Goal: Communication & Community: Answer question/provide support

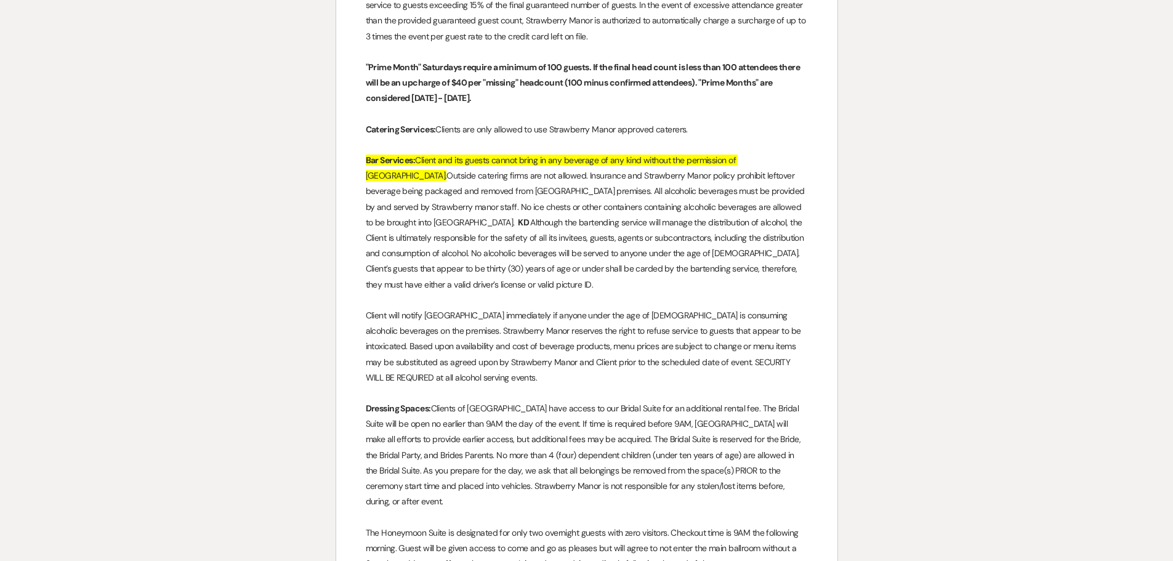
scroll to position [2771, 0]
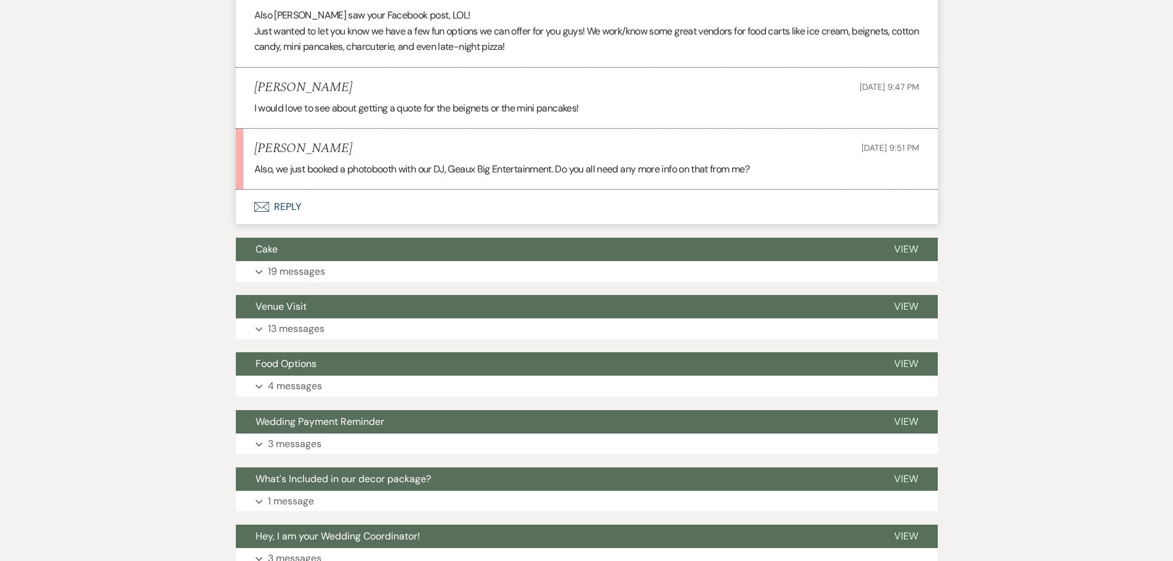
scroll to position [2217, 0]
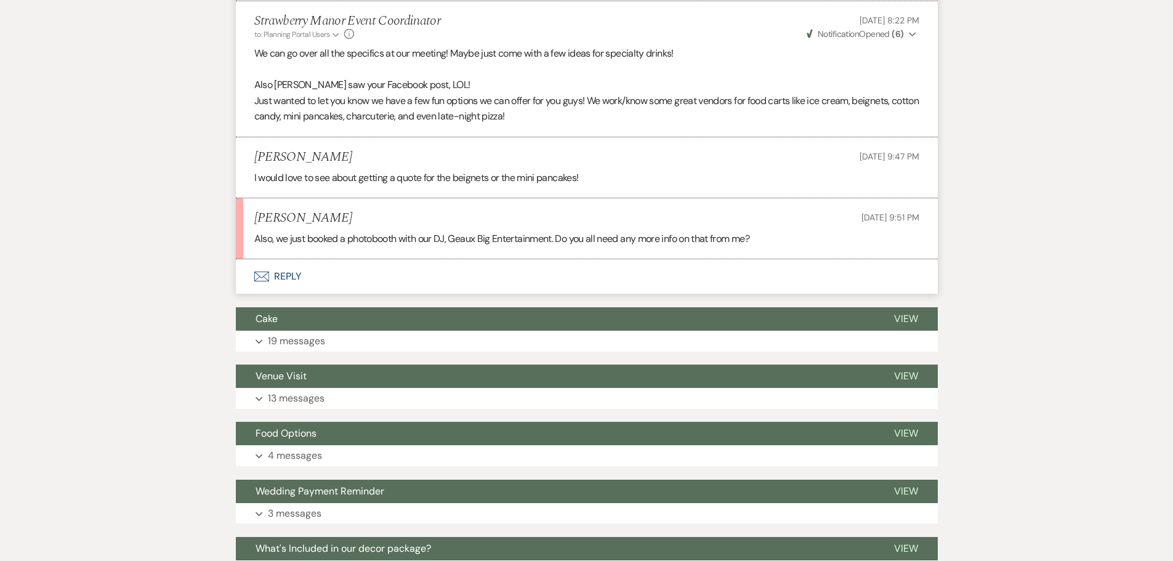
click at [280, 275] on button "Envelope Reply" at bounding box center [587, 276] width 702 height 34
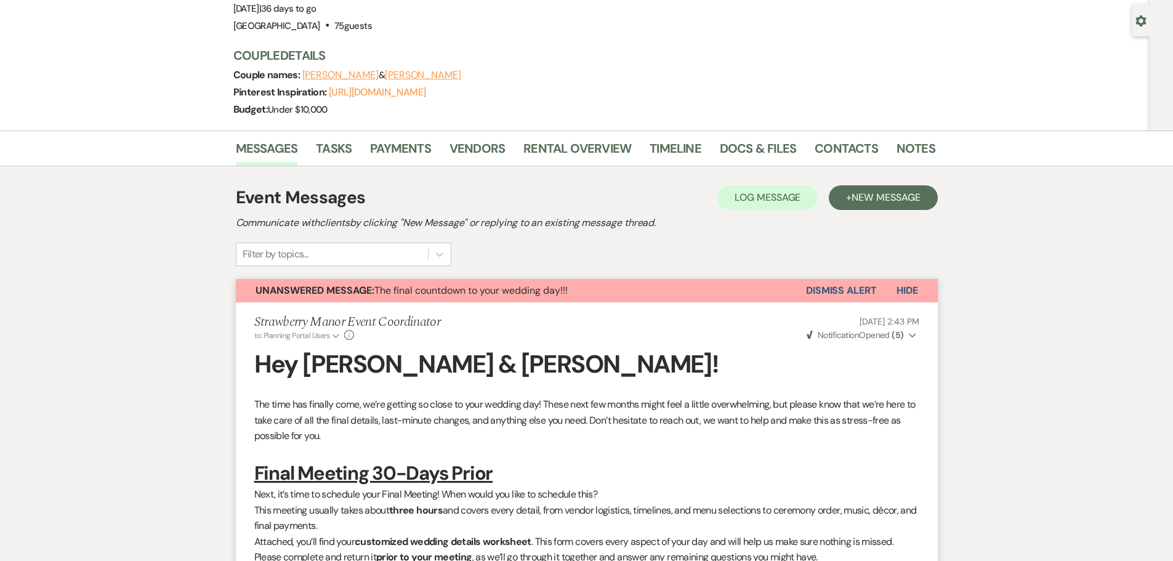
scroll to position [0, 0]
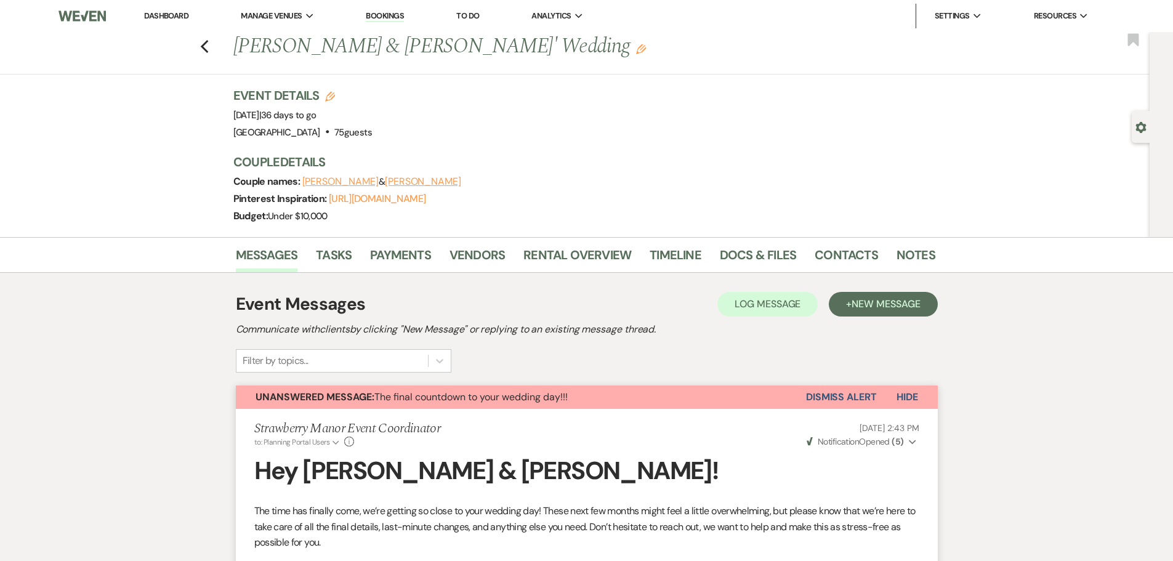
click at [214, 50] on div "Previous James Miller & Kailey Davis' Wedding Edit Bookmark" at bounding box center [572, 53] width 1156 height 42
click at [209, 48] on icon "Previous" at bounding box center [204, 46] width 9 height 15
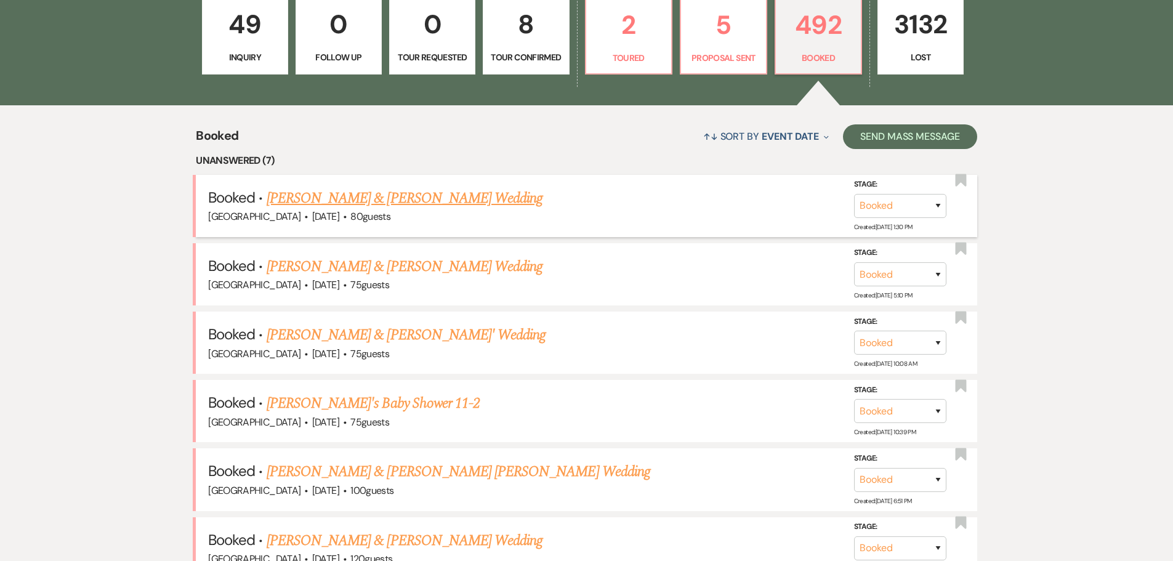
scroll to position [425, 0]
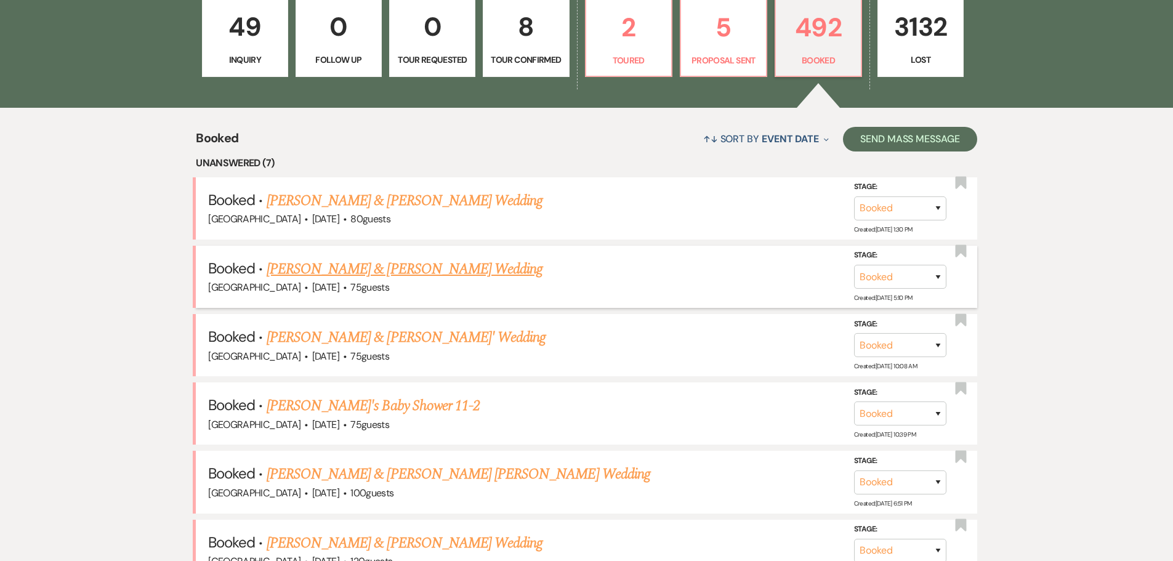
click at [401, 269] on link "[PERSON_NAME] & [PERSON_NAME] Wedding" at bounding box center [405, 269] width 276 height 22
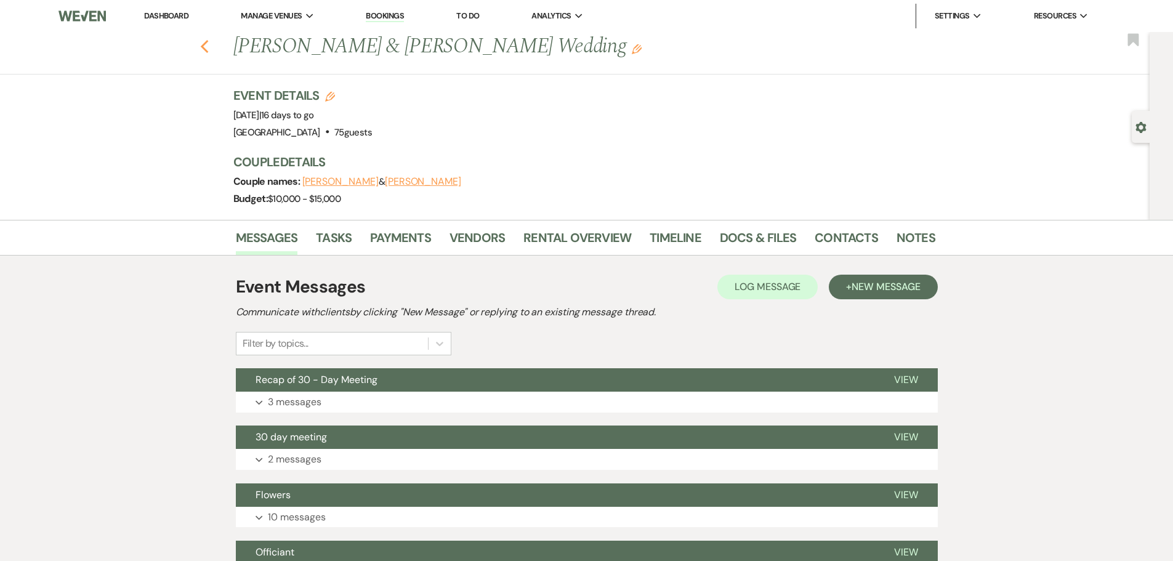
click at [208, 44] on use "button" at bounding box center [204, 47] width 8 height 14
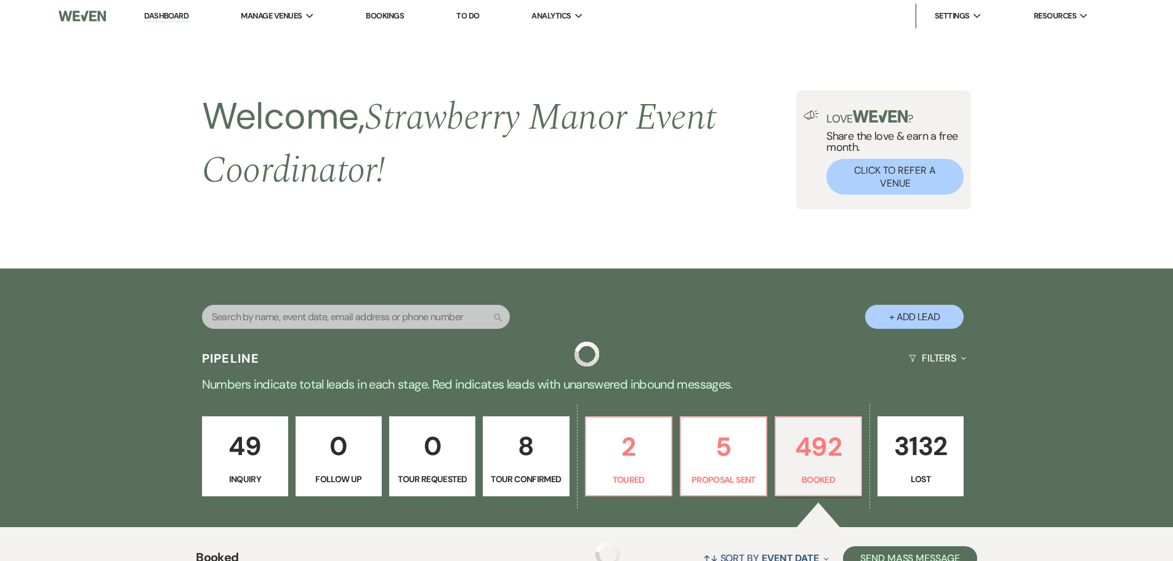
scroll to position [425, 0]
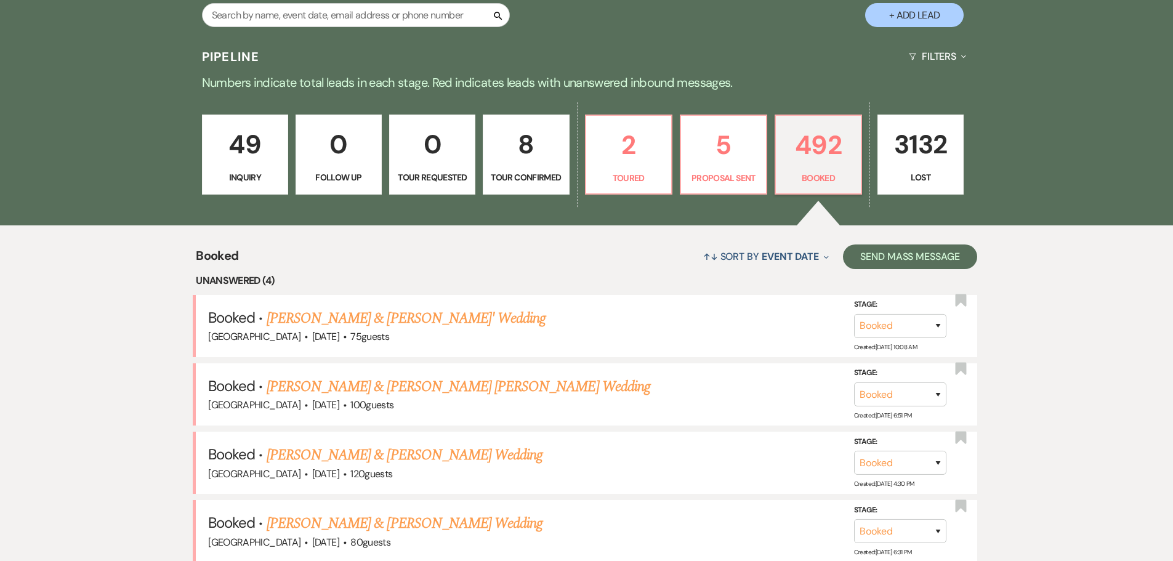
scroll to position [117, 0]
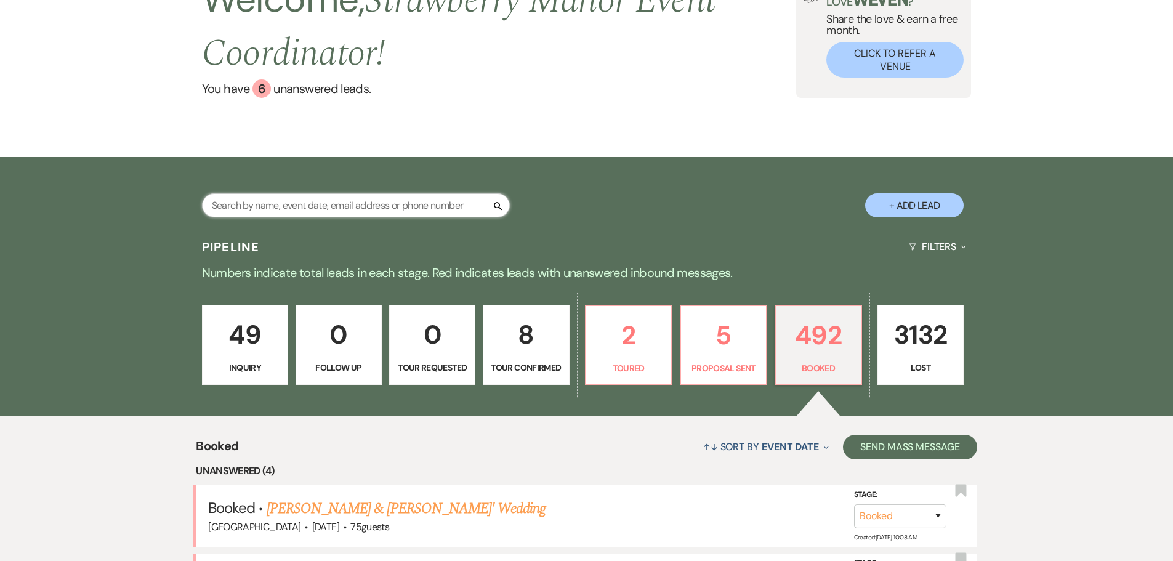
click at [433, 206] on input "text" at bounding box center [356, 205] width 308 height 24
type input "jenna"
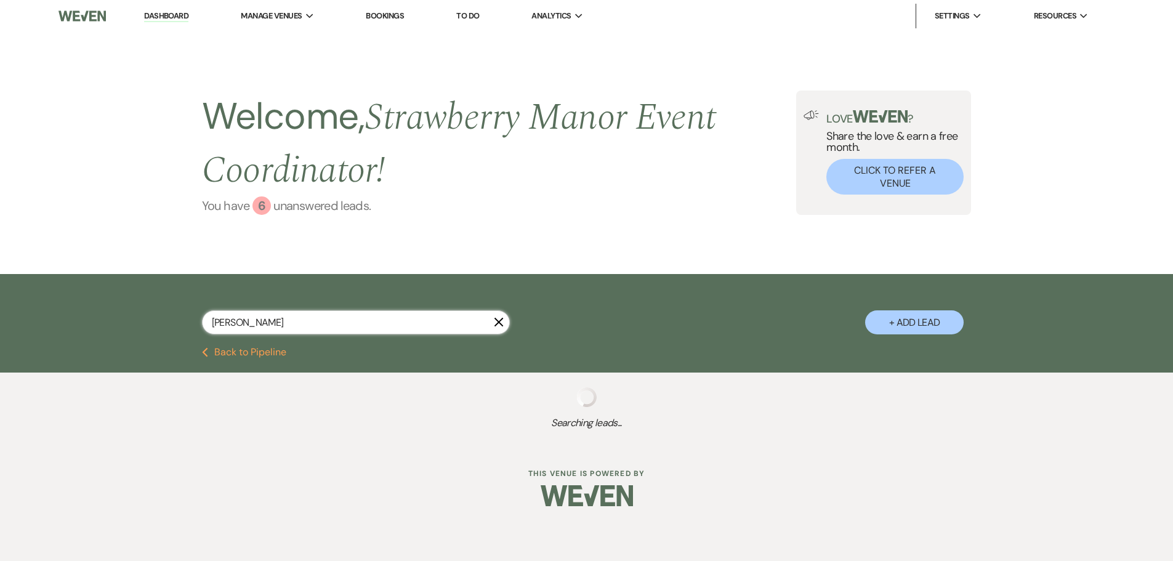
select select "5"
select select "8"
select select "5"
select select "8"
select select "5"
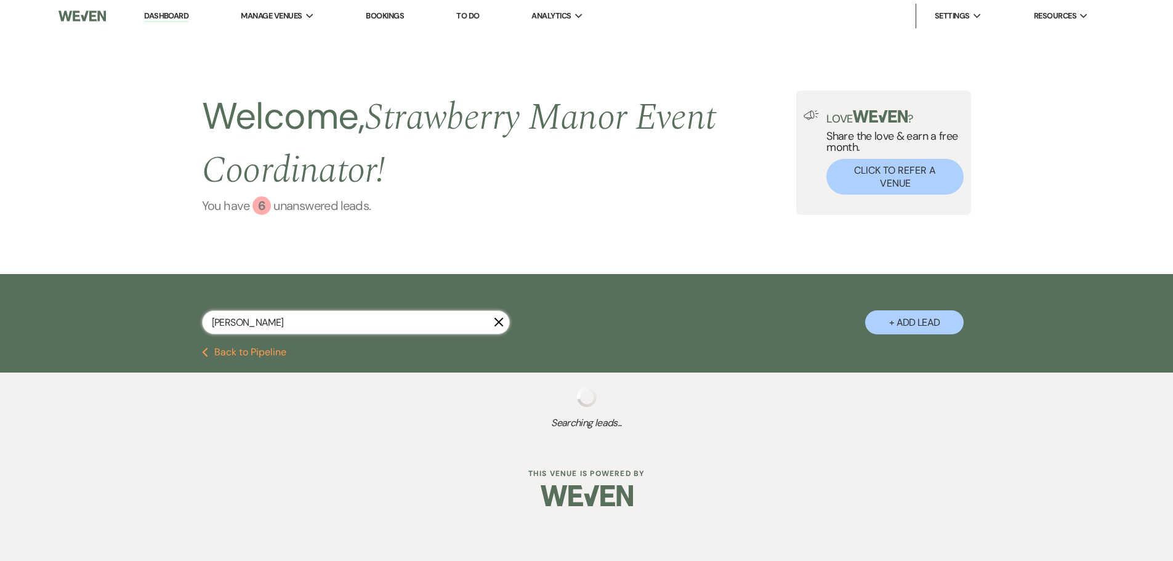
select select "8"
select select "5"
select select "8"
select select "5"
select select "8"
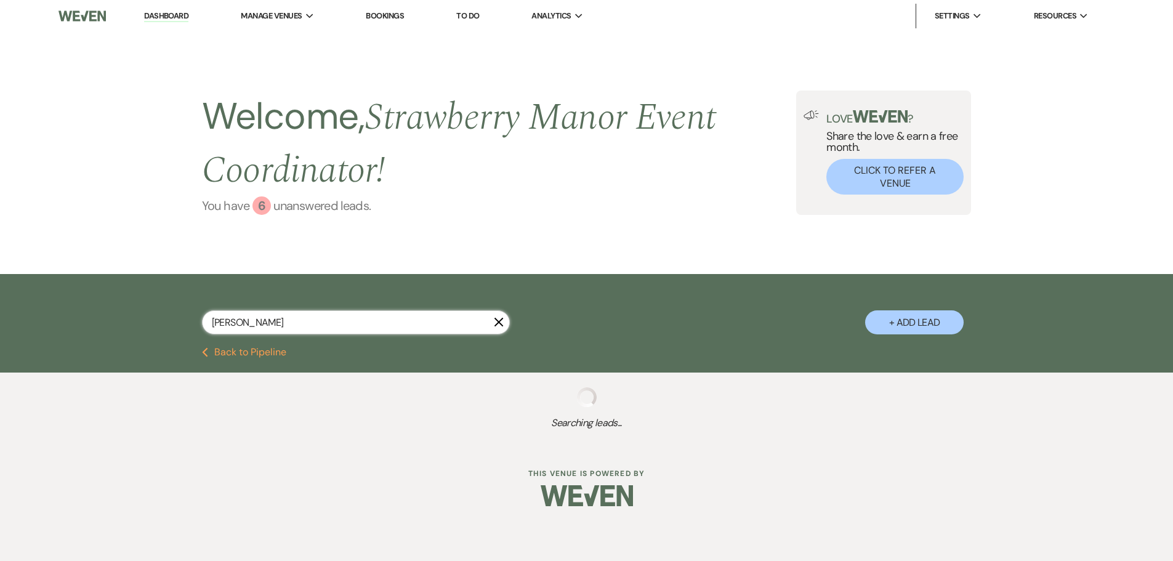
select select "5"
select select "8"
select select "5"
select select "8"
select select "6"
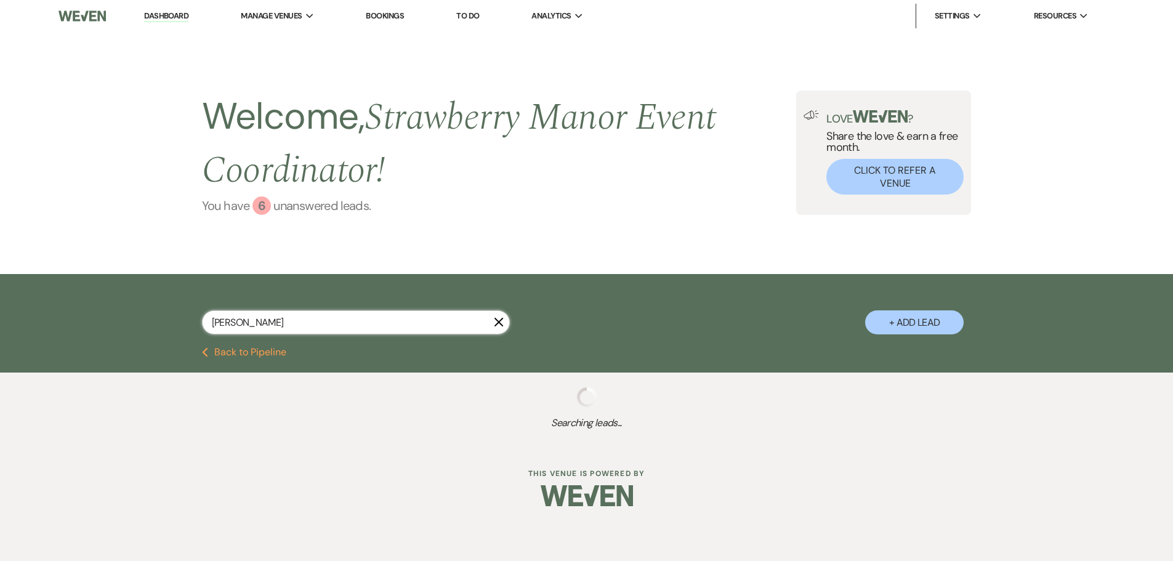
select select "8"
select select "5"
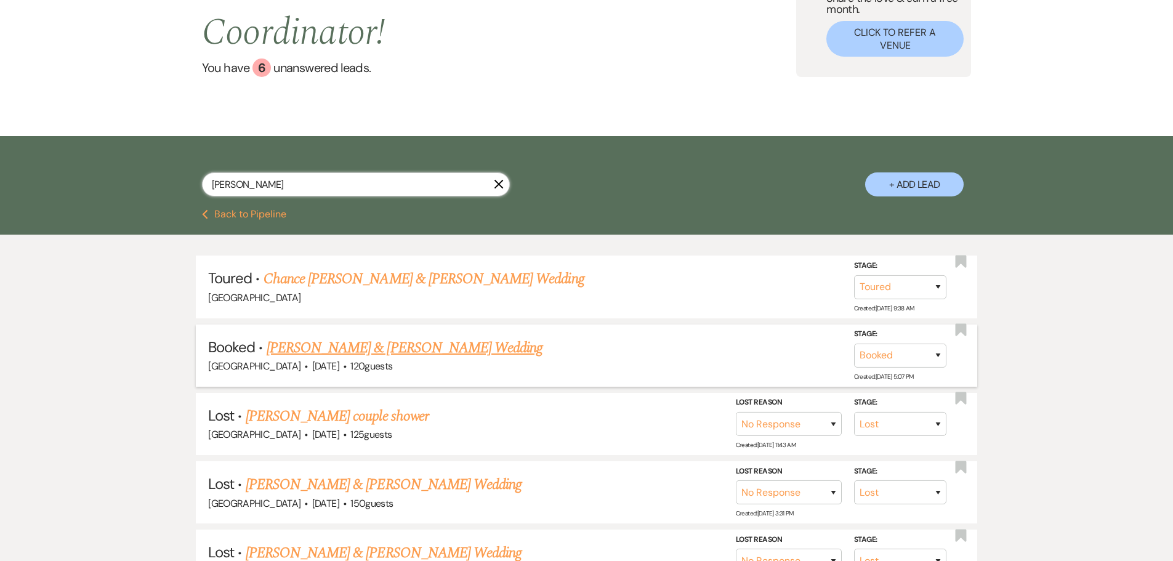
scroll to position [246, 0]
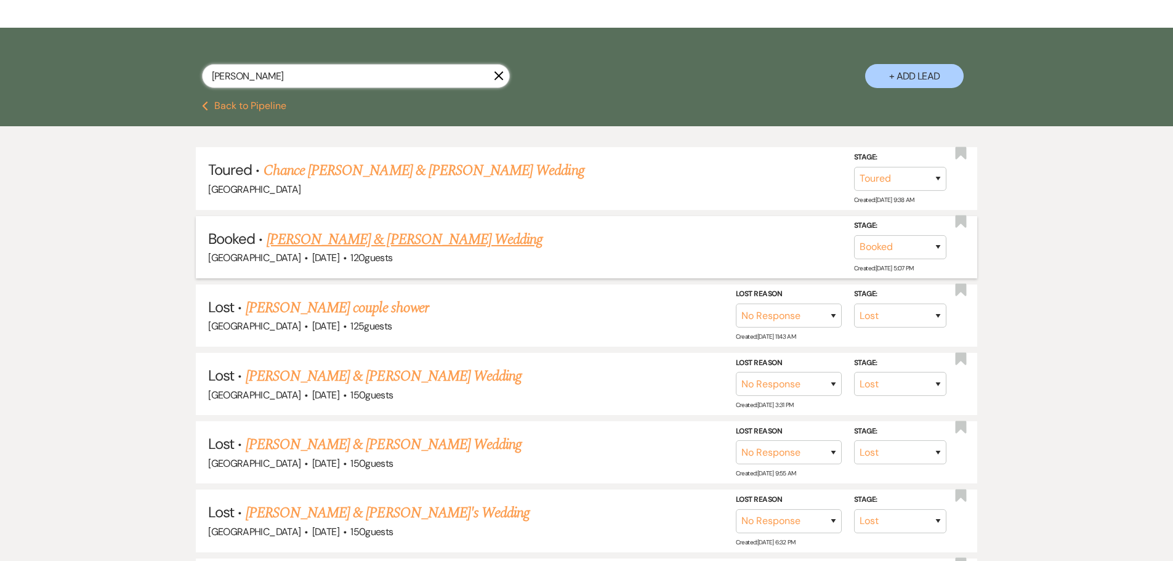
type input "jenna"
click at [389, 219] on li "Booked · Scott Pontiff & Jenna LaFont's Wedding Strawberry Manor · Oct 3, 2025 …" at bounding box center [586, 247] width 781 height 62
click at [395, 233] on link "Scott Pontiff & Jenna LaFont's Wedding" at bounding box center [405, 239] width 276 height 22
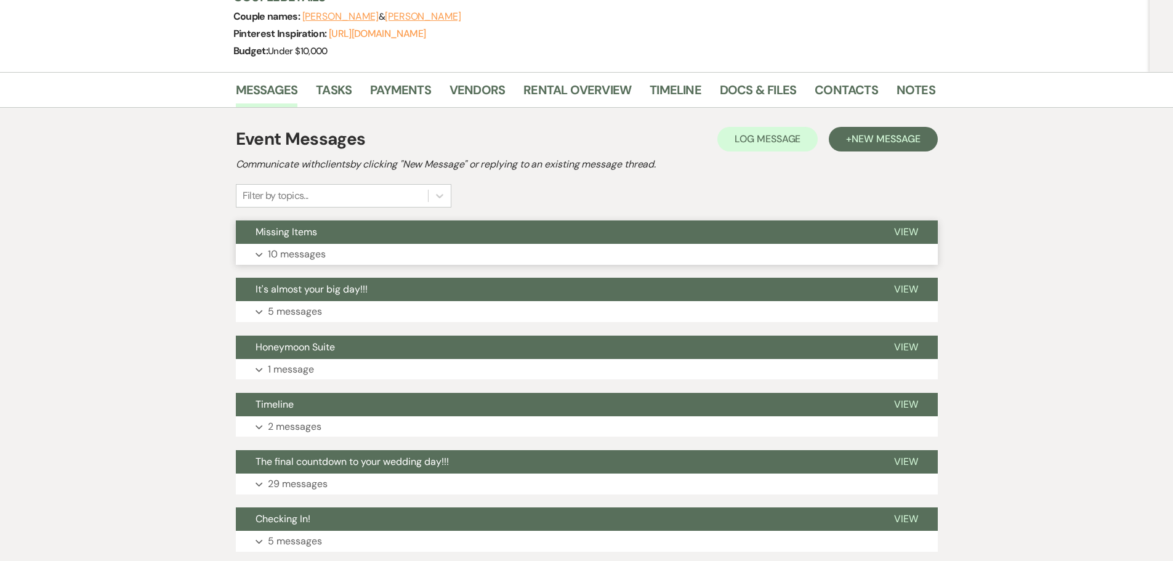
click at [347, 246] on button "Expand 10 messages" at bounding box center [587, 254] width 702 height 21
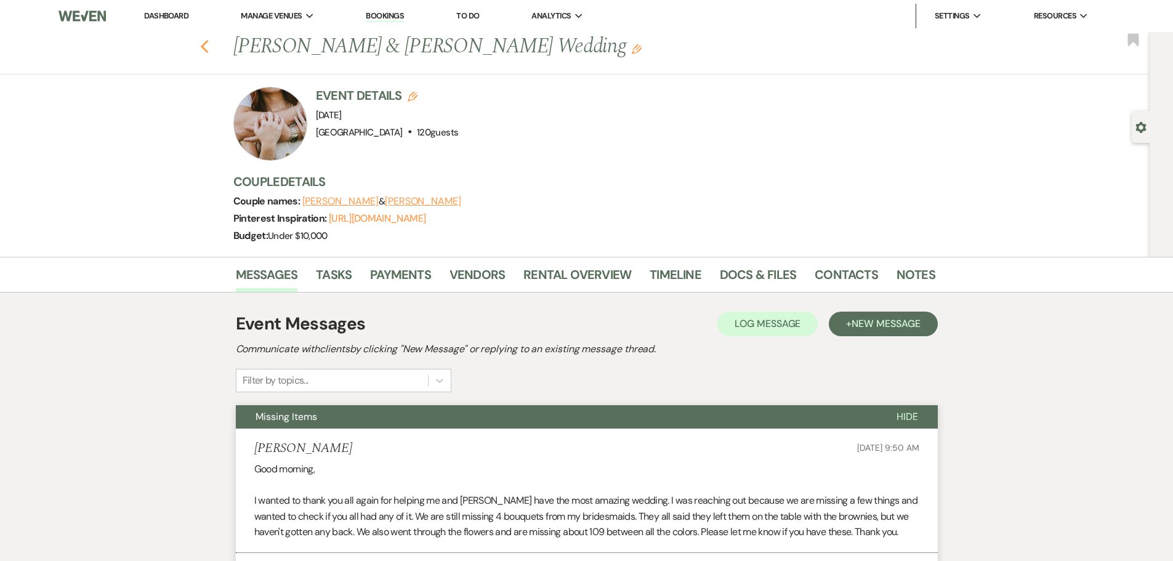
click at [209, 49] on icon "Previous" at bounding box center [204, 46] width 9 height 15
select select "5"
select select "8"
select select "5"
select select "8"
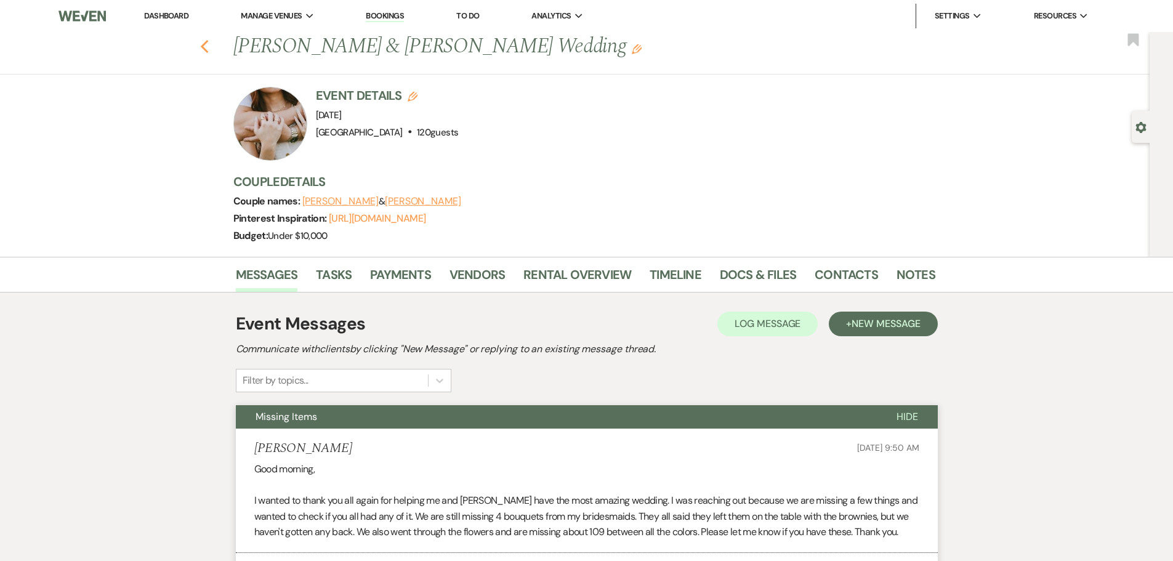
select select "5"
select select "8"
select select "5"
select select "8"
select select "5"
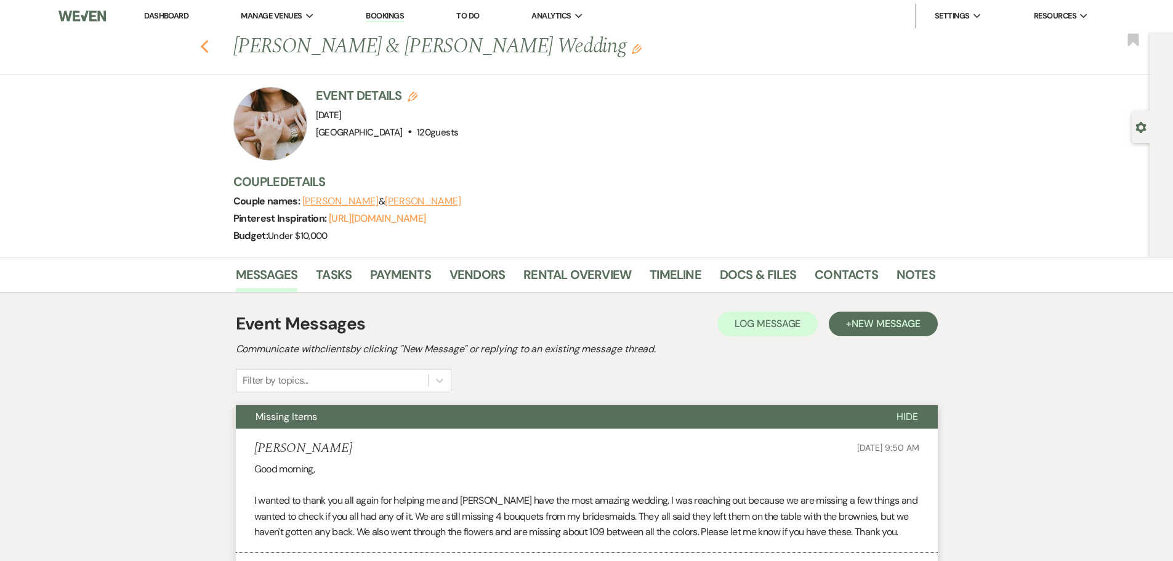
select select "8"
select select "5"
select select "8"
select select "5"
select select "8"
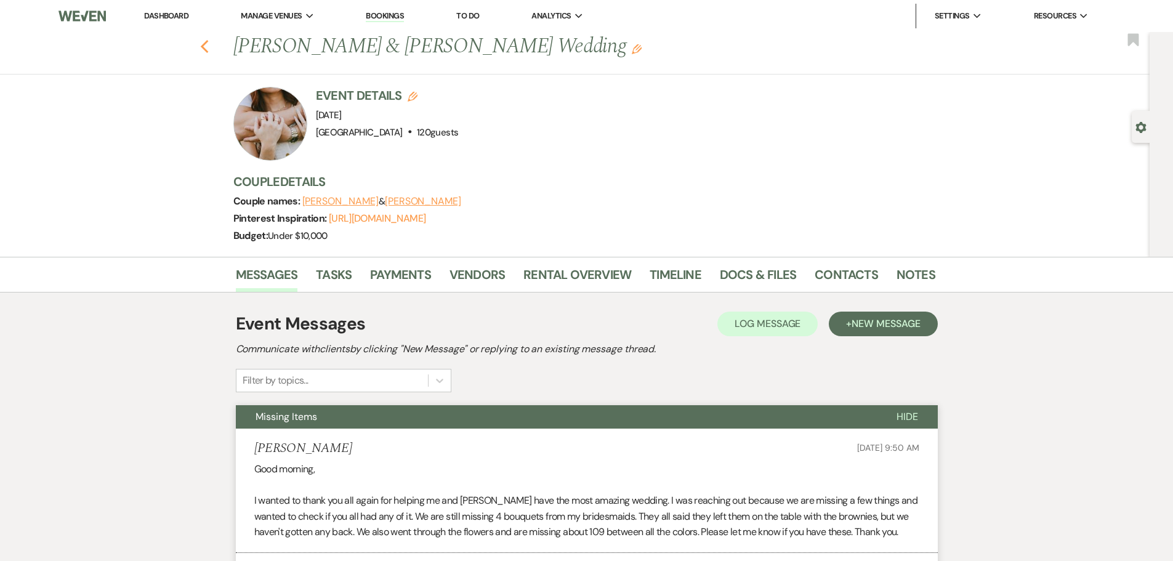
select select "6"
select select "8"
select select "5"
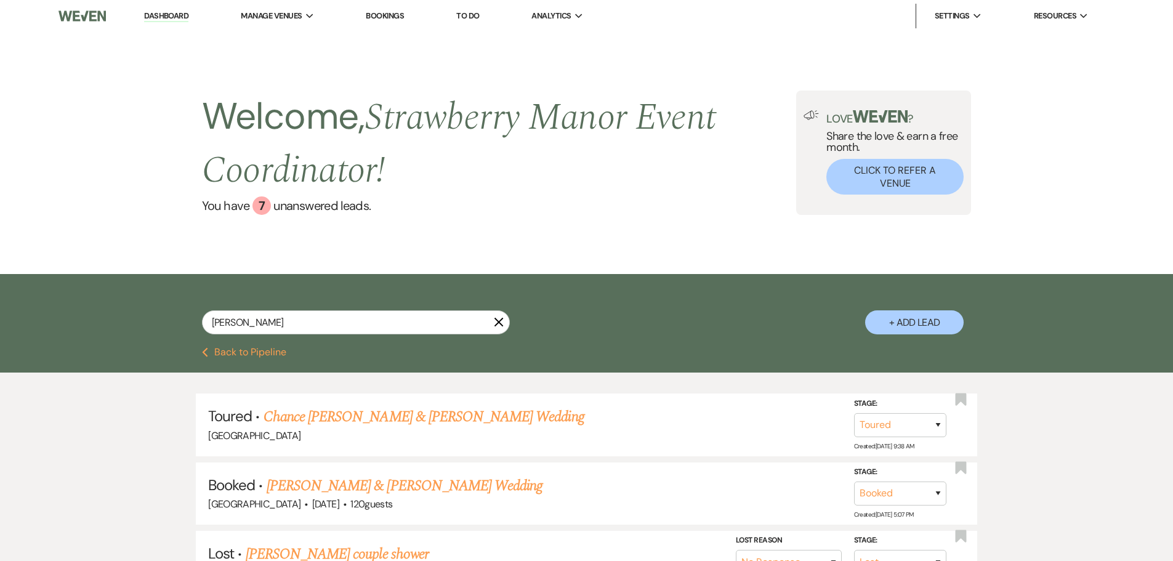
click at [259, 347] on button "Previous Back to Pipeline" at bounding box center [244, 352] width 84 height 10
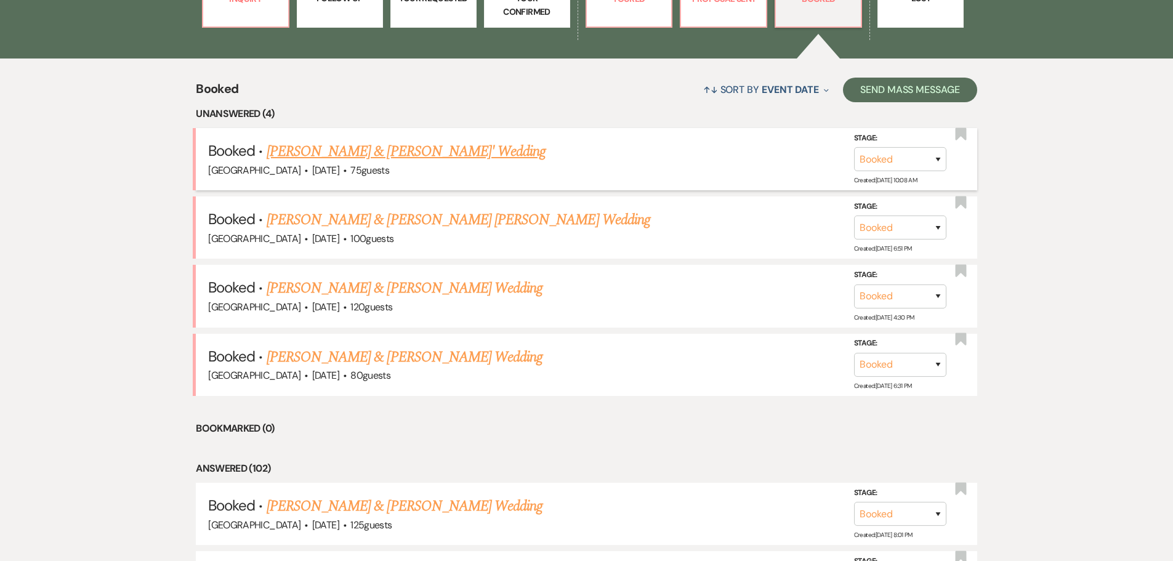
scroll to position [179, 0]
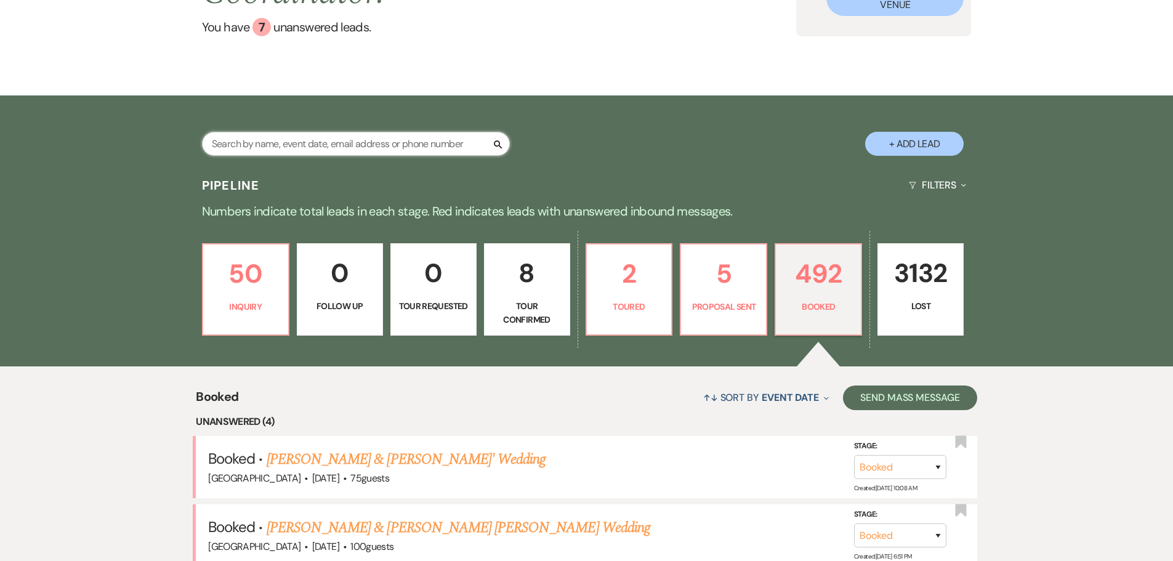
click at [296, 145] on input "text" at bounding box center [356, 144] width 308 height 24
type input "bailey"
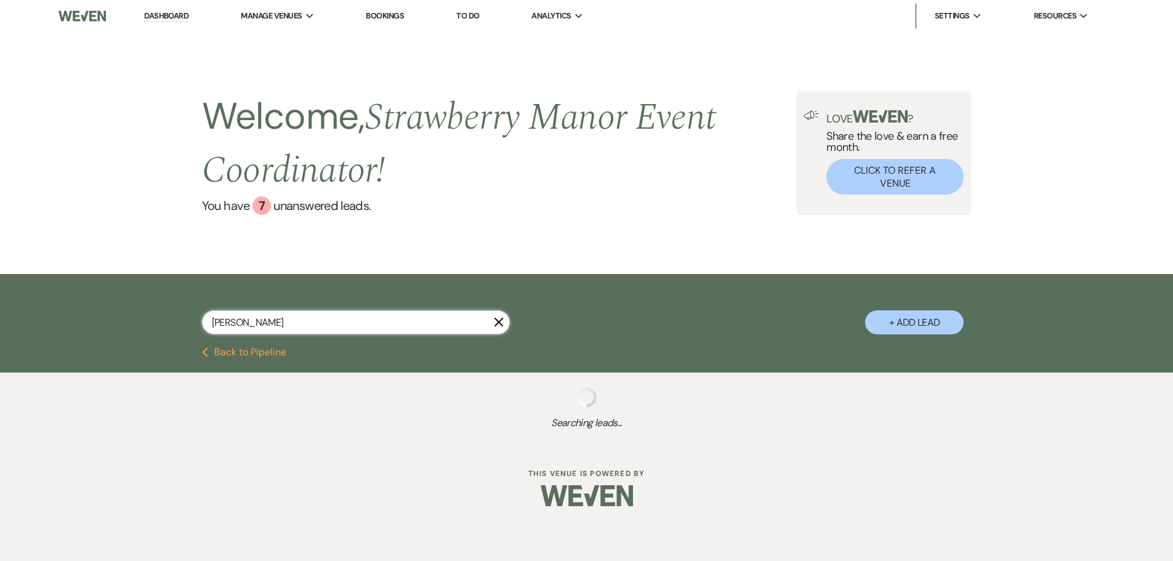
select select "8"
select select "5"
select select "8"
select select "5"
select select "8"
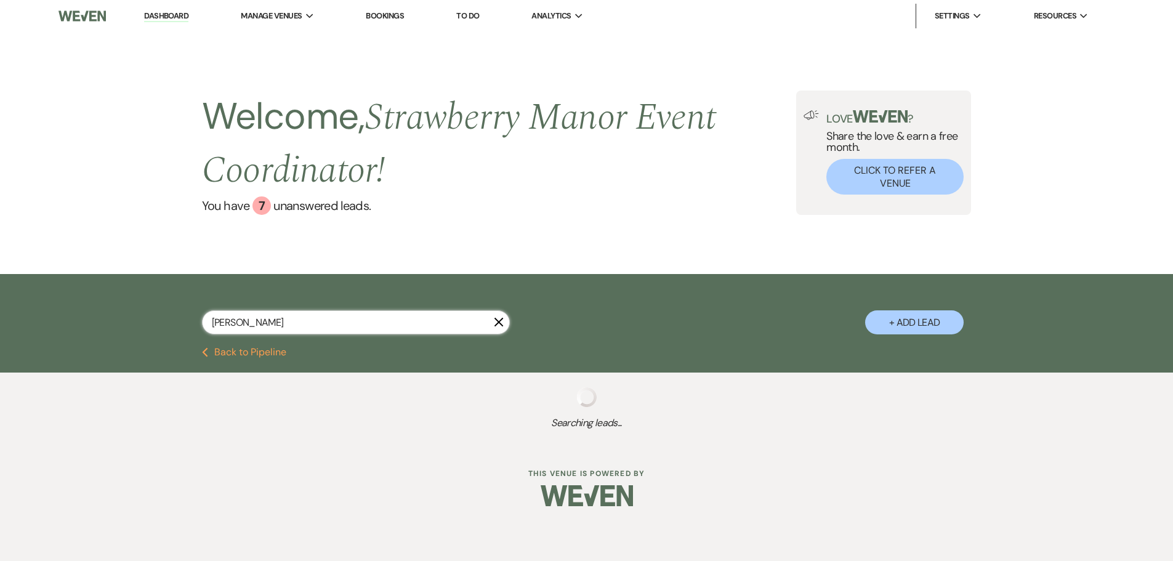
select select "5"
select select "8"
select select "5"
select select "8"
select select "5"
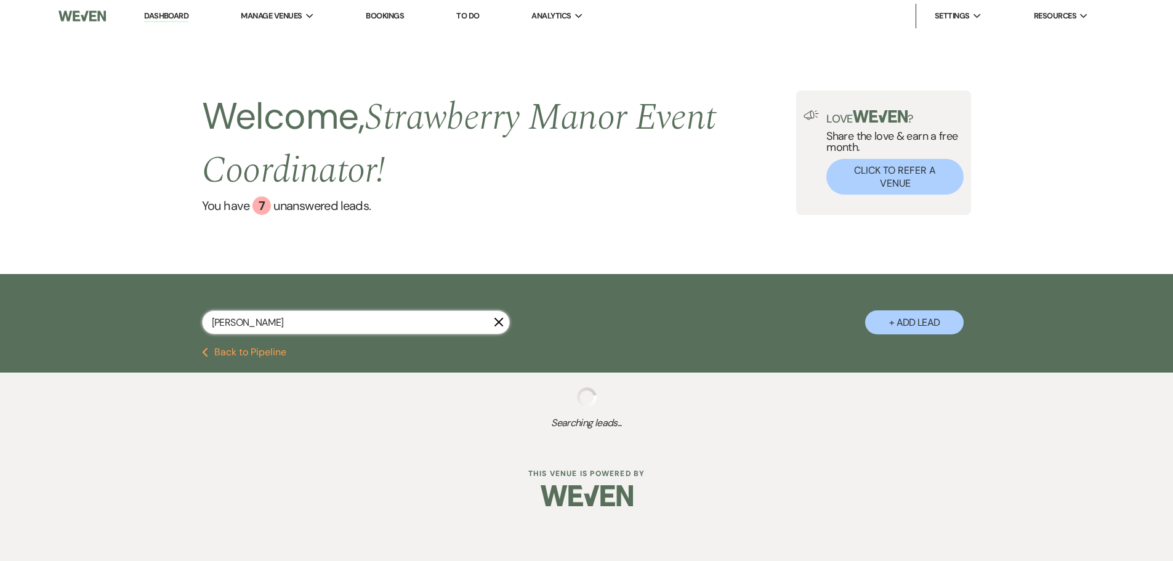
select select "8"
select select "5"
select select "8"
select select "5"
select select "8"
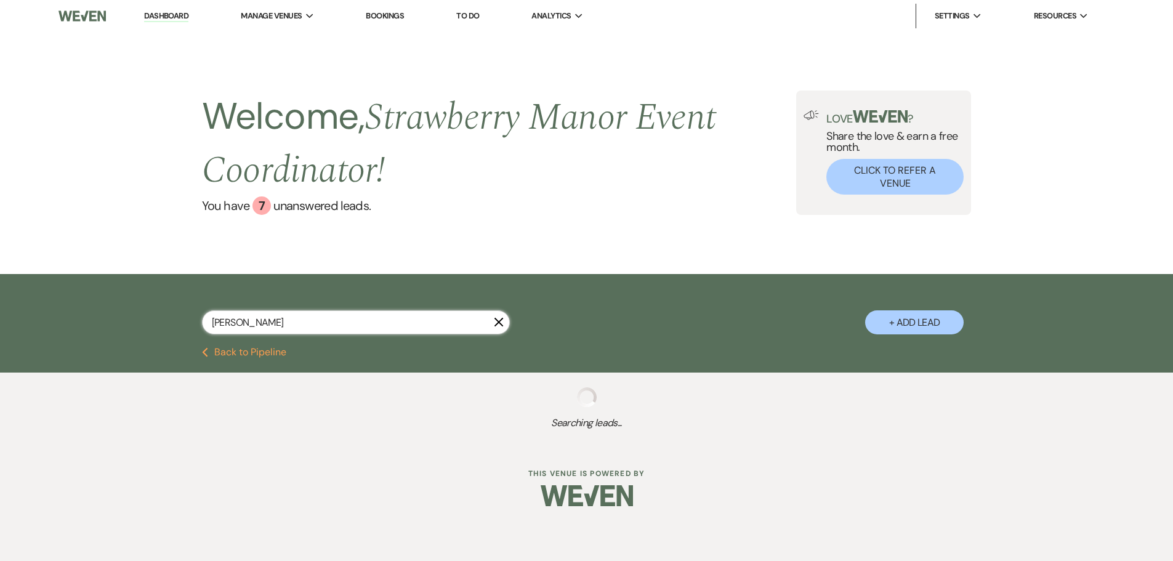
select select "5"
select select "8"
select select "5"
select select "8"
select select "5"
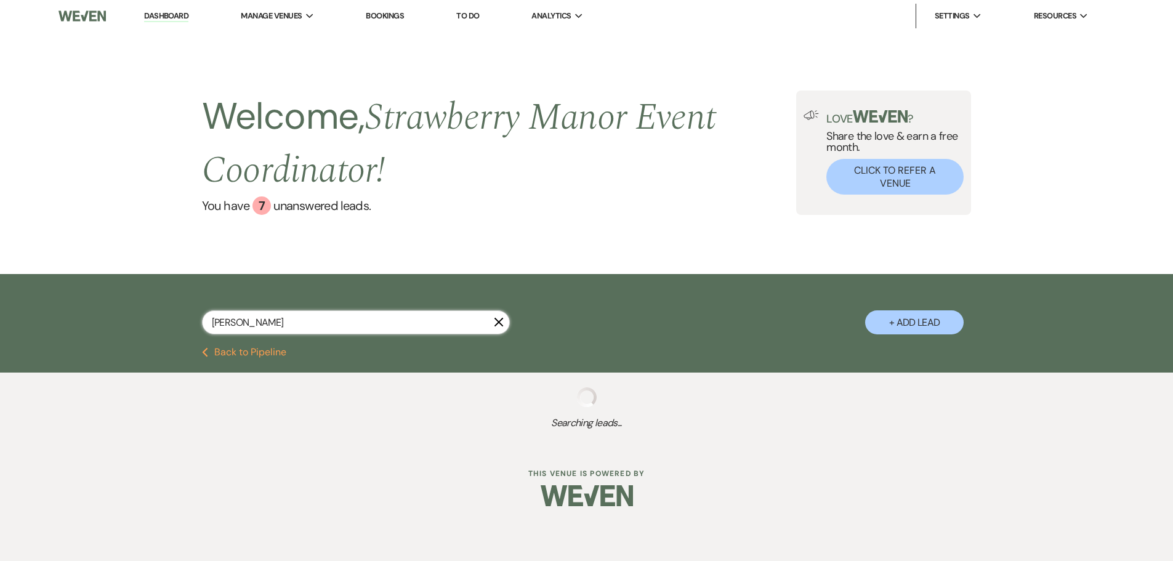
select select "8"
select select "5"
select select "8"
select select "5"
select select "8"
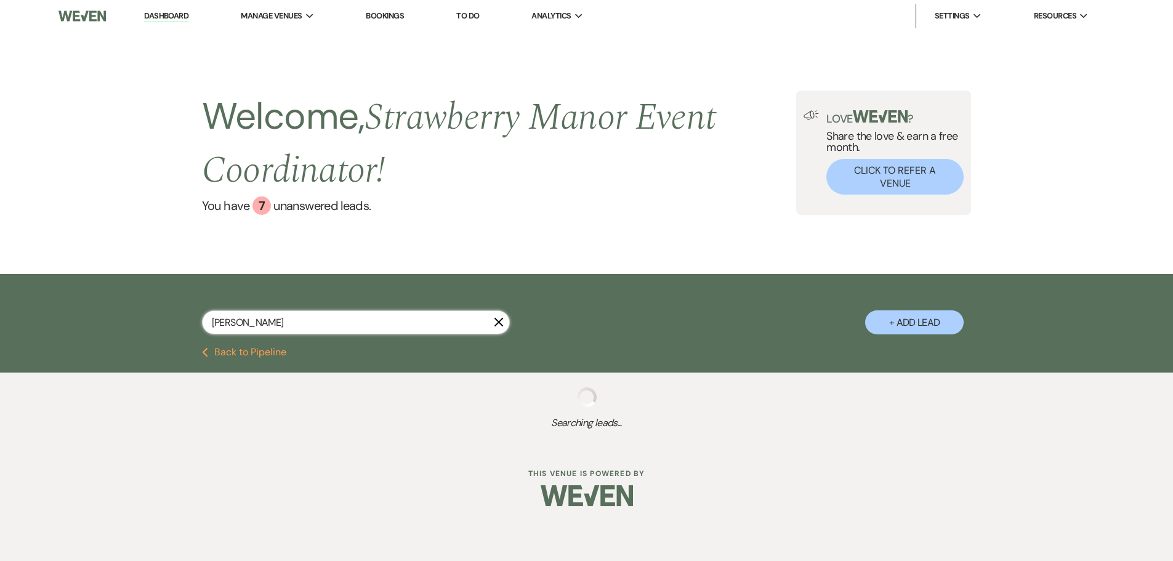
select select "5"
select select "8"
select select "5"
select select "8"
select select "5"
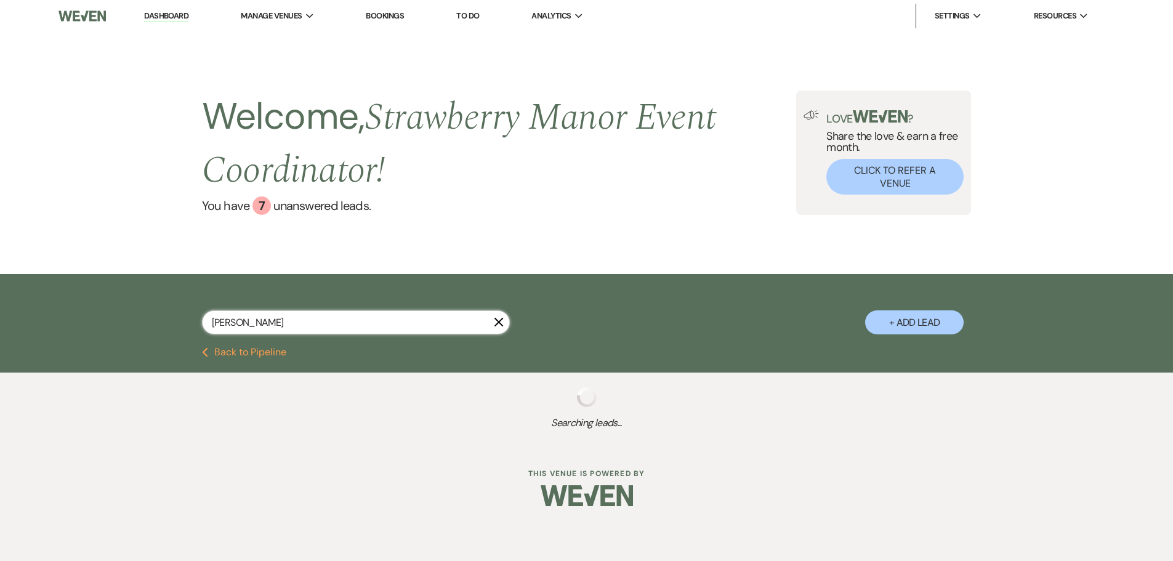
select select "8"
select select "6"
select select "8"
select select "5"
select select "8"
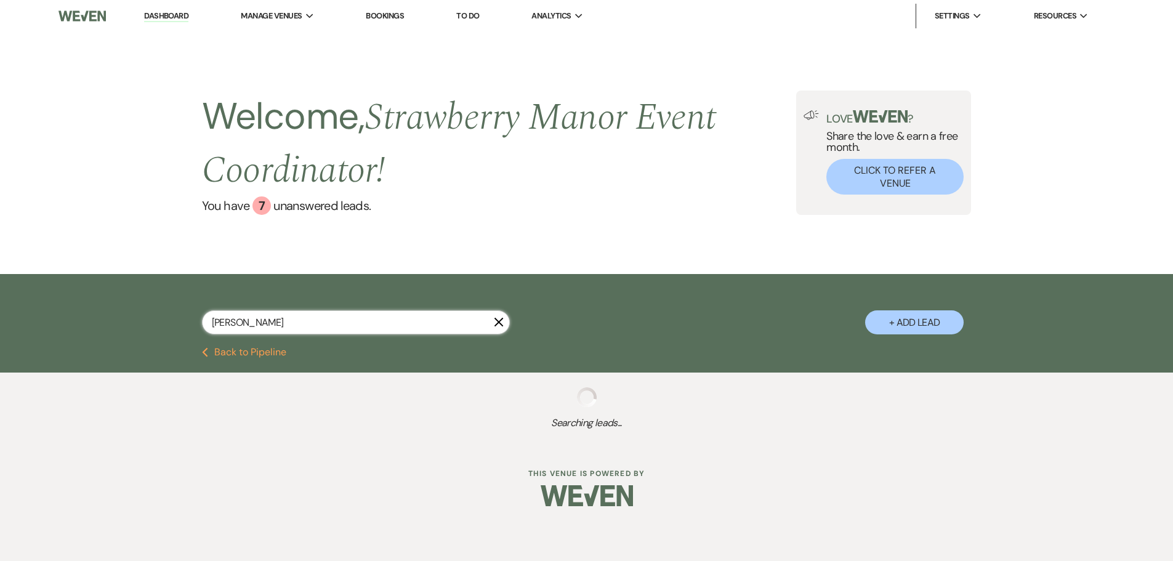
select select "5"
select select "8"
select select "5"
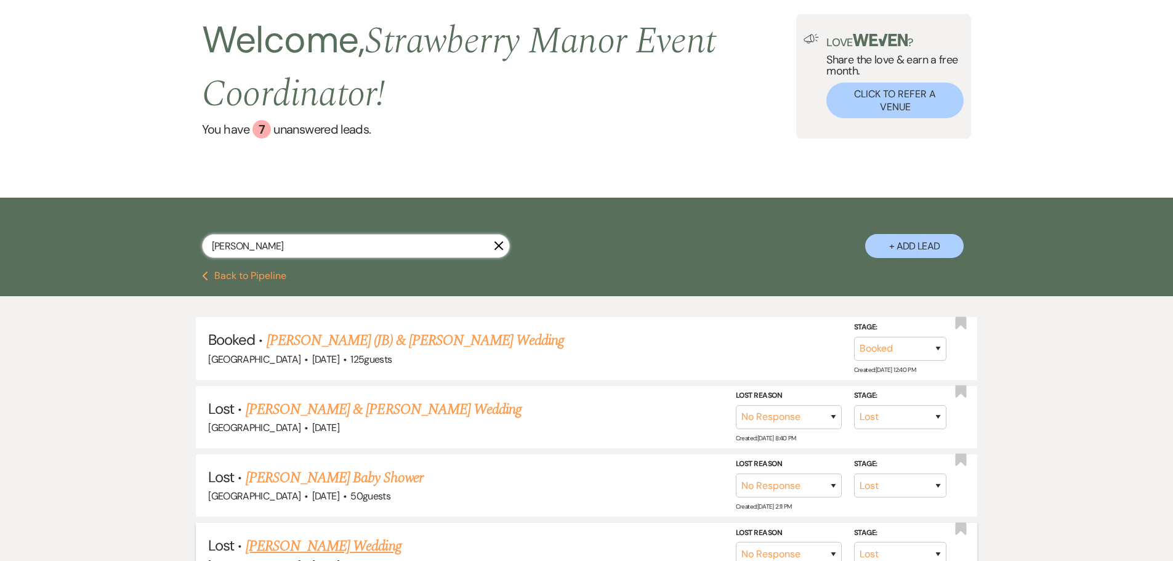
scroll to position [185, 0]
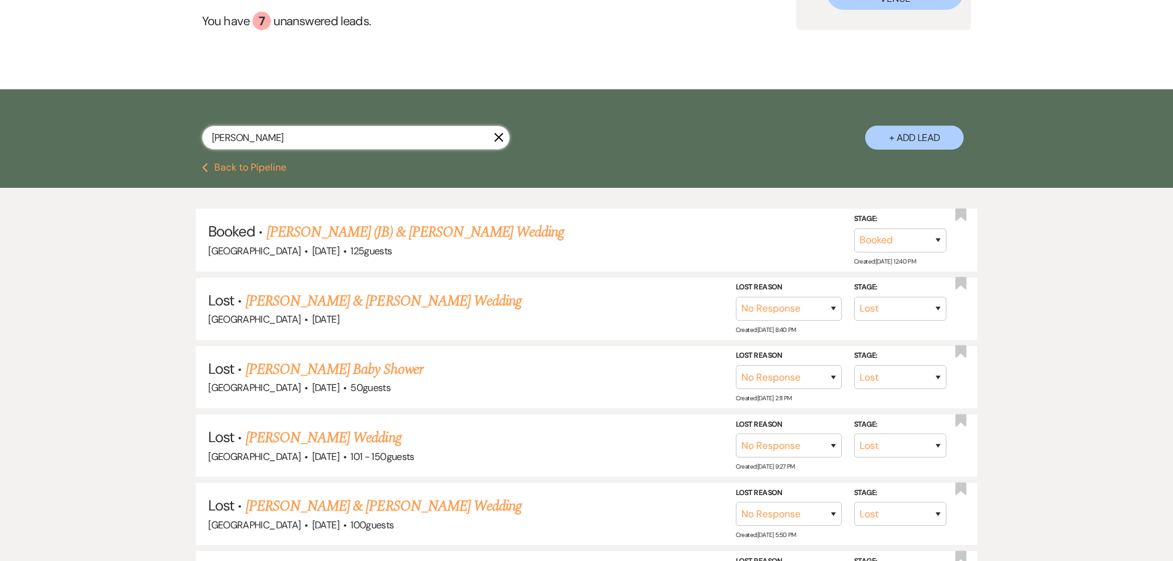
click at [302, 142] on input "bailey" at bounding box center [356, 138] width 308 height 24
type input "bailey zahn"
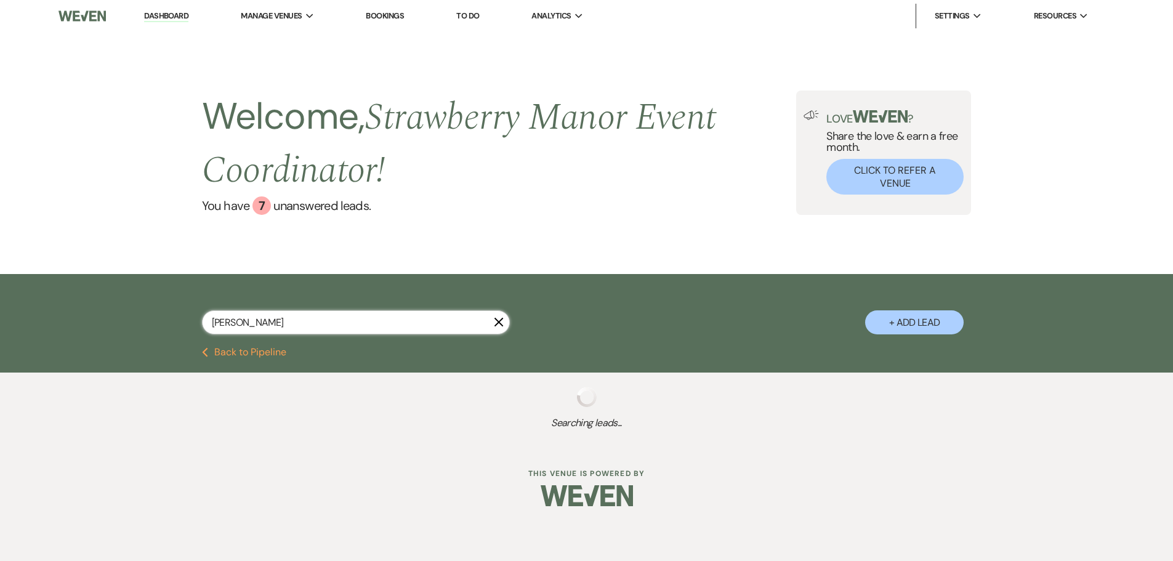
select select "8"
select select "5"
select select "8"
select select "5"
select select "8"
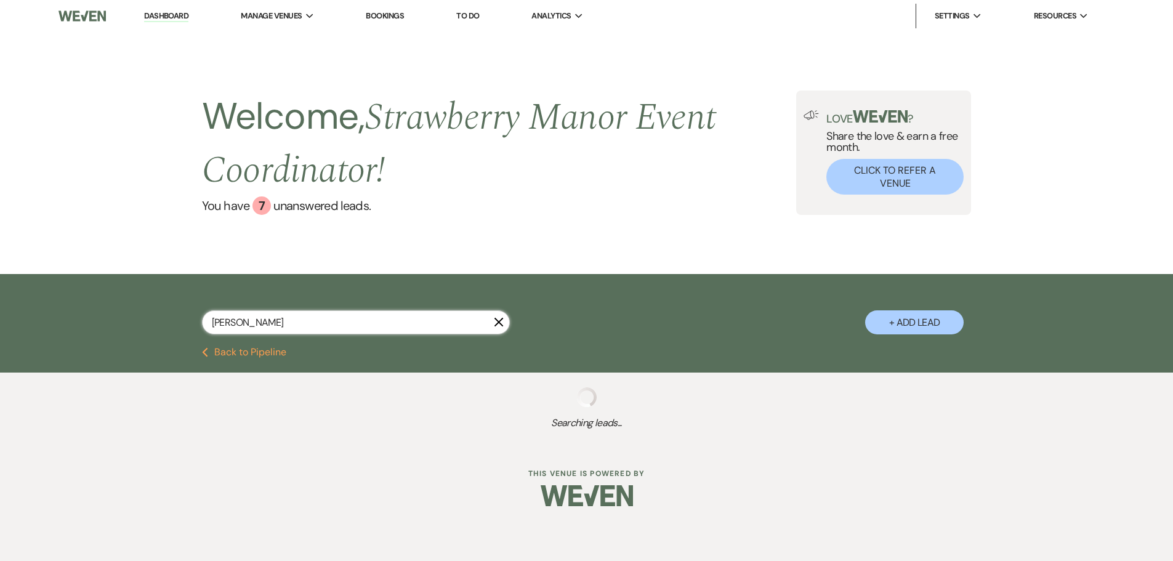
select select "5"
select select "8"
select select "5"
select select "8"
select select "5"
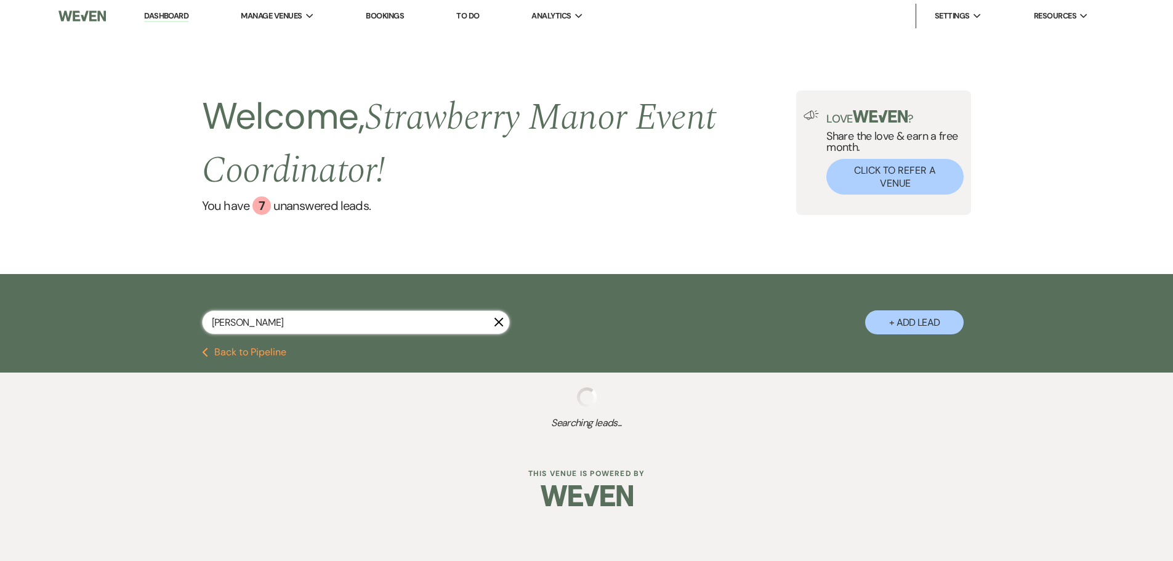
select select "8"
select select "5"
select select "8"
select select "5"
select select "8"
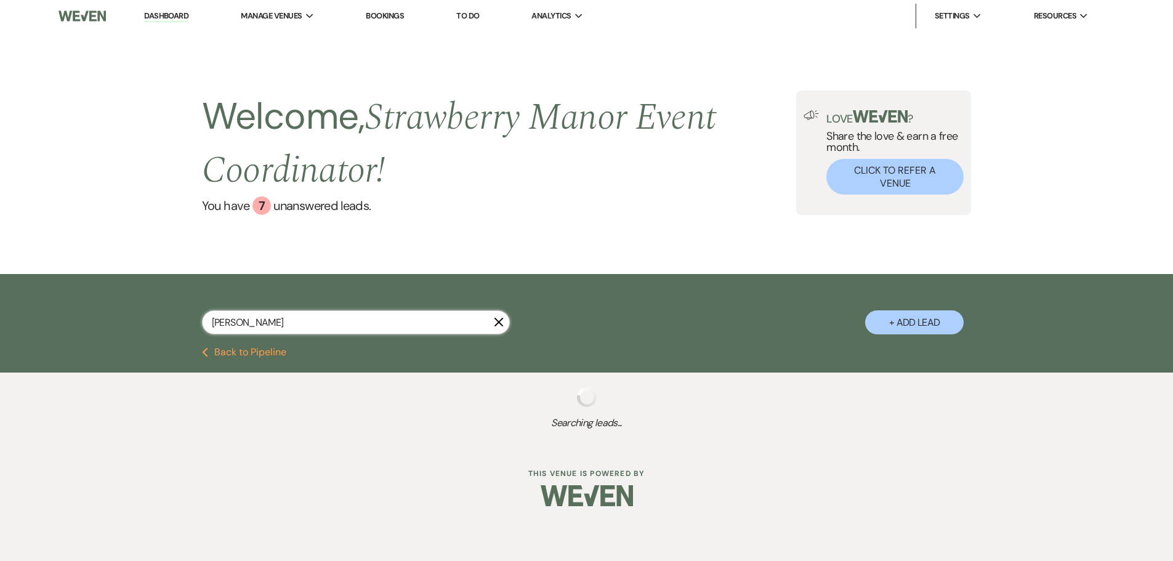
select select "5"
select select "8"
select select "5"
select select "8"
select select "5"
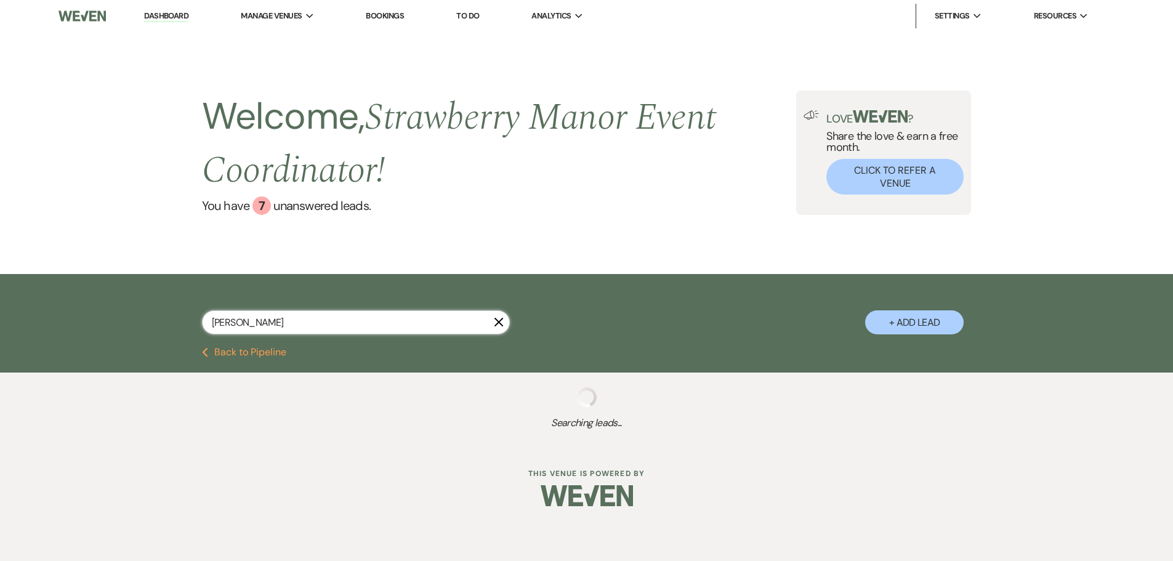
select select "8"
select select "5"
select select "8"
select select "5"
select select "8"
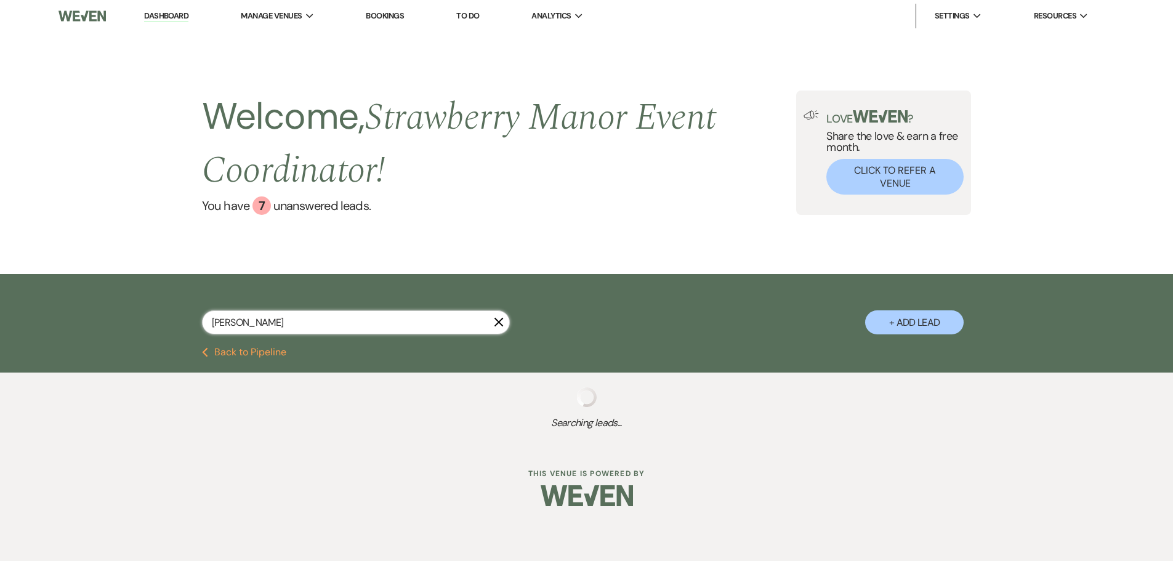
select select "5"
select select "8"
select select "5"
select select "8"
select select "5"
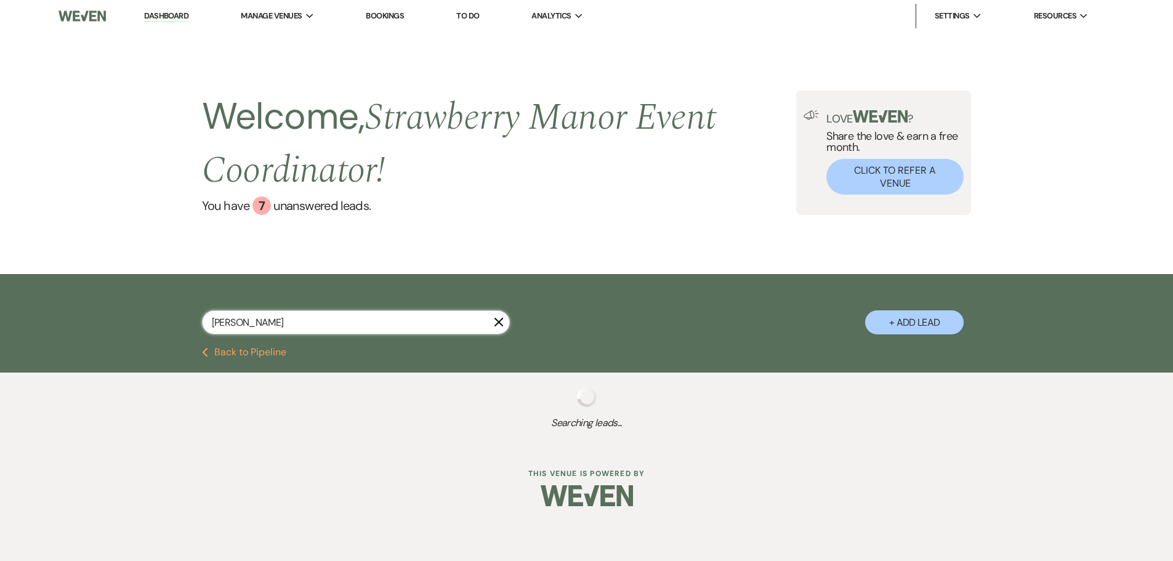
select select "8"
select select "5"
select select "8"
select select "6"
select select "8"
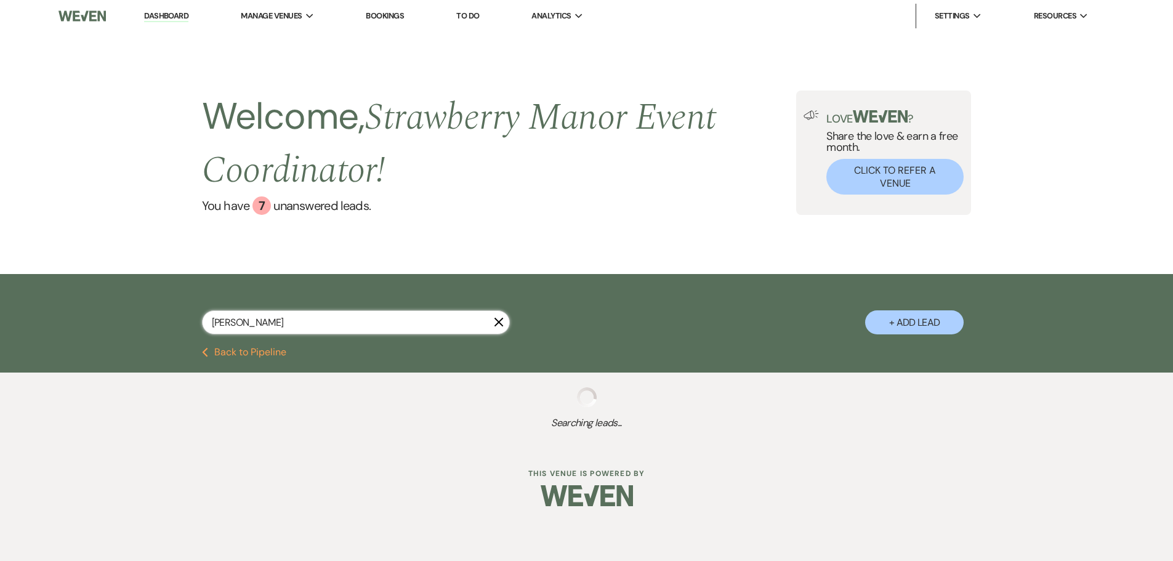
select select "5"
select select "8"
select select "5"
select select "8"
select select "5"
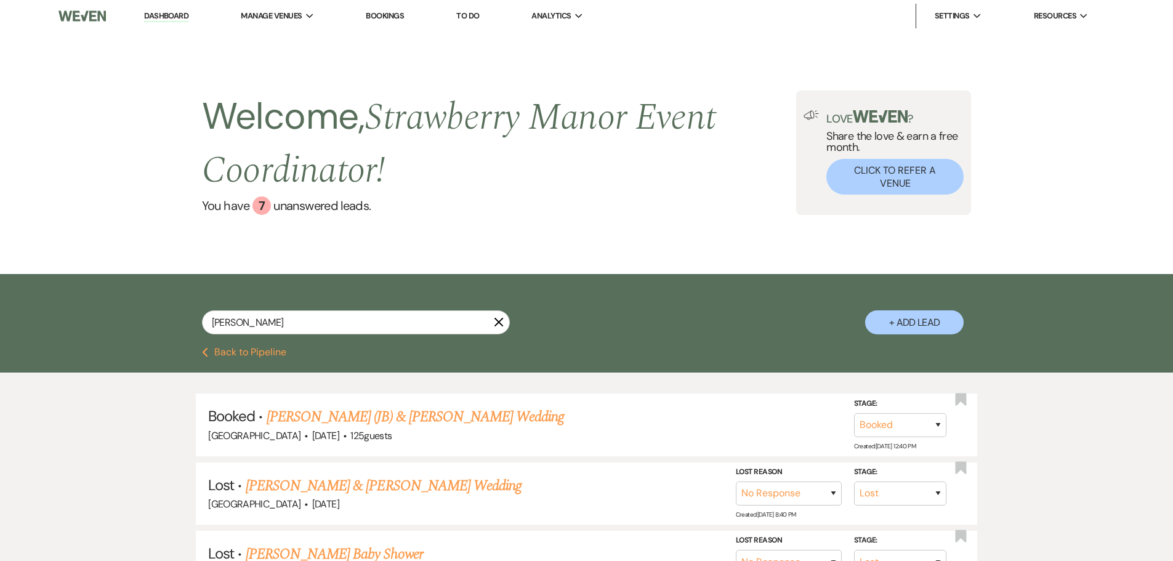
click at [204, 353] on use "button" at bounding box center [205, 352] width 6 height 9
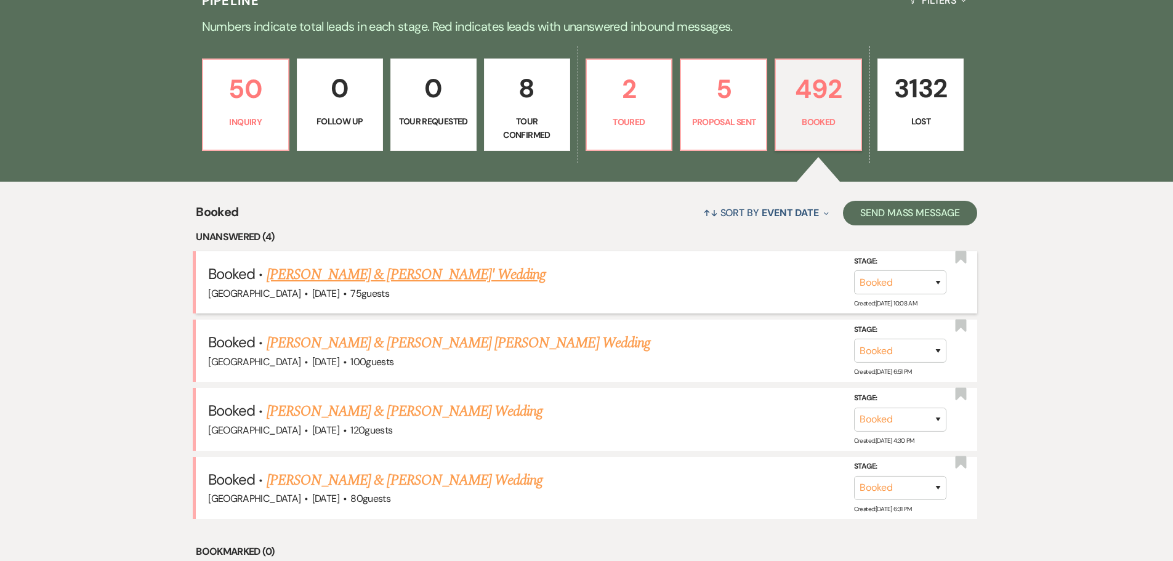
scroll to position [1397, 0]
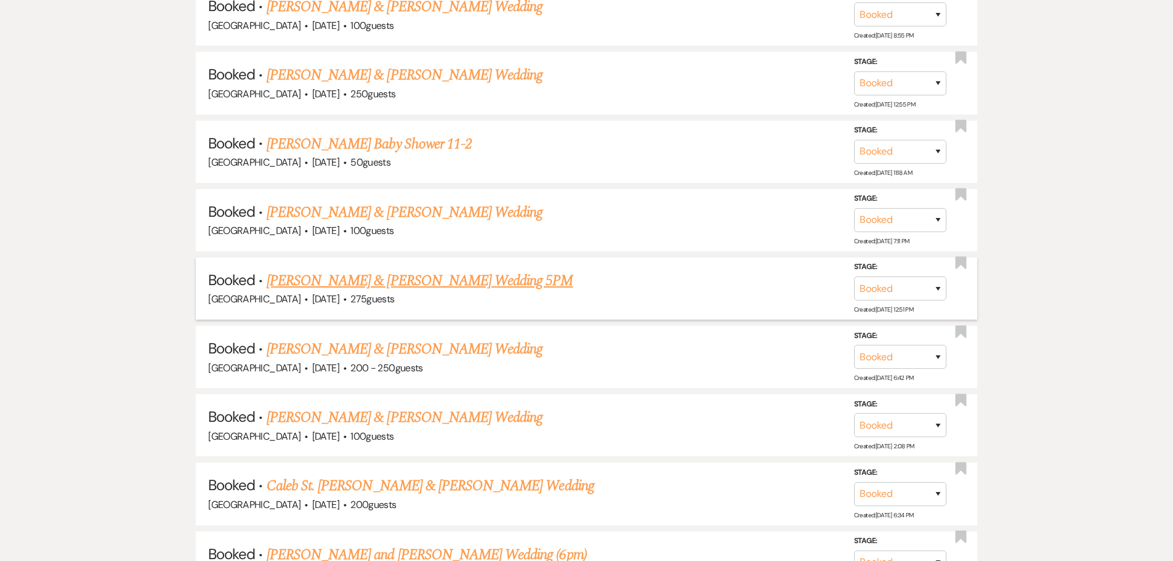
click at [409, 283] on link "[PERSON_NAME] & [PERSON_NAME] Wedding 5PM" at bounding box center [420, 281] width 307 height 22
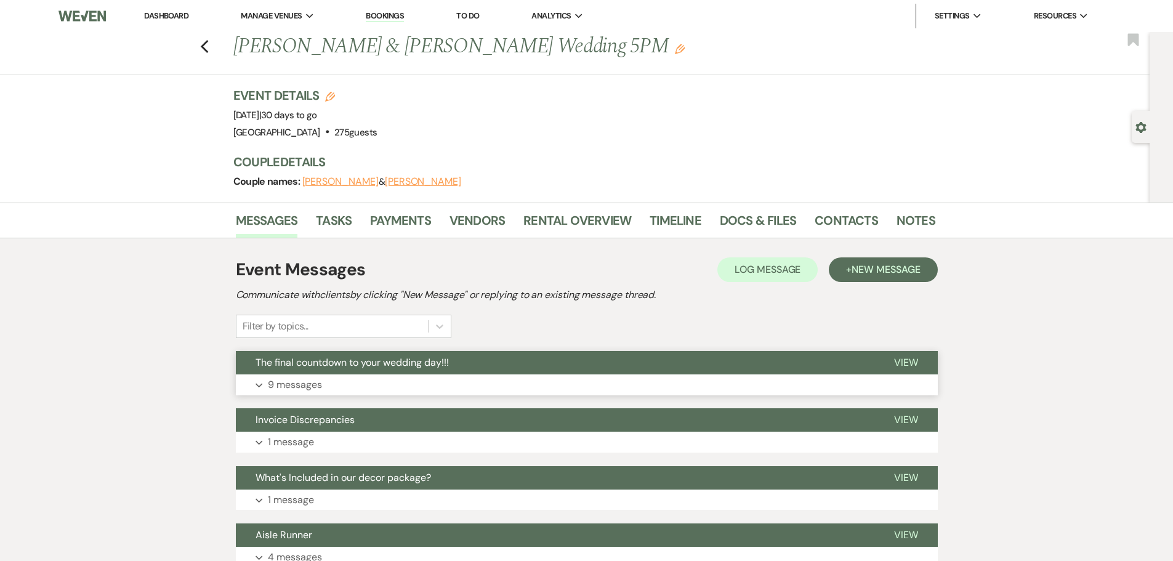
click at [400, 368] on span "The final countdown to your wedding day!!!" at bounding box center [352, 362] width 193 height 13
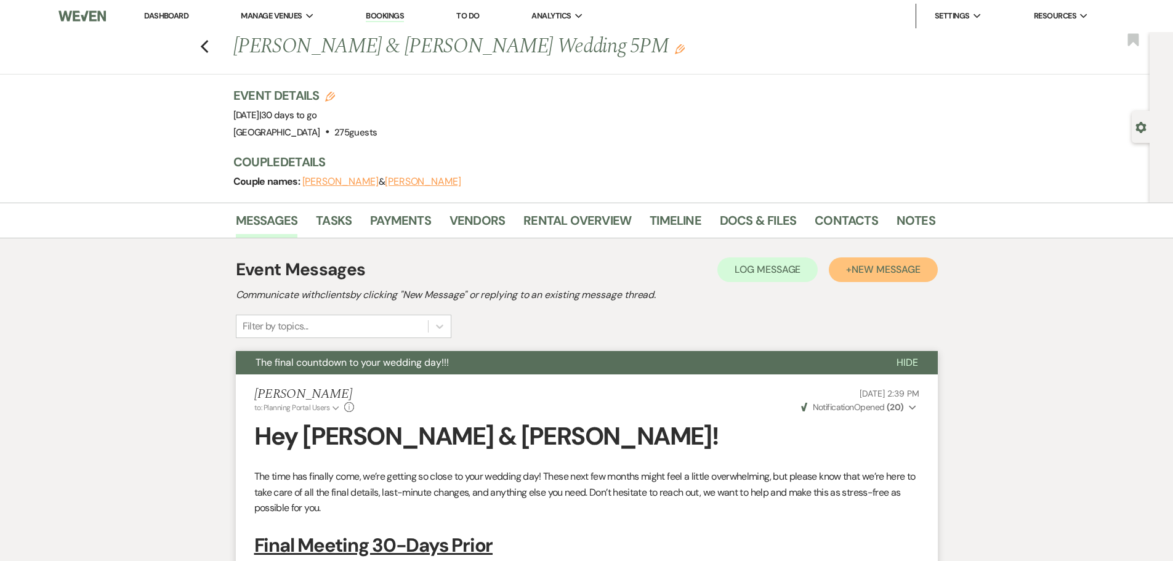
click at [899, 270] on span "New Message" at bounding box center [886, 269] width 68 height 13
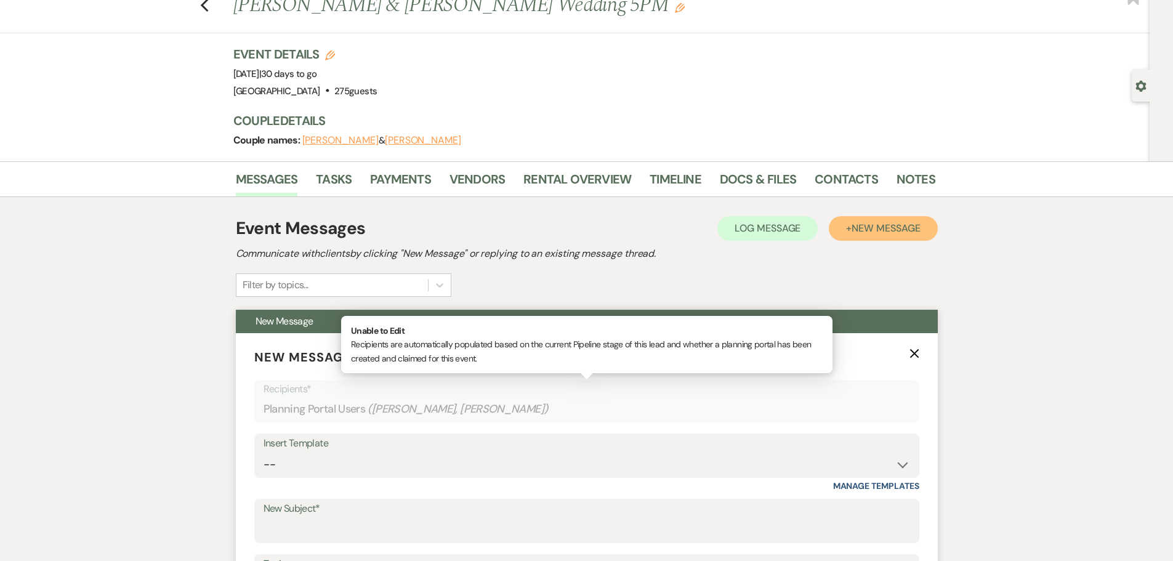
scroll to position [246, 0]
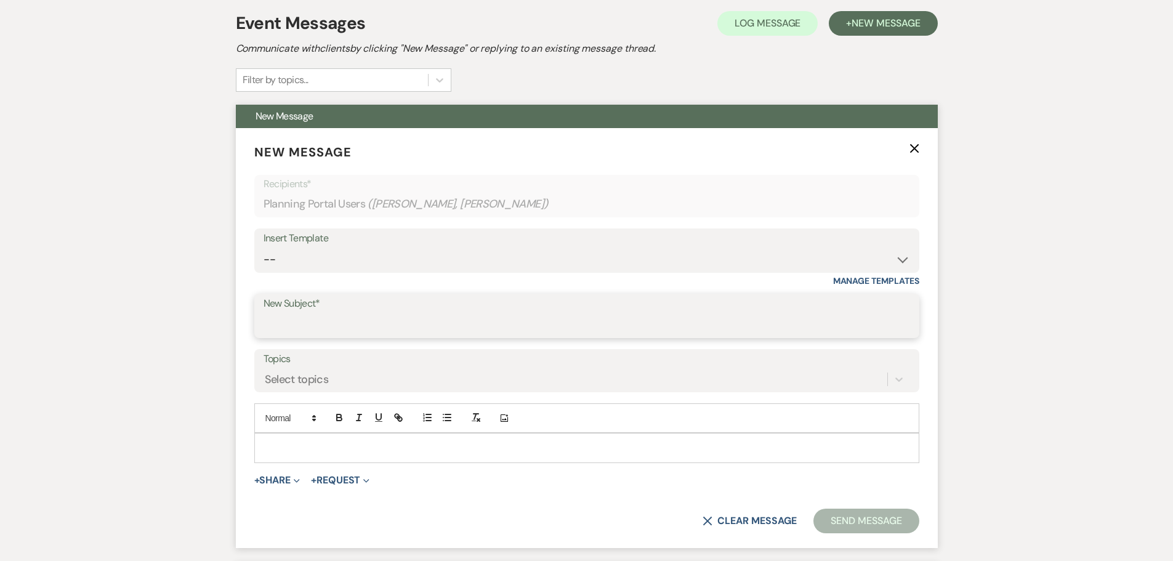
click at [360, 326] on input "New Subject*" at bounding box center [587, 325] width 647 height 24
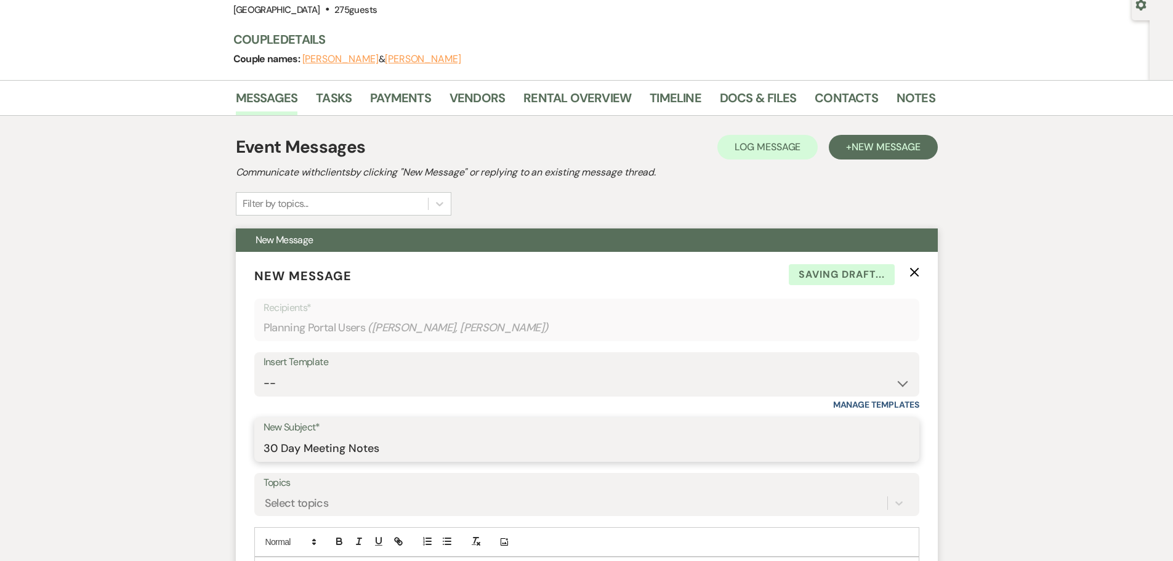
scroll to position [0, 0]
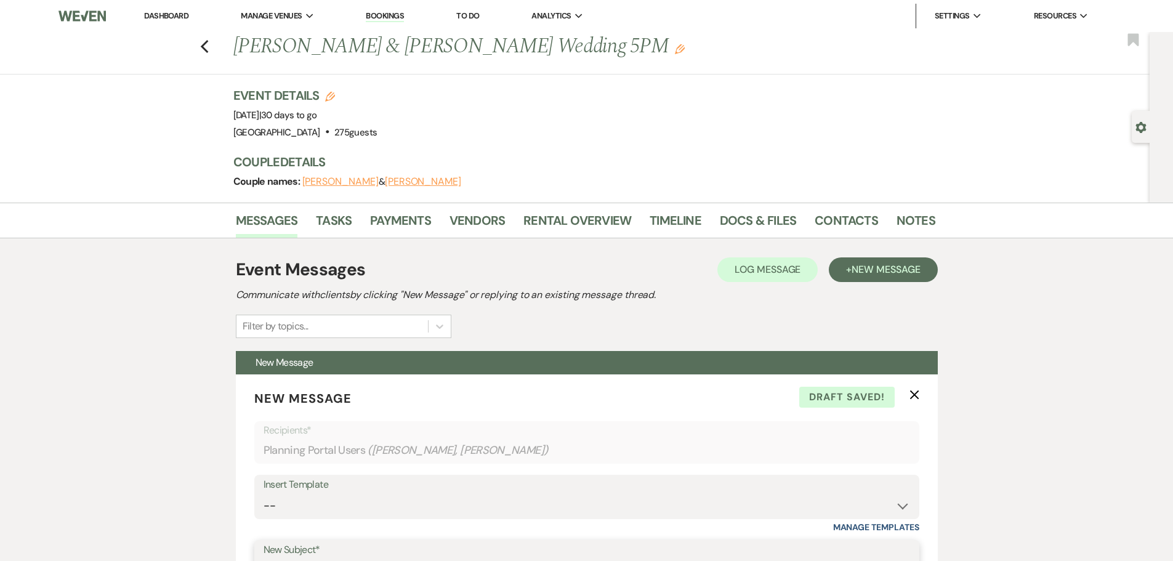
type input "30 Day Meeting Notes"
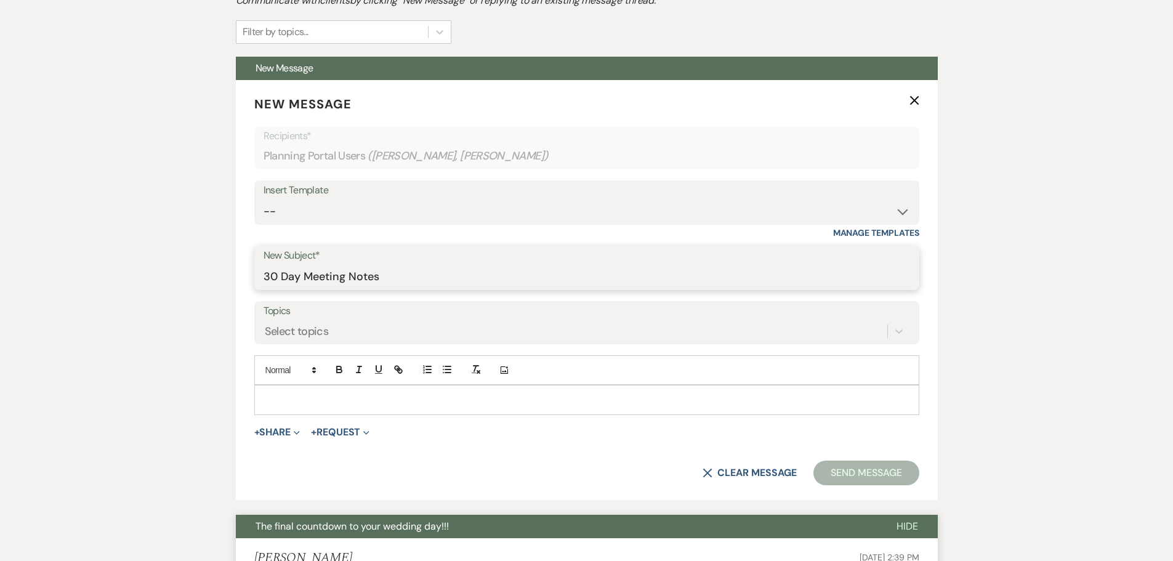
scroll to position [308, 0]
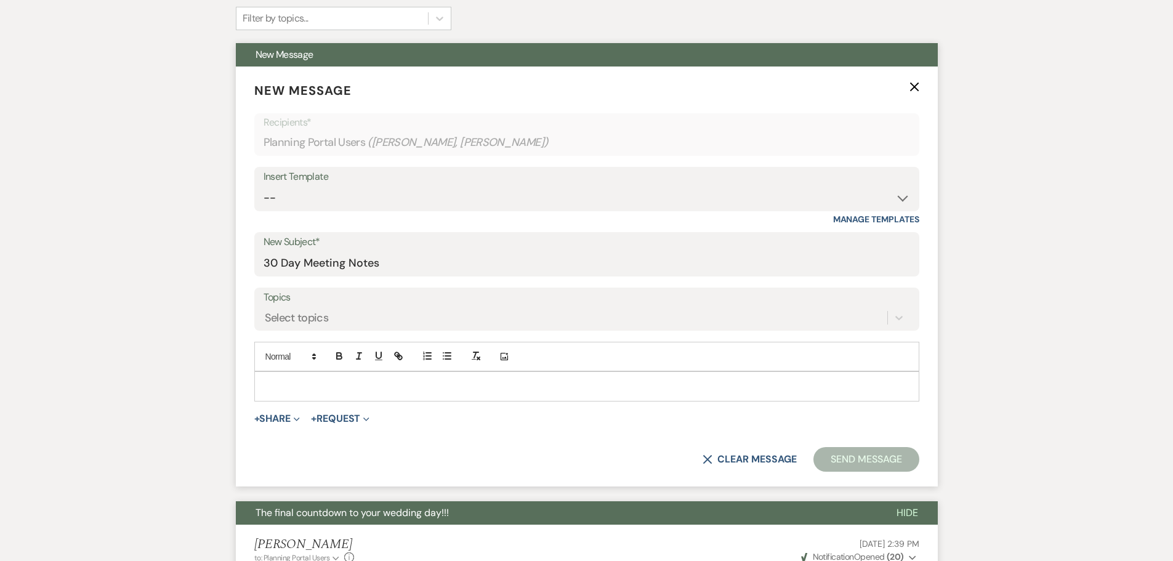
click at [395, 389] on p at bounding box center [586, 386] width 645 height 14
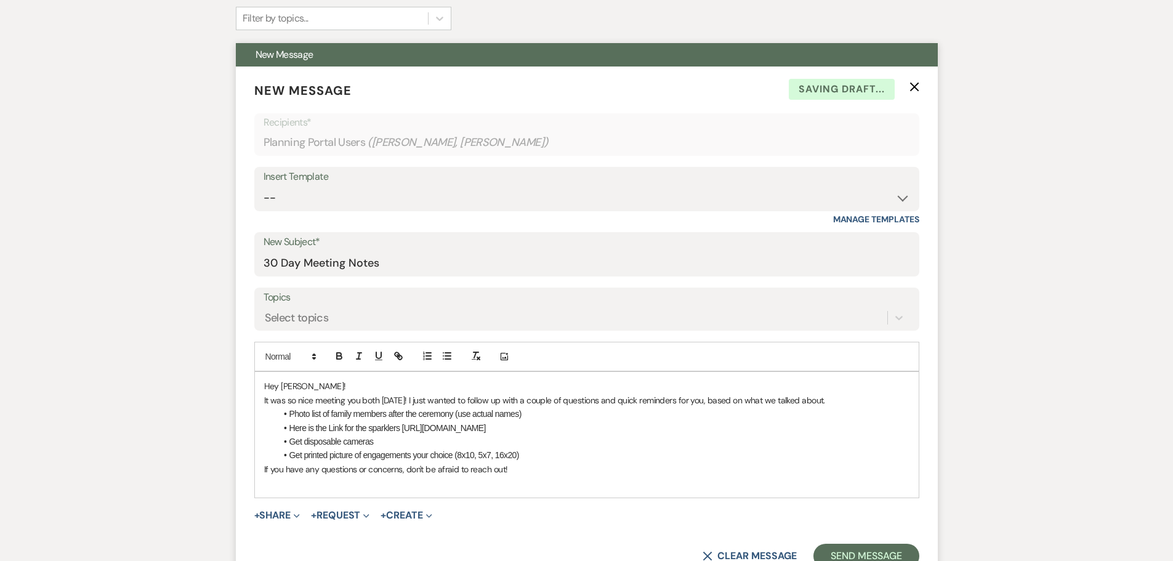
click at [308, 385] on span "Hey Kathryn!" at bounding box center [305, 386] width 82 height 11
click at [420, 399] on span "It was so nice meeting you both yesterday! I just wanted to follow up with a co…" at bounding box center [544, 400] width 561 height 11
click at [416, 398] on span "It was so nice meeting you both yesterday! I just wanted to follow up with a co…" at bounding box center [544, 400] width 561 height 11
click at [530, 414] on li "Photo list of family members after the ceremony (use actual names)" at bounding box center [592, 414] width 633 height 14
drag, startPoint x: 530, startPoint y: 414, endPoint x: 290, endPoint y: 416, distance: 240.2
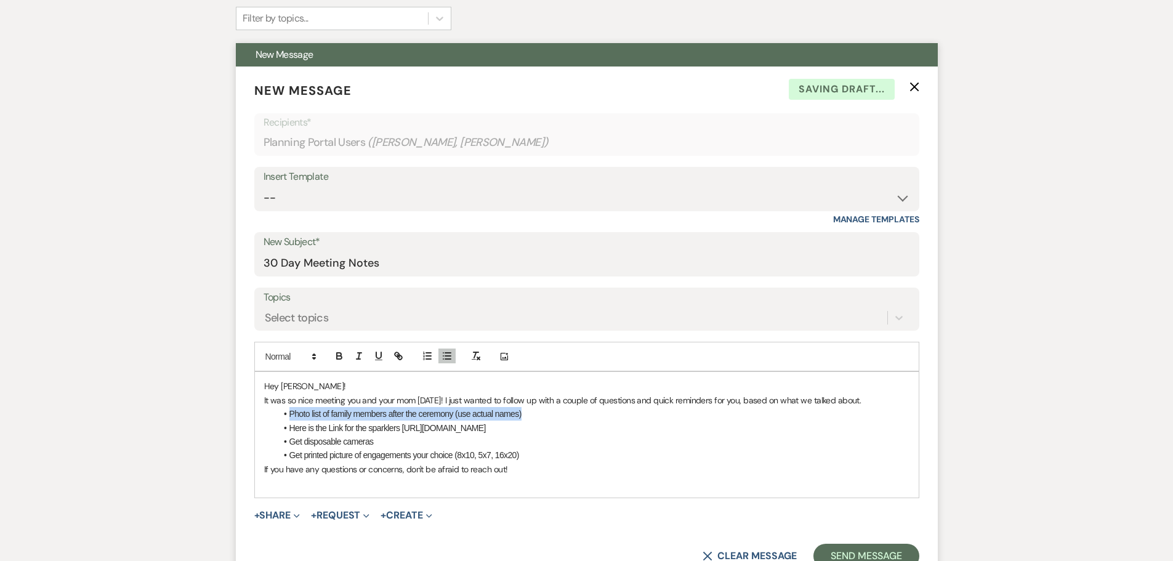
click at [290, 416] on li "Photo list of family members after the ceremony (use actual names)" at bounding box center [592, 414] width 633 height 14
drag, startPoint x: 666, startPoint y: 424, endPoint x: 292, endPoint y: 428, distance: 373.2
click at [292, 428] on li "Here is the Link for the sparklers https://weddingsparklersnow.com/products/20-…" at bounding box center [592, 428] width 633 height 14
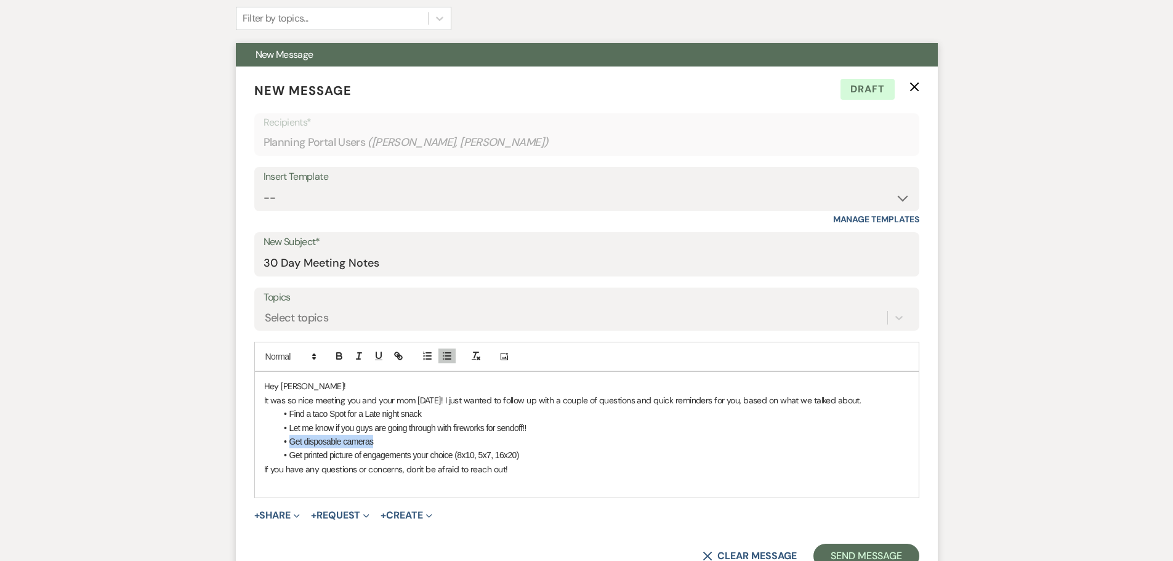
drag, startPoint x: 435, startPoint y: 448, endPoint x: 288, endPoint y: 445, distance: 147.8
click at [286, 445] on li "Get disposable cameras" at bounding box center [592, 442] width 633 height 14
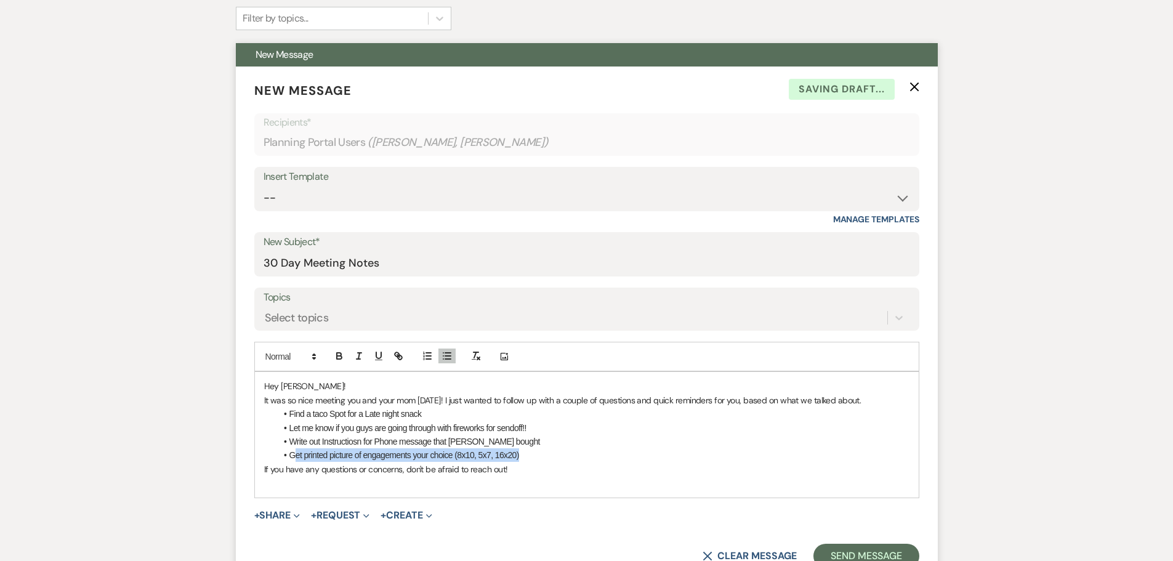
drag, startPoint x: 544, startPoint y: 459, endPoint x: 296, endPoint y: 457, distance: 248.2
click at [296, 457] on li "Get printed picture of engagements your choice (8x10, 5x7, 16x20)" at bounding box center [592, 455] width 633 height 14
drag, startPoint x: 308, startPoint y: 459, endPoint x: 776, endPoint y: 493, distance: 468.6
click at [776, 498] on div "Hey Bailey! It was so nice meeting you and your mom on Monday! I just wanted to…" at bounding box center [586, 434] width 665 height 126
click at [306, 453] on li "Custume Signage for bar: Let me know what your "specialty" drinks are!" at bounding box center [592, 455] width 633 height 14
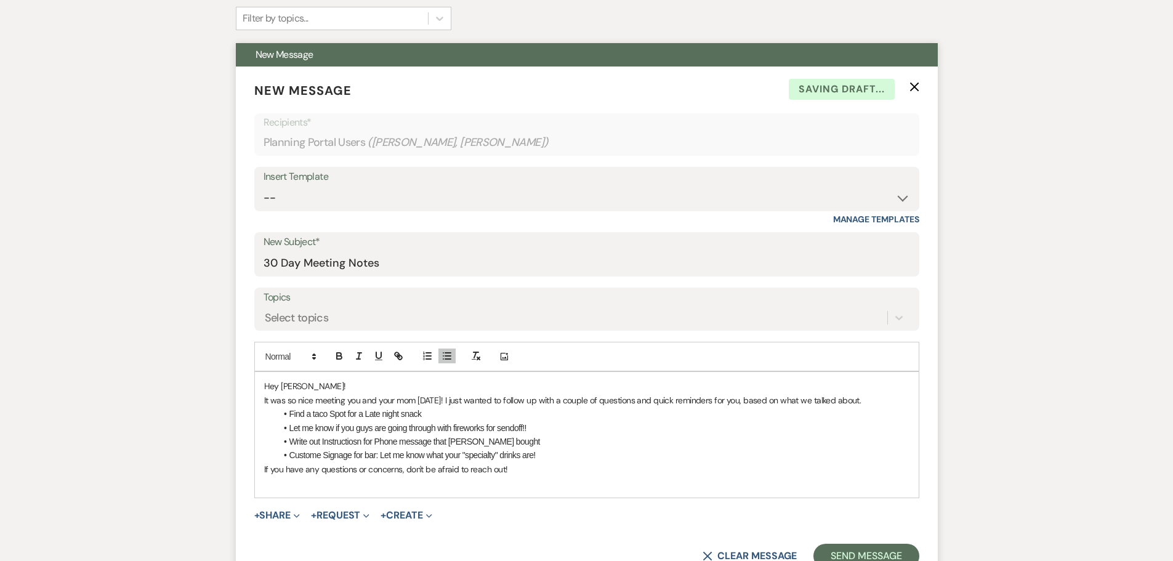
click at [406, 444] on li "Write out Instructiosn for Phone message that Miles bought" at bounding box center [592, 442] width 633 height 14
click at [576, 455] on li "Custom Signage for bar: Let me know what your "specialty" drinks are!" at bounding box center [592, 455] width 633 height 14
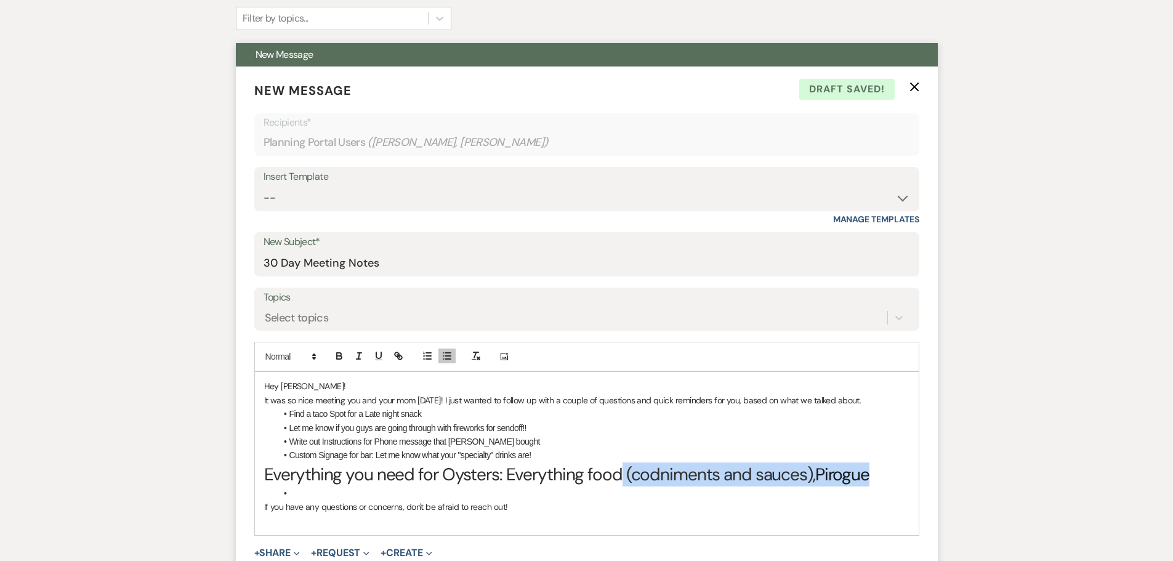
drag, startPoint x: 621, startPoint y: 485, endPoint x: 339, endPoint y: 491, distance: 282.1
click at [336, 491] on div "Hey Bailey! It was so nice meeting you and your mom on Monday! I just wanted to…" at bounding box center [587, 453] width 664 height 163
click at [348, 490] on li at bounding box center [592, 493] width 633 height 14
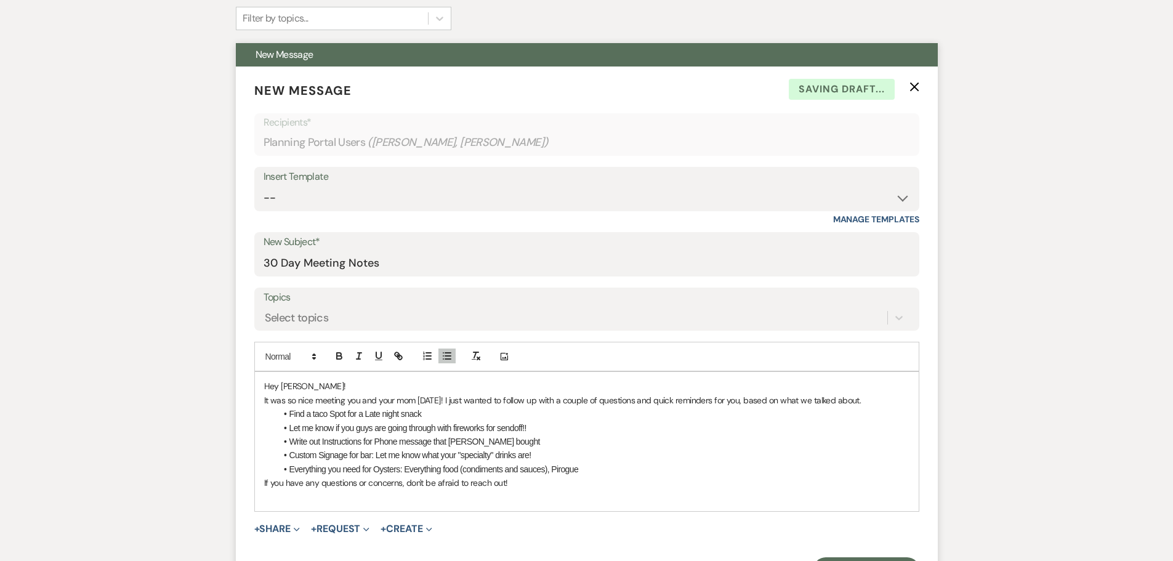
click at [621, 470] on li "Everything you need for Oysters: Everything food (condiments and sauces), Pirog…" at bounding box center [592, 469] width 633 height 14
click at [552, 467] on li "Everything you need for Oysters: Everything food (condiments and sauces), Pirog…" at bounding box center [592, 469] width 633 height 14
click at [592, 475] on li "Everything you need for Oysters: Everything food (condiments and sauces) and Pi…" at bounding box center [592, 469] width 633 height 14
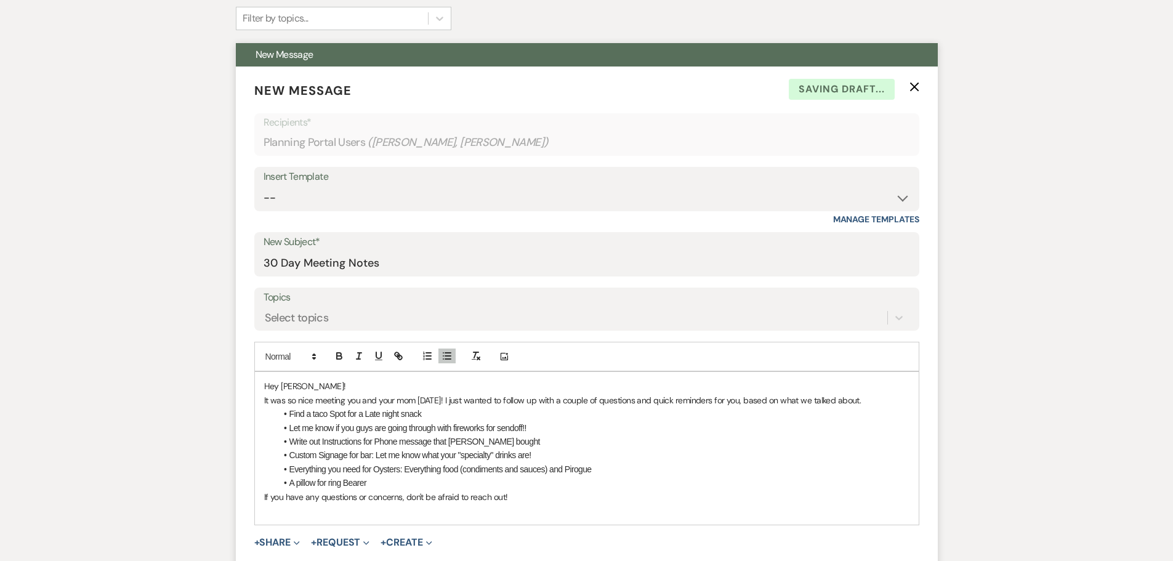
click at [334, 483] on li "A pillow for ring Bearer" at bounding box center [592, 483] width 633 height 14
click at [371, 490] on p "If you have any questions or concerns, don't be afraid to reach out!" at bounding box center [586, 497] width 645 height 14
click at [376, 485] on li "A pillow for Ring Bearer" at bounding box center [592, 483] width 633 height 14
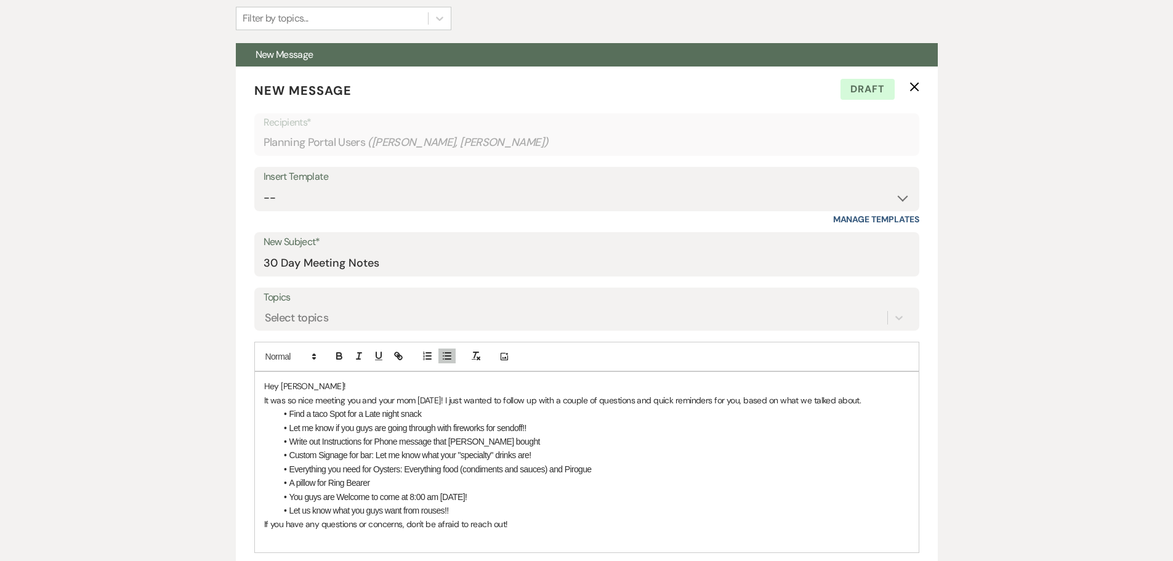
drag, startPoint x: 552, startPoint y: 430, endPoint x: 544, endPoint y: 429, distance: 8.1
click at [544, 429] on li "Let me know if you guys are going through with fireworks for sendoff!!" at bounding box center [592, 428] width 633 height 14
drag, startPoint x: 545, startPoint y: 425, endPoint x: 286, endPoint y: 415, distance: 258.8
click at [286, 415] on ul "Find a taco Spot for a Late night snack Let me know if you guys are going throu…" at bounding box center [592, 462] width 633 height 110
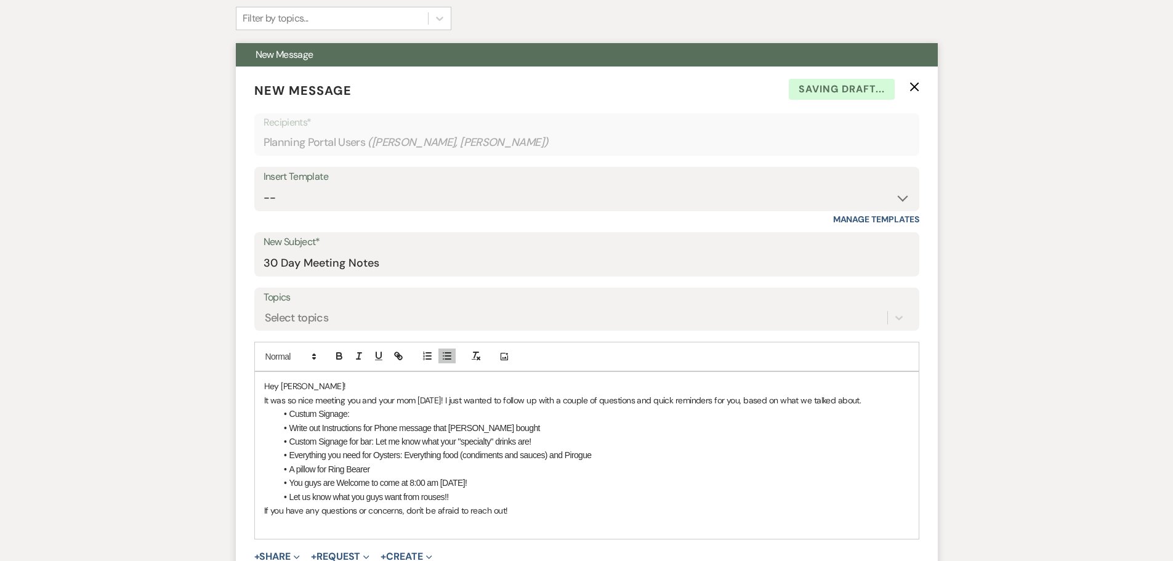
click at [291, 427] on li "Write out Instructions for Phone message that Miles bought" at bounding box center [592, 428] width 633 height 14
click at [292, 444] on li "Custom Signage for bar: Let me know what your "specialty" drinks are!" at bounding box center [592, 442] width 633 height 14
drag, startPoint x: 398, startPoint y: 441, endPoint x: 318, endPoint y: 441, distance: 80.7
click at [318, 441] on li "Custom Signage for bar: Let me know what your "specialty" drinks are!" at bounding box center [592, 442] width 633 height 14
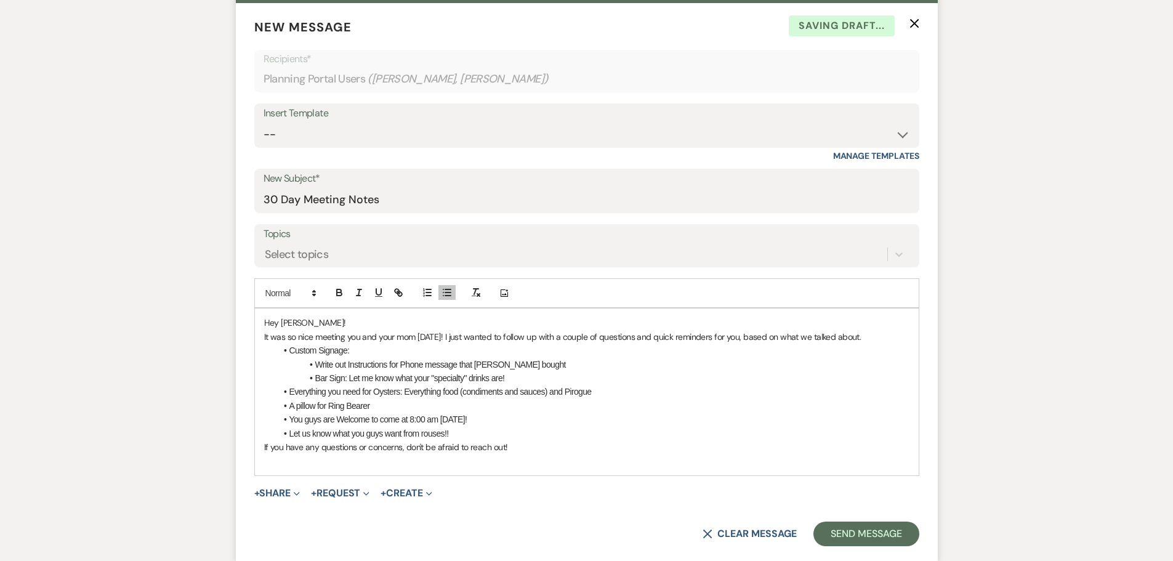
scroll to position [431, 0]
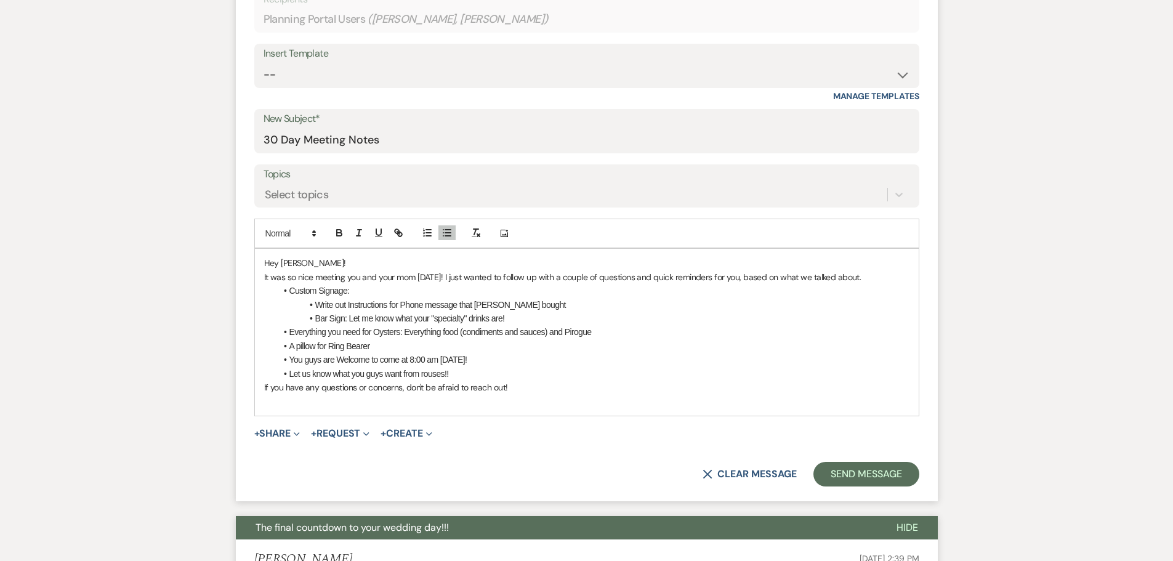
click at [405, 326] on li "Everything you need for Oysters: Everything food (condiments and sauces) and Pi…" at bounding box center [592, 332] width 633 height 14
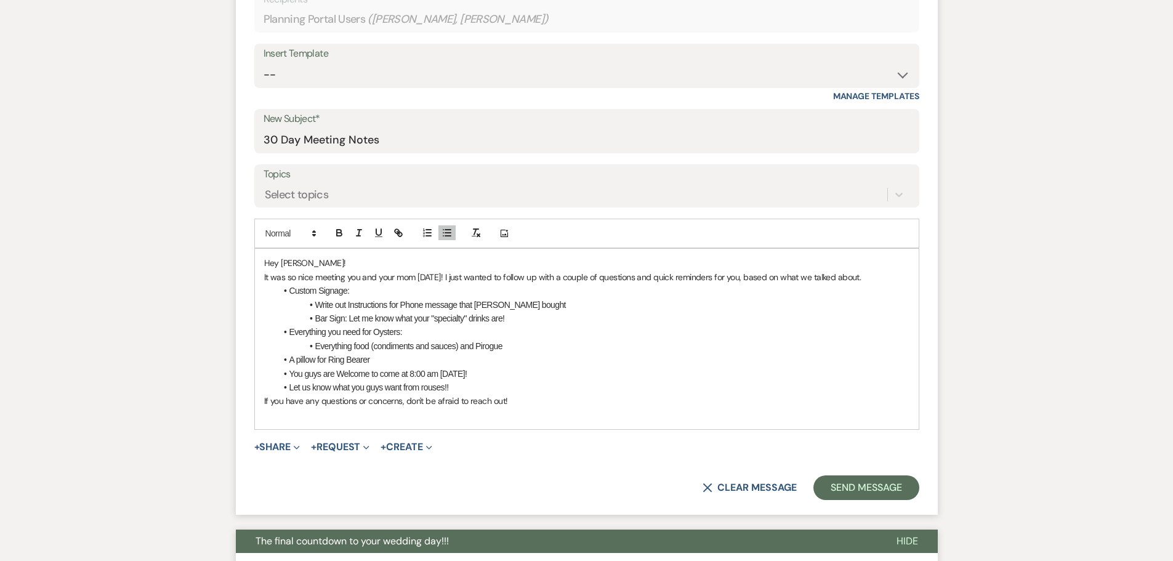
click at [475, 344] on li "Everything food (condiments and sauces) and Pirogue" at bounding box center [592, 346] width 633 height 14
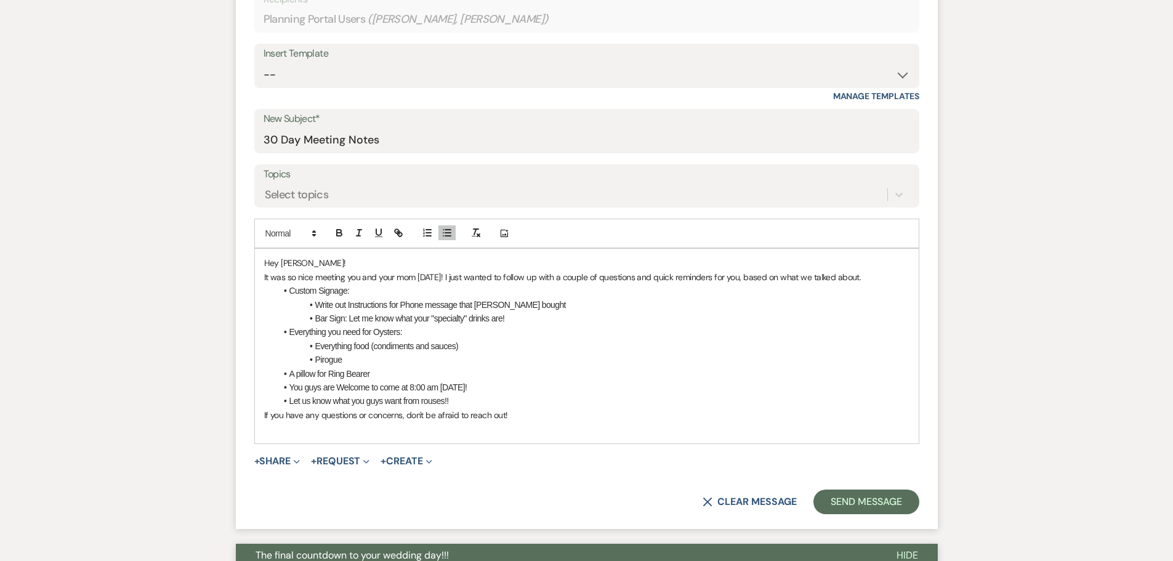
click at [491, 401] on li "Let us know what you guys want from rouses!!" at bounding box center [592, 401] width 633 height 14
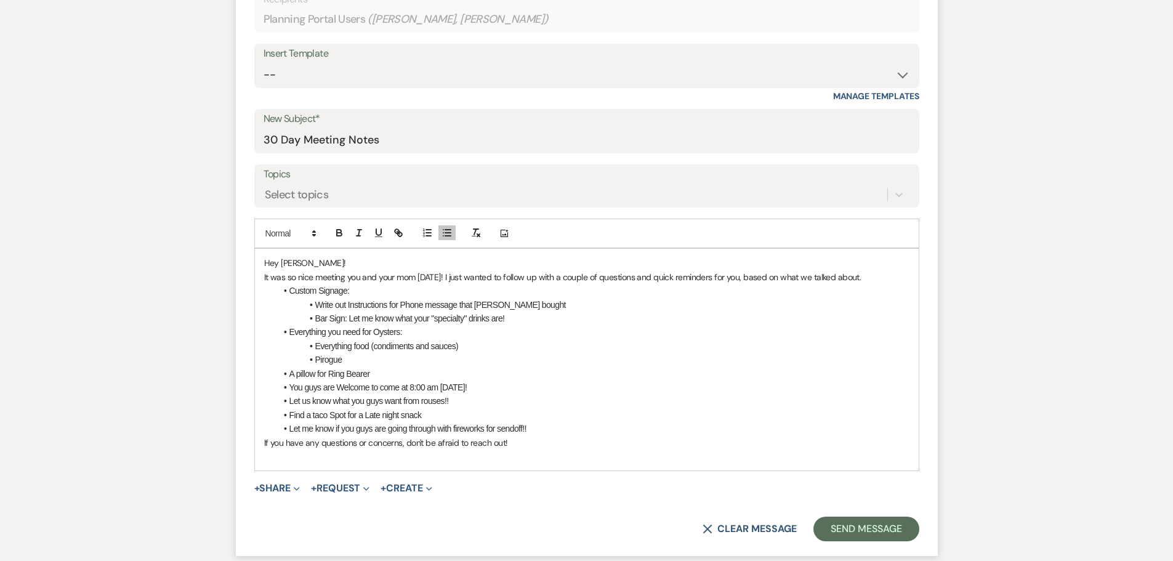
click at [458, 416] on li "Find a taco Spot for a Late night snack" at bounding box center [592, 415] width 633 height 14
click at [289, 388] on li "You guys are Welcome to come at 8:00 am on Saturday!" at bounding box center [592, 388] width 633 height 14
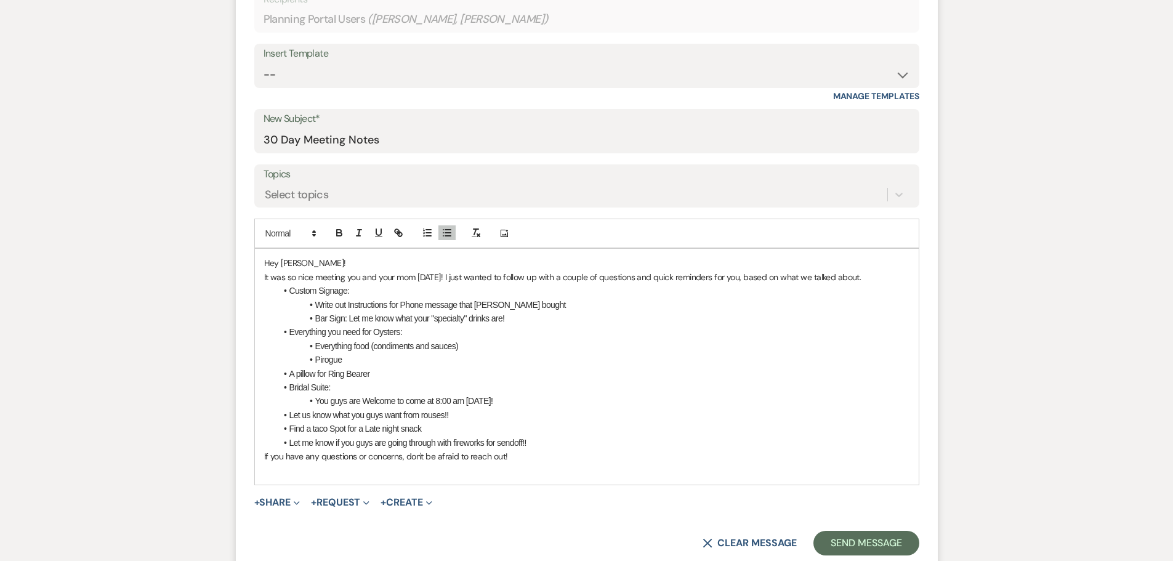
click at [515, 400] on li "You guys are Welcome to come at 8:00 am on Saturday!" at bounding box center [592, 401] width 633 height 14
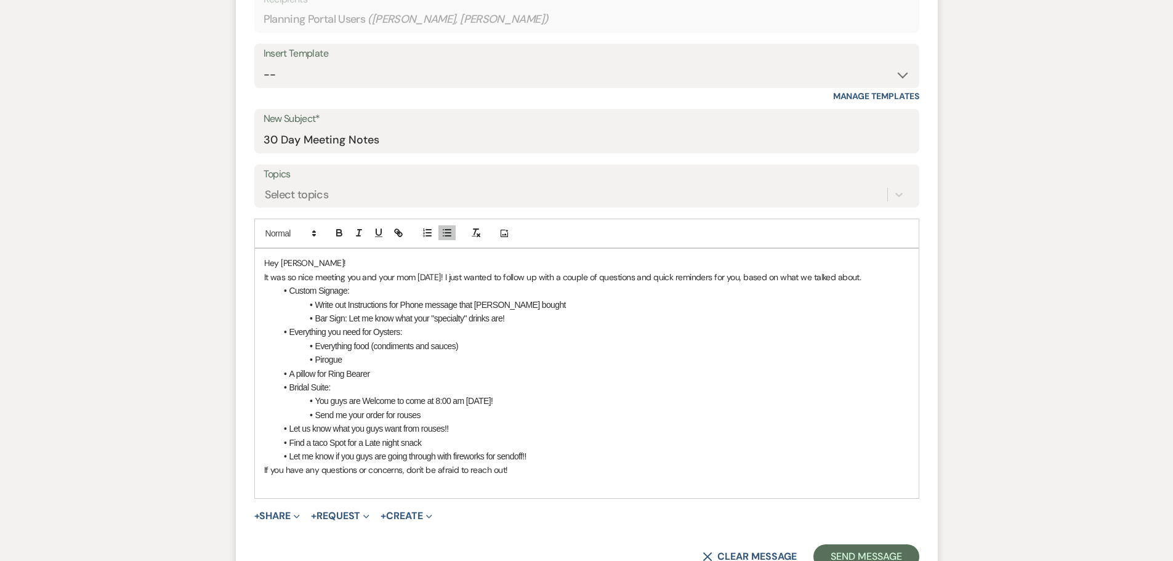
drag, startPoint x: 471, startPoint y: 435, endPoint x: 459, endPoint y: 430, distance: 12.5
click at [459, 430] on li "Let us know what you guys want from rouses!!" at bounding box center [592, 429] width 633 height 14
drag, startPoint x: 462, startPoint y: 426, endPoint x: 276, endPoint y: 434, distance: 186.1
click at [276, 434] on li "Let us know what you guys want from rouses!!" at bounding box center [592, 429] width 633 height 14
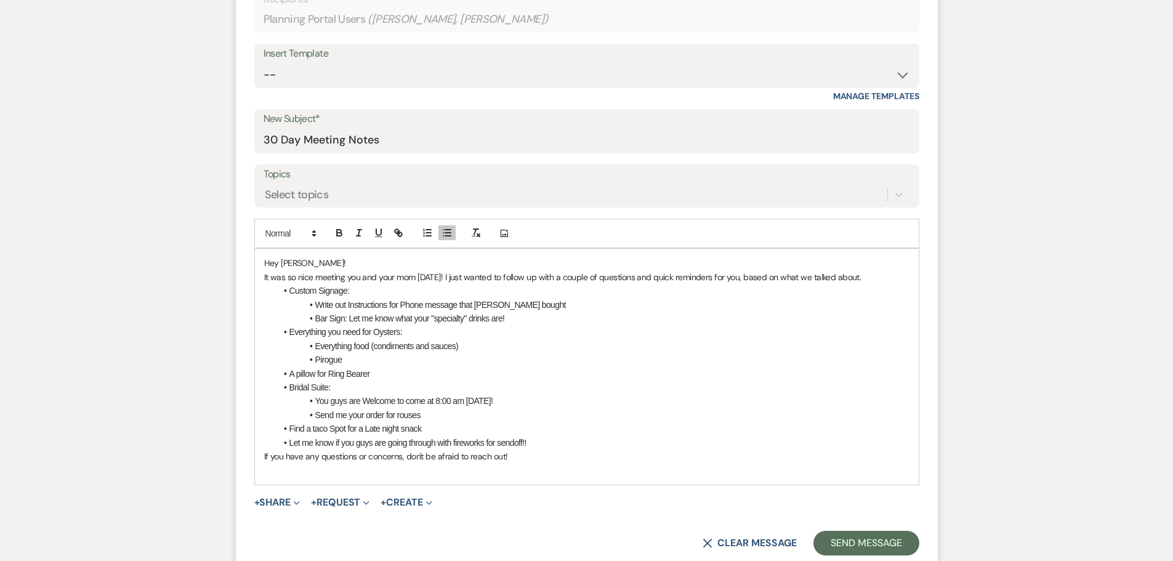
click at [291, 430] on li "Find a taco Spot for a Late night snack" at bounding box center [592, 429] width 633 height 14
click at [290, 372] on li "A pillow for Ring Bearer" at bounding box center [592, 374] width 633 height 14
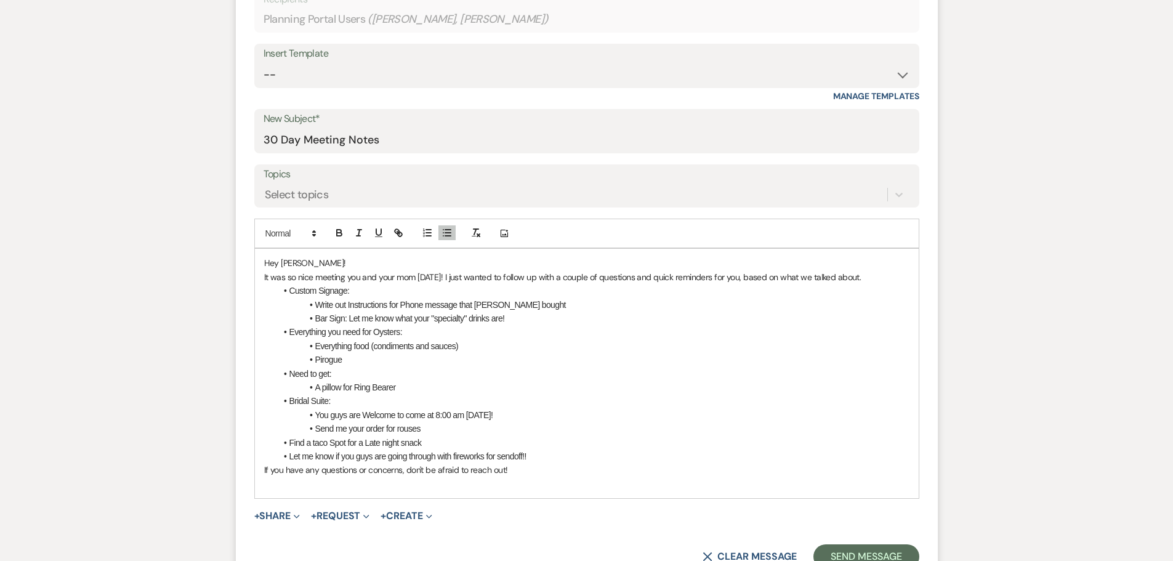
click at [432, 390] on li "A pillow for Ring Bearer" at bounding box center [592, 388] width 633 height 14
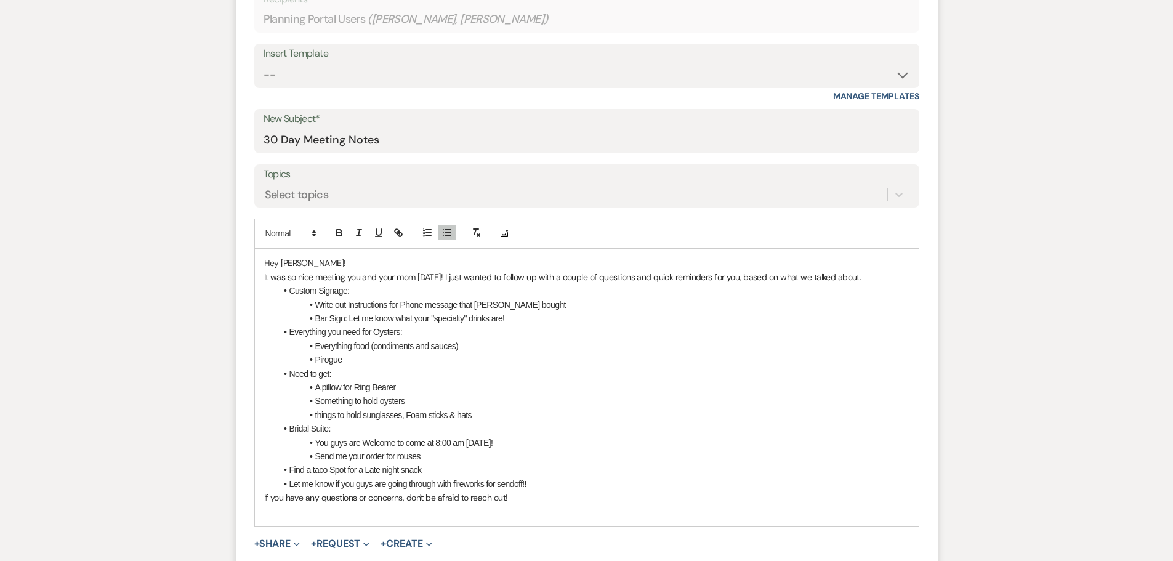
click at [488, 413] on li "things to hold sunglasses, Foam sticks & hats" at bounding box center [592, 415] width 633 height 14
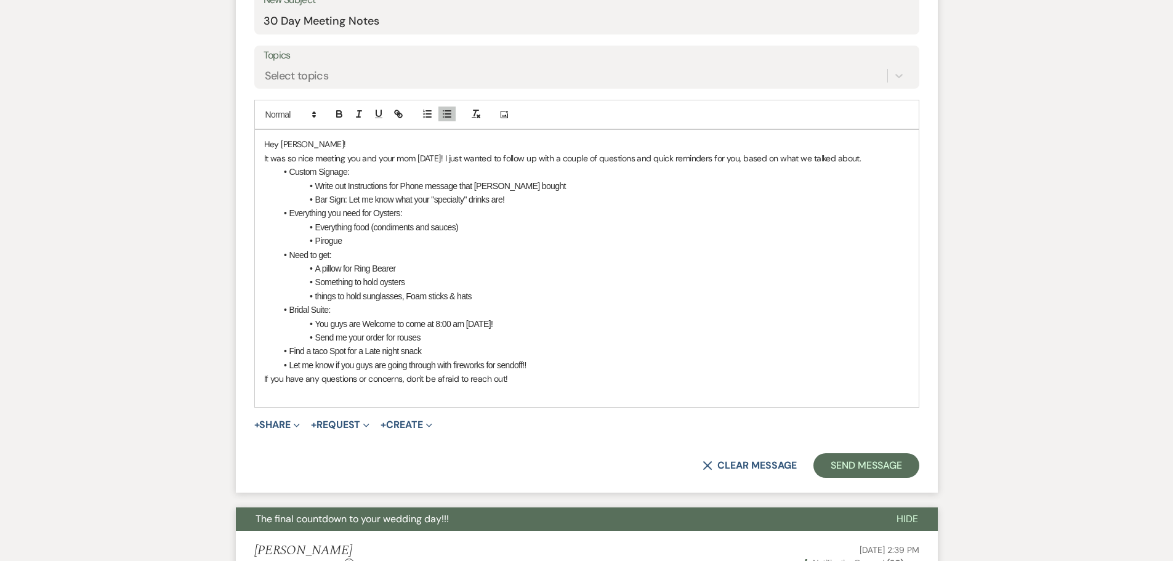
scroll to position [554, 0]
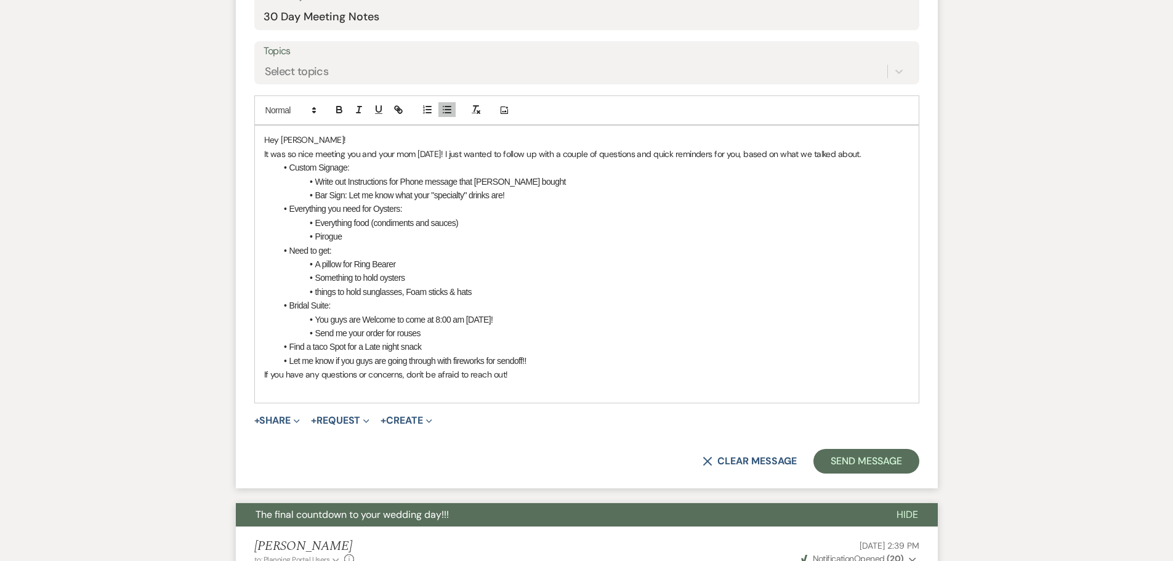
click at [289, 347] on li "Find a taco Spot for a Late night snack" at bounding box center [592, 347] width 633 height 14
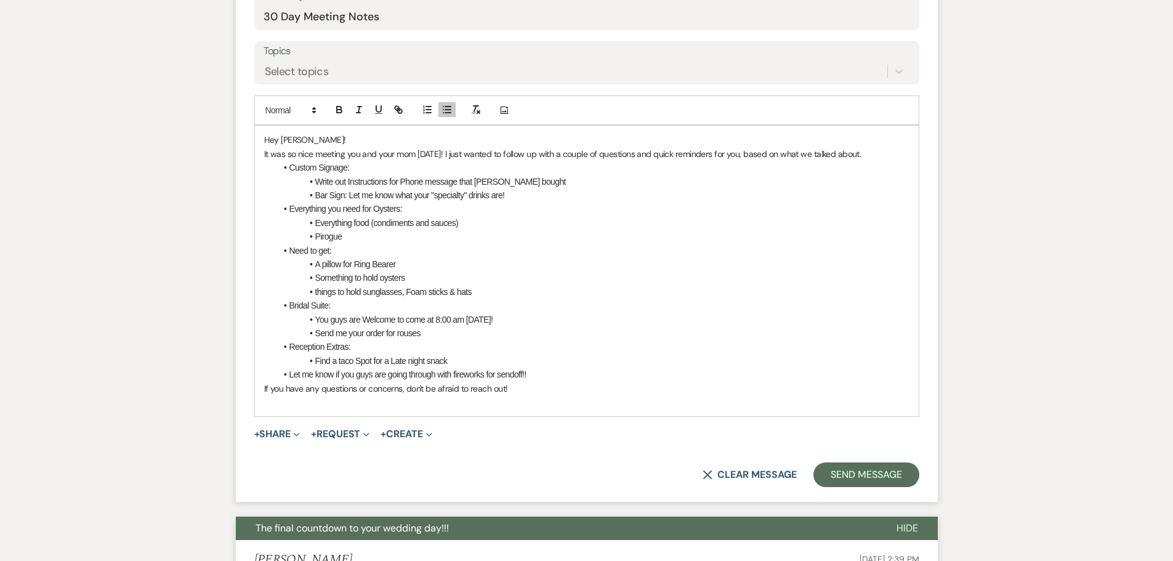
click at [289, 370] on span at bounding box center [289, 375] width 0 height 14
click at [594, 372] on li "Let me know if you guys are going through with fireworks for sendoff!!" at bounding box center [592, 375] width 633 height 14
click at [565, 284] on li "Something to hold oysters" at bounding box center [592, 278] width 633 height 14
click at [560, 286] on li "things to hold sunglasses, Foam sticks & hats" at bounding box center [592, 292] width 633 height 14
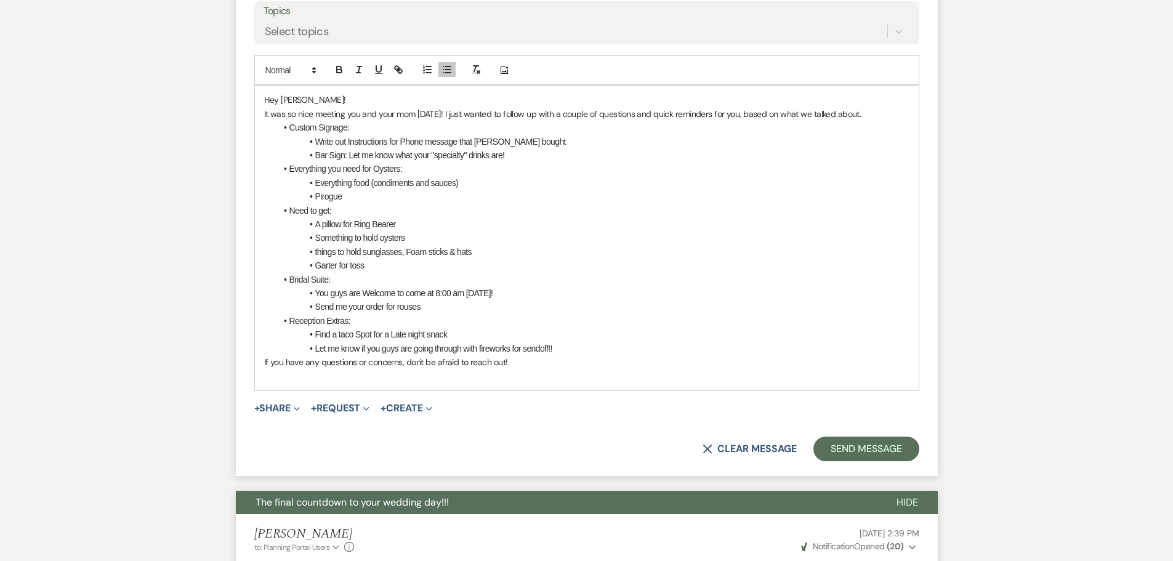
scroll to position [616, 0]
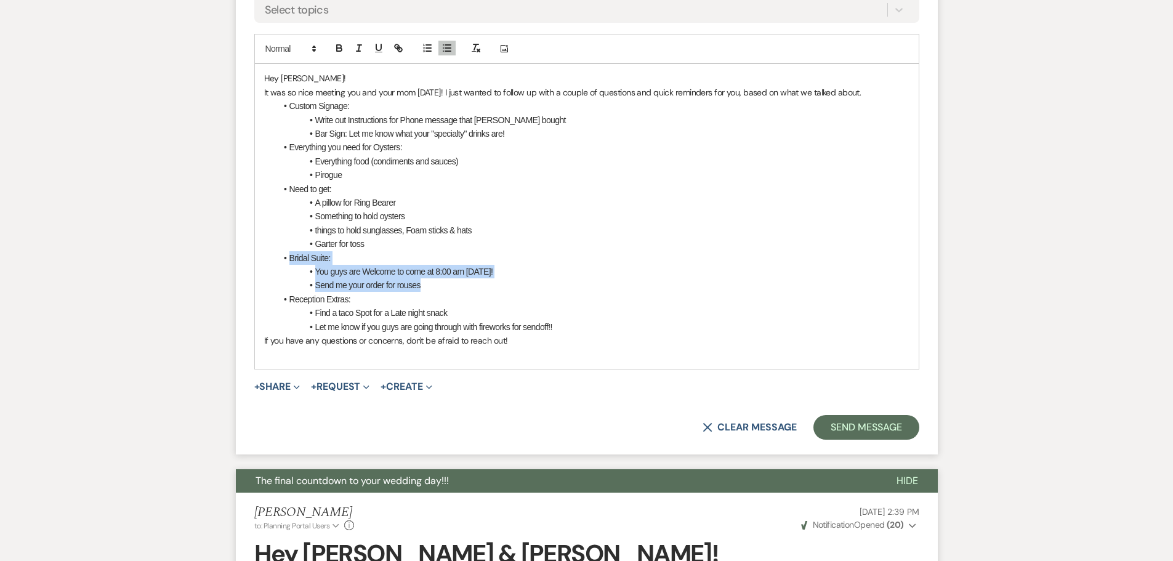
drag, startPoint x: 461, startPoint y: 281, endPoint x: 284, endPoint y: 256, distance: 178.6
click at [284, 256] on ul "Custom Signage: Write out Instructions for Phone message that Miles bought Bar …" at bounding box center [592, 216] width 633 height 235
click at [289, 256] on span at bounding box center [289, 258] width 0 height 14
drag, startPoint x: 421, startPoint y: 283, endPoint x: 283, endPoint y: 261, distance: 140.2
click at [283, 261] on ul "Custom Signage: Write out Instructions for Phone message that Miles bought Bar …" at bounding box center [592, 216] width 633 height 235
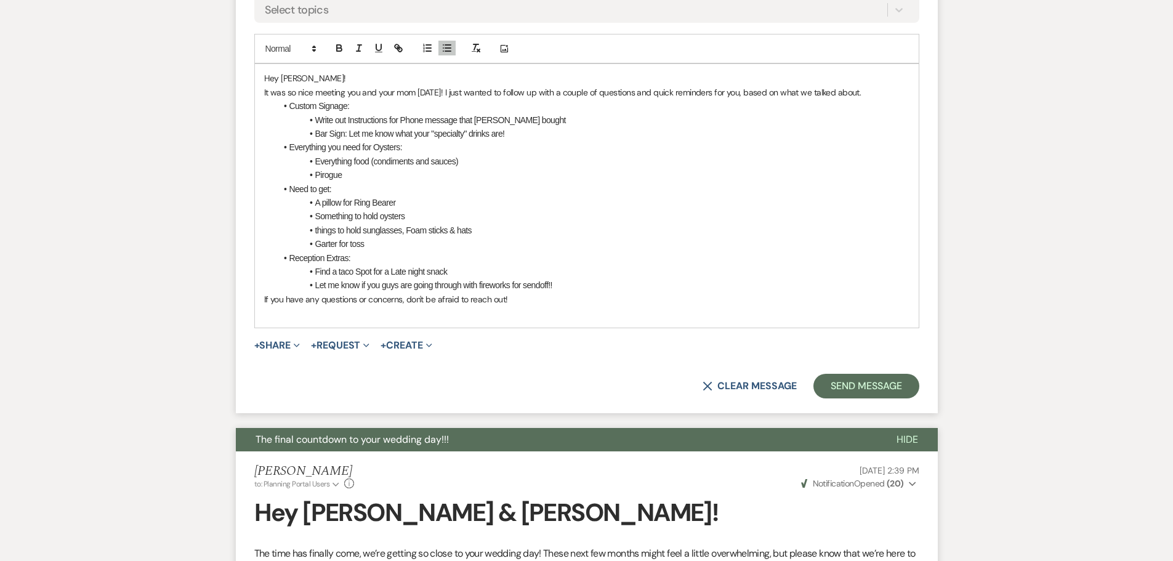
click at [289, 109] on span at bounding box center [289, 106] width 0 height 14
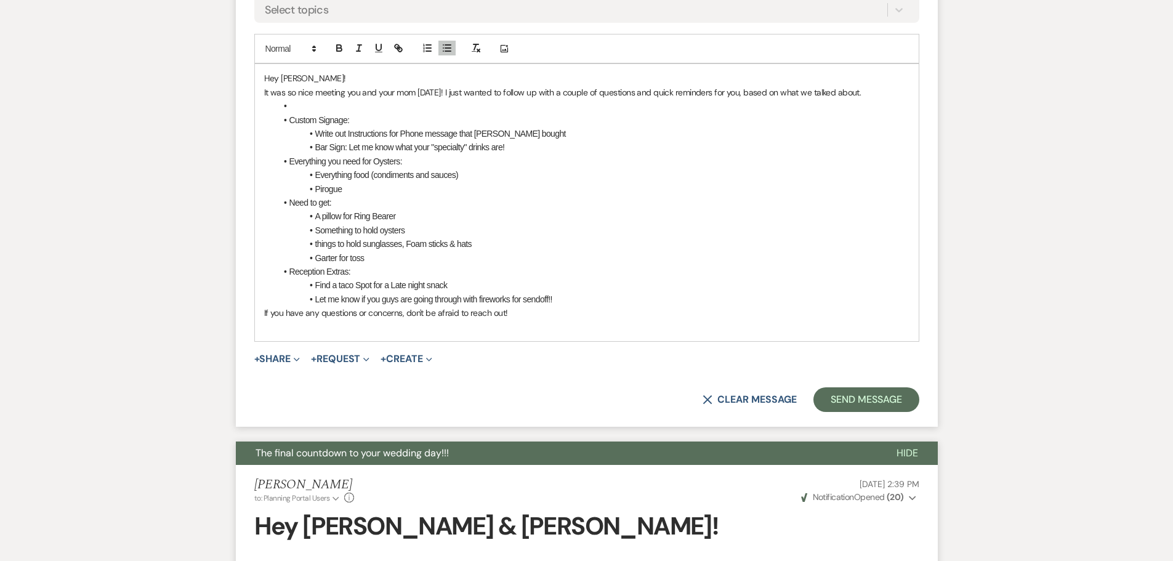
click at [296, 111] on li at bounding box center [592, 106] width 633 height 14
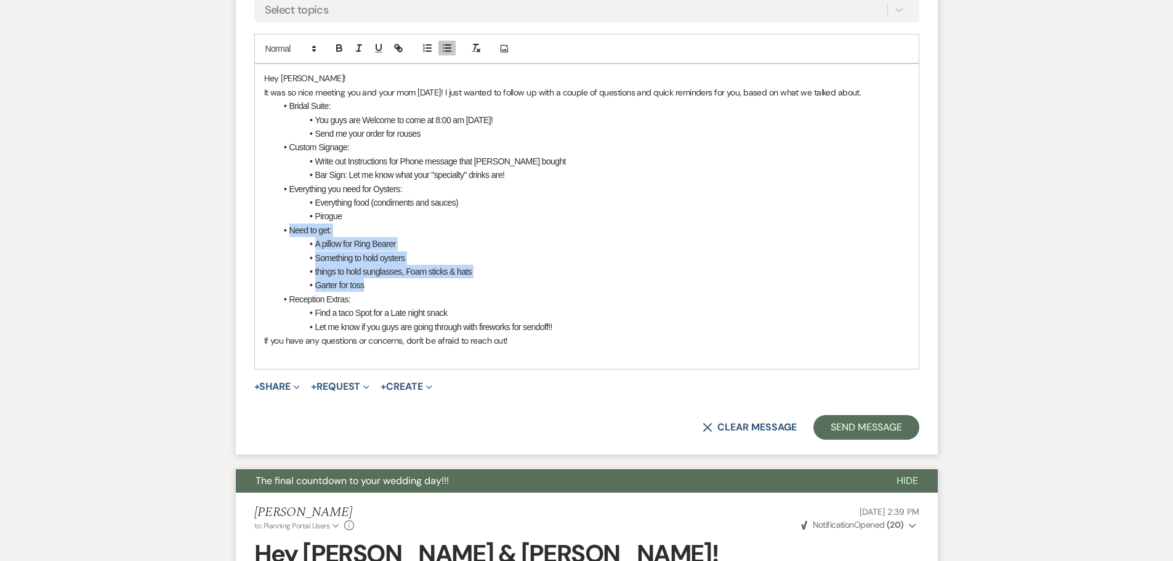
drag, startPoint x: 384, startPoint y: 285, endPoint x: 260, endPoint y: 224, distance: 138.0
click at [260, 224] on div "Hey Bailey! It was so nice meeting you and your mom on Monday! I just wanted to…" at bounding box center [587, 216] width 664 height 304
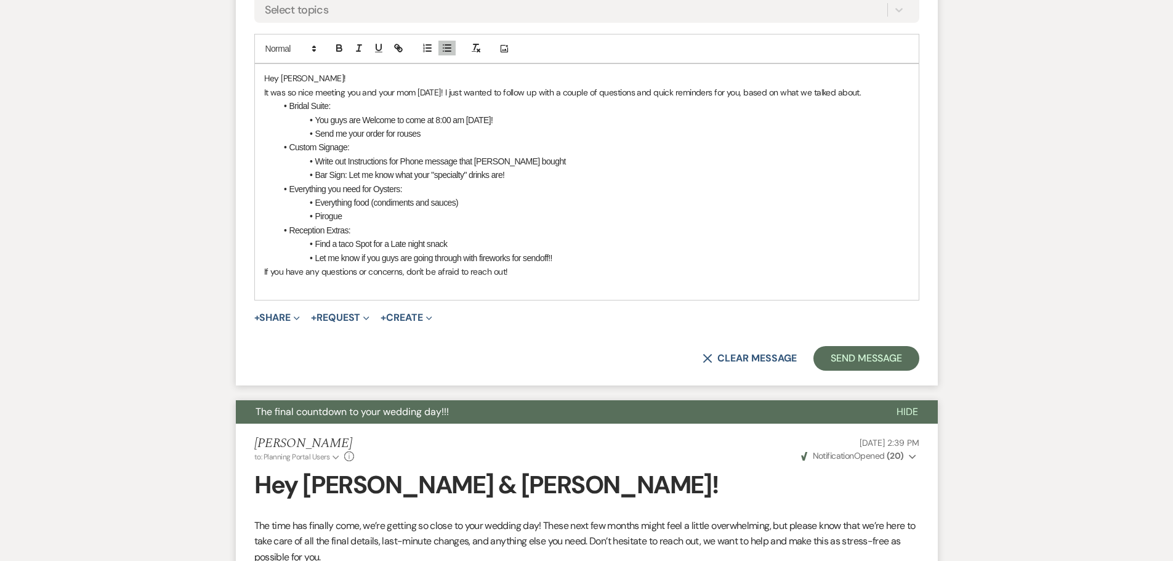
click at [435, 134] on li "Send me your order for rouses" at bounding box center [592, 134] width 633 height 14
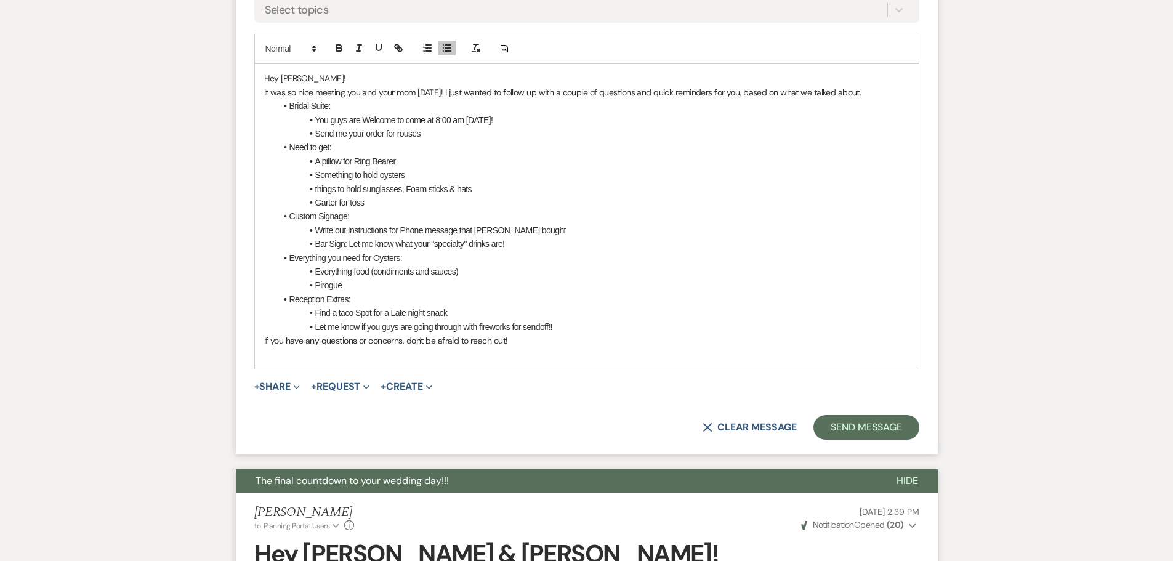
click at [362, 296] on li "Reception Extras:" at bounding box center [592, 299] width 633 height 14
click at [371, 204] on li "Garter for toss" at bounding box center [592, 203] width 633 height 14
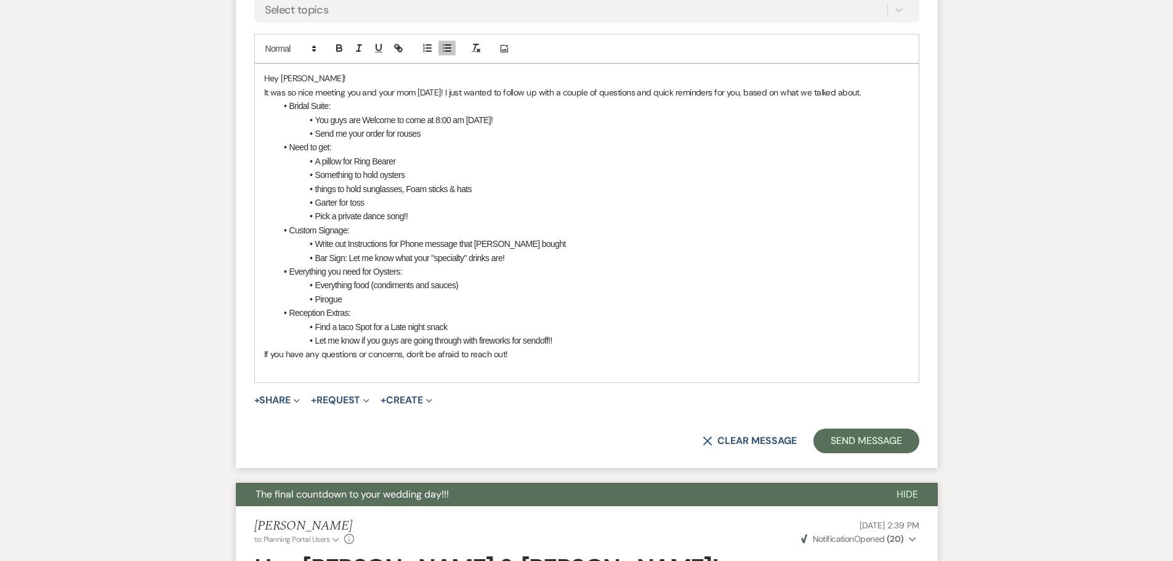
click at [415, 372] on p at bounding box center [586, 368] width 645 height 14
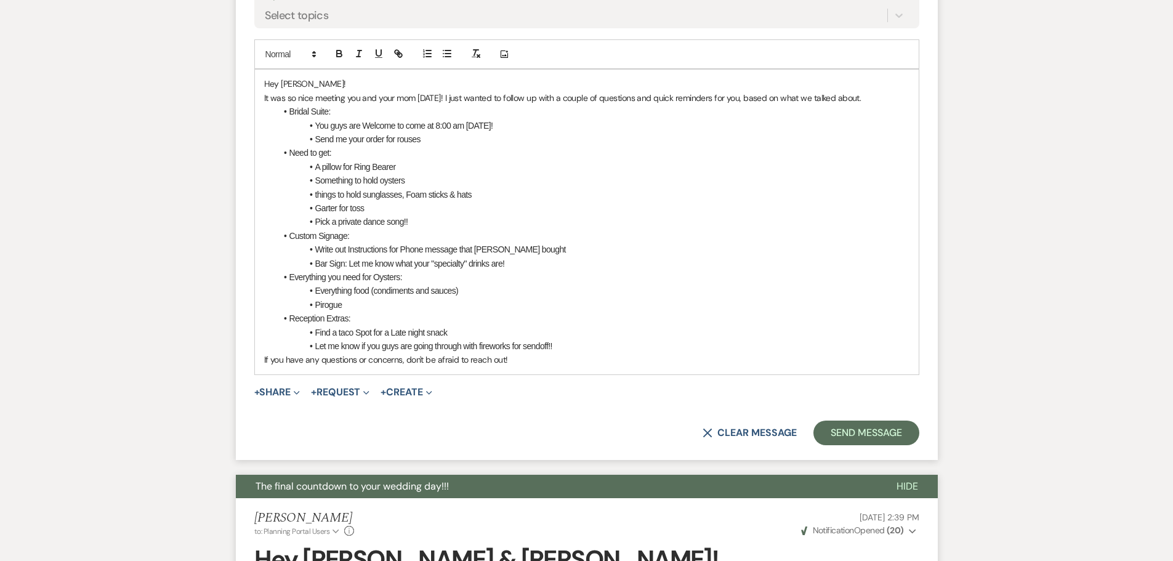
scroll to position [554, 0]
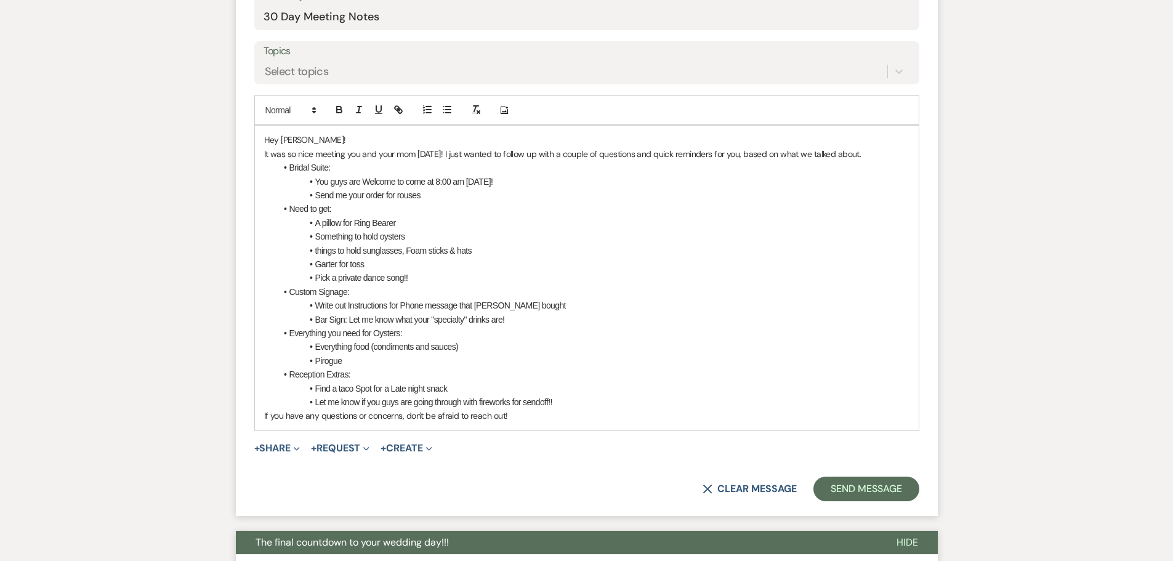
click at [413, 270] on li "Garter for toss" at bounding box center [592, 264] width 633 height 14
click at [410, 275] on li "Pick a private dance song!!" at bounding box center [592, 278] width 633 height 14
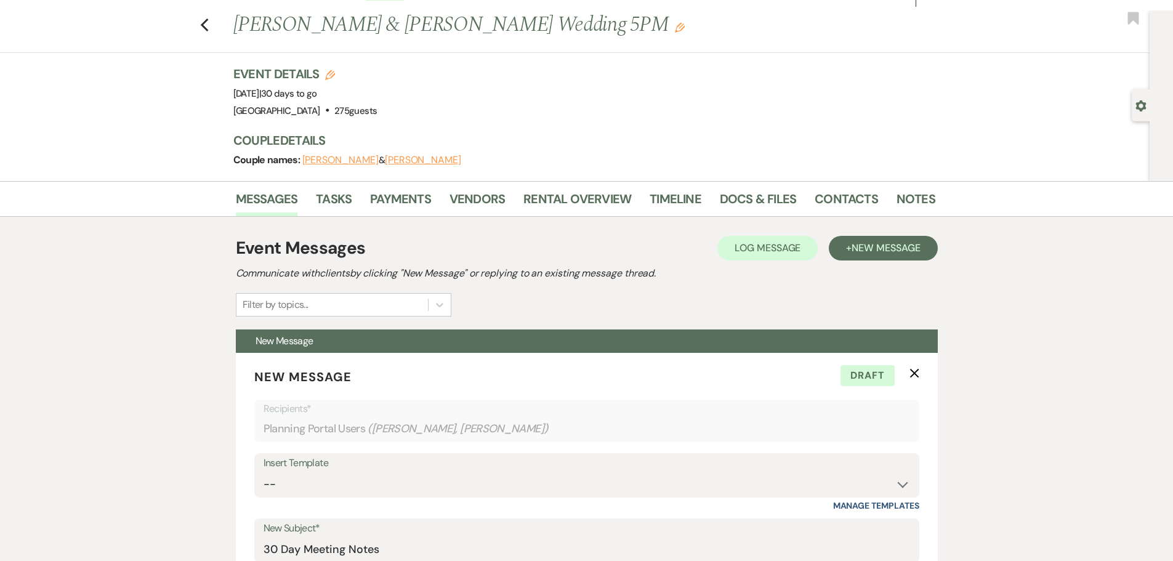
scroll to position [0, 0]
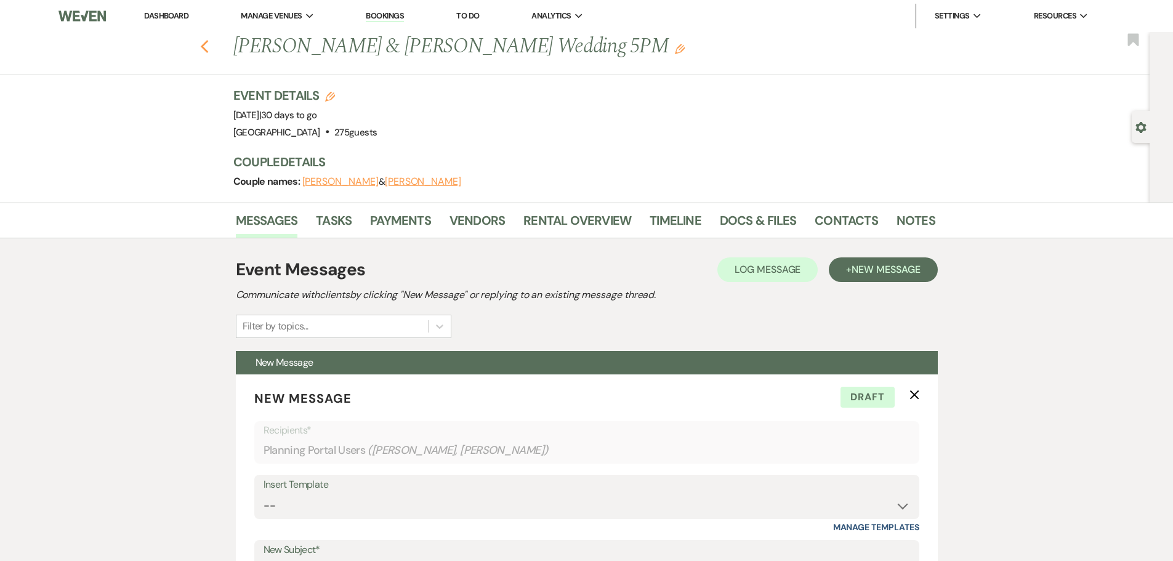
click at [206, 39] on icon "Previous" at bounding box center [204, 46] width 9 height 15
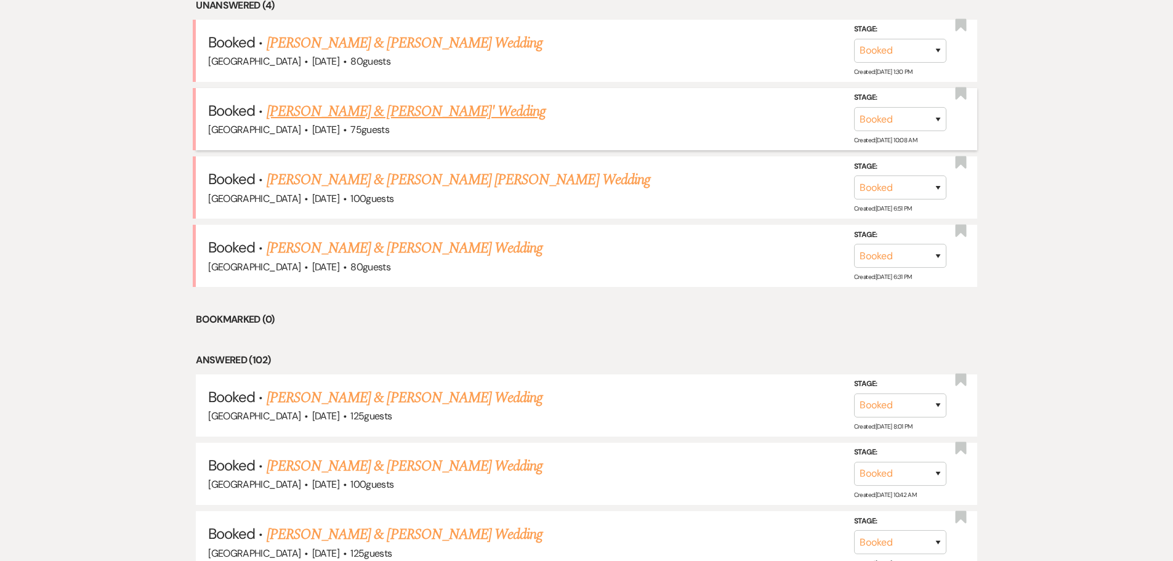
scroll to position [454, 0]
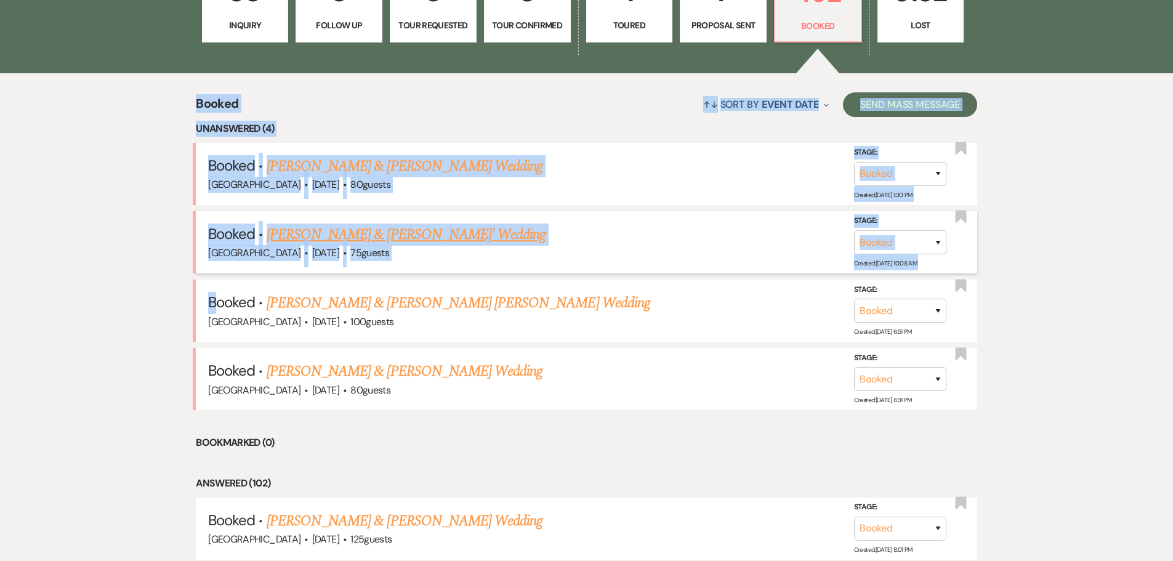
drag, startPoint x: 39, startPoint y: 100, endPoint x: 224, endPoint y: 252, distance: 239.3
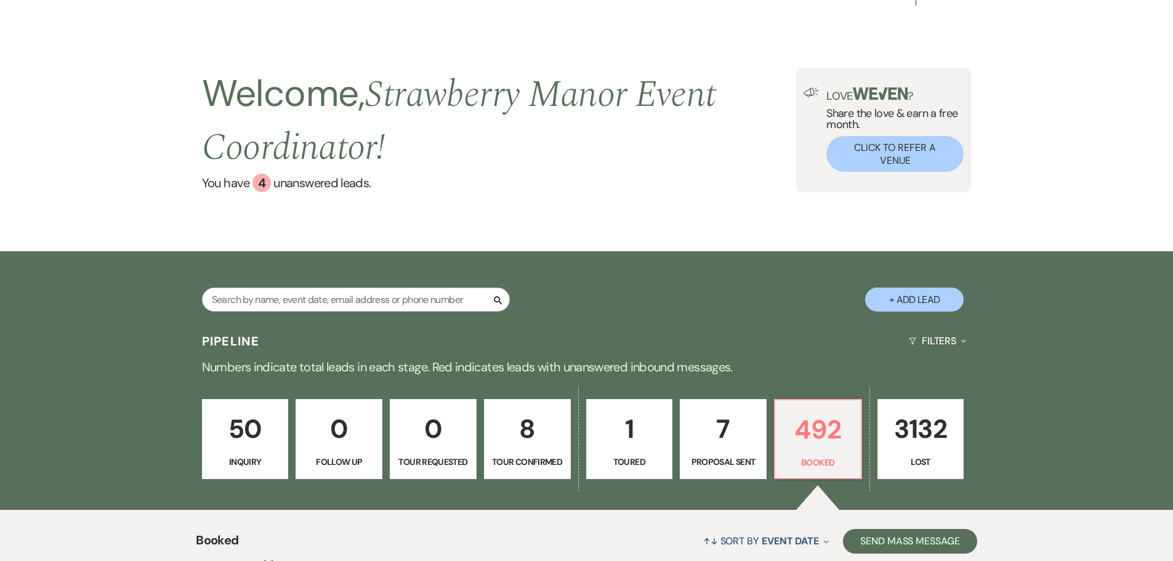
scroll to position [0, 0]
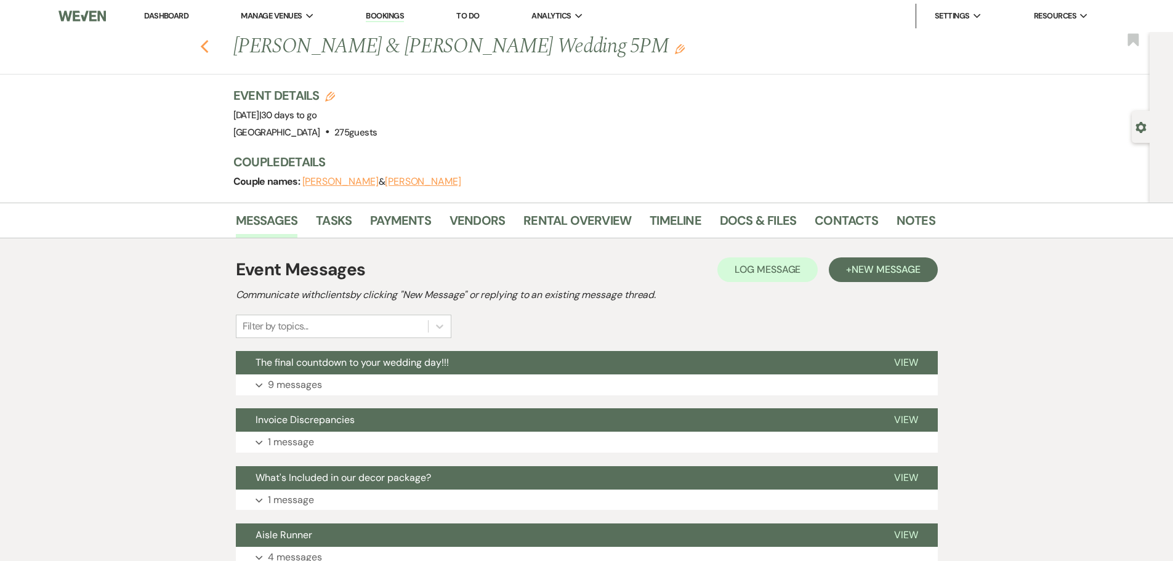
click at [209, 40] on icon "Previous" at bounding box center [204, 46] width 9 height 15
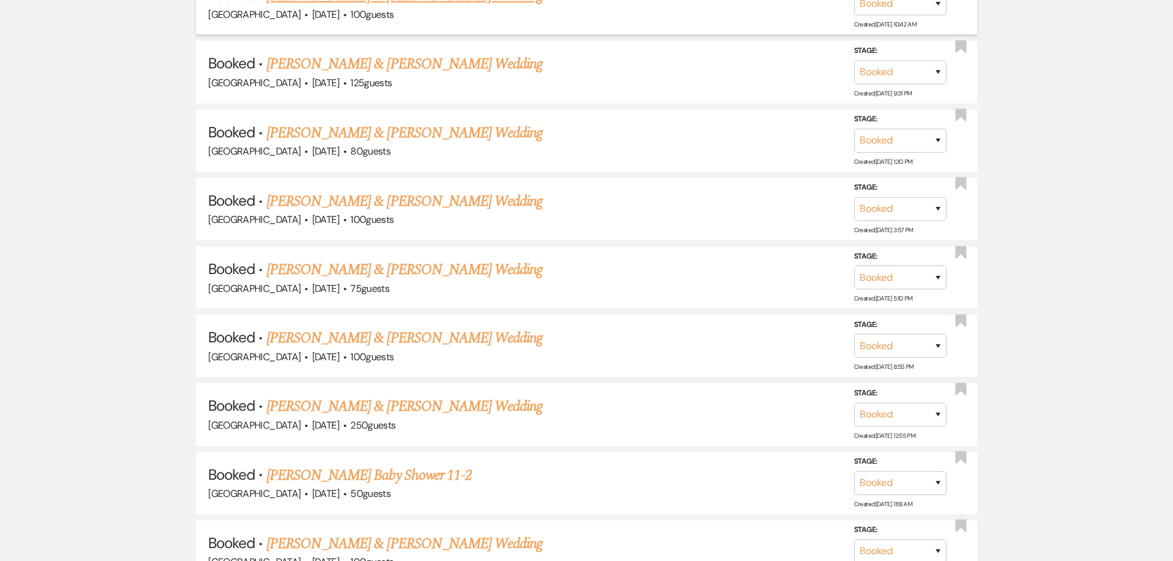
scroll to position [979, 0]
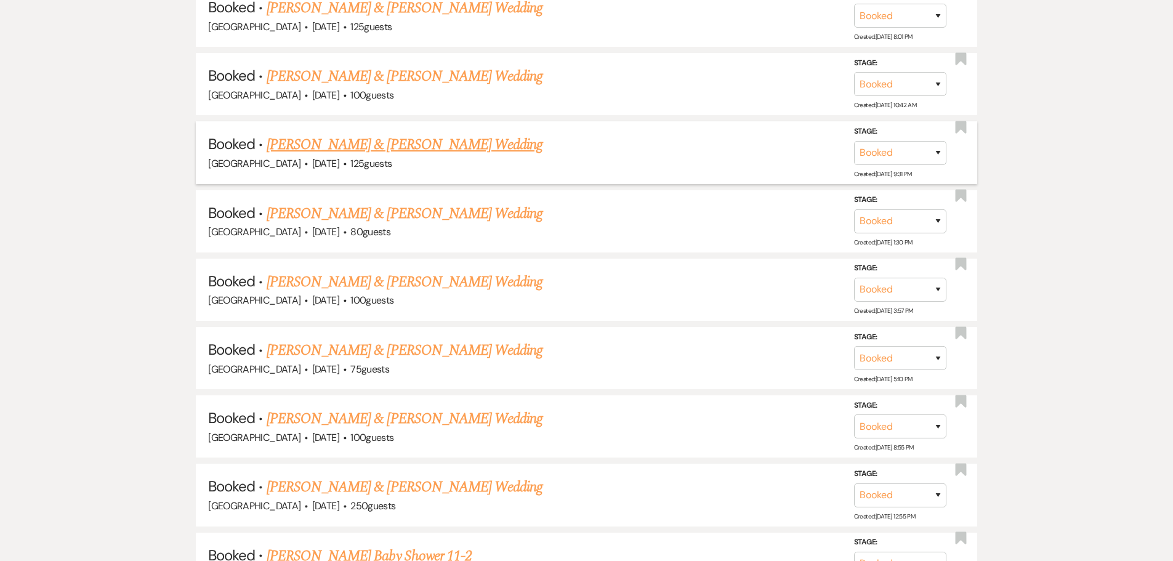
click at [355, 148] on link "[PERSON_NAME] & [PERSON_NAME] Wedding" at bounding box center [405, 145] width 276 height 22
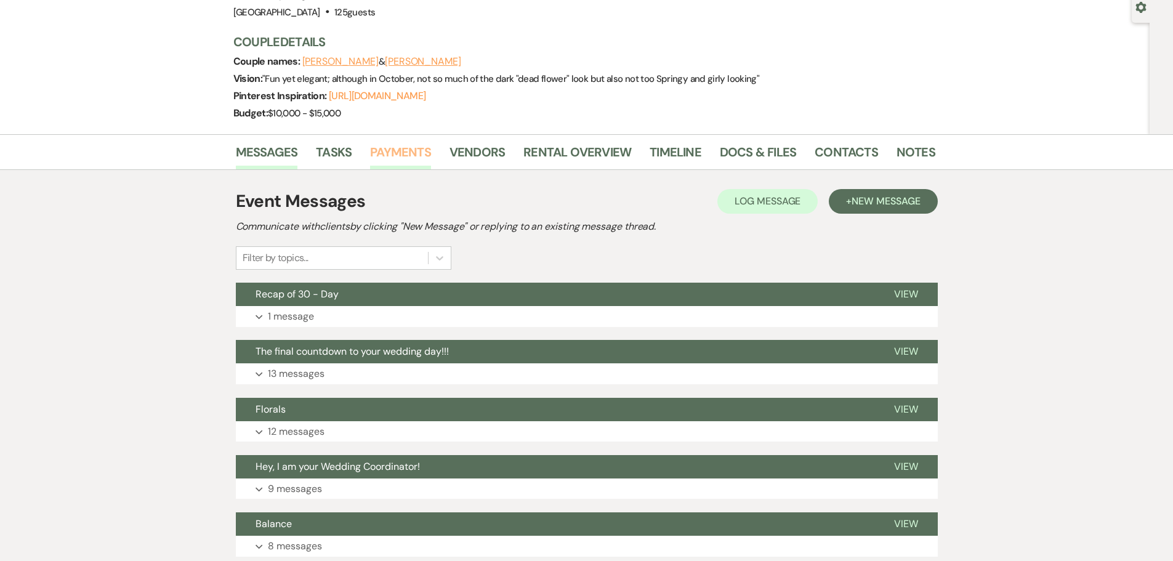
scroll to position [246, 0]
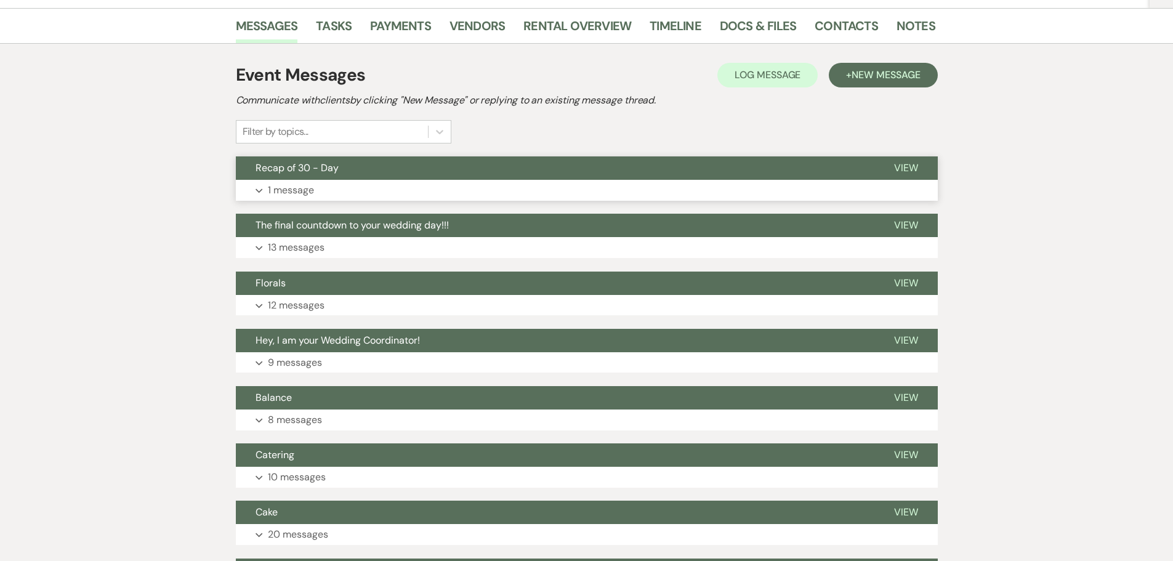
click at [360, 196] on button "Expand 1 message" at bounding box center [587, 190] width 702 height 21
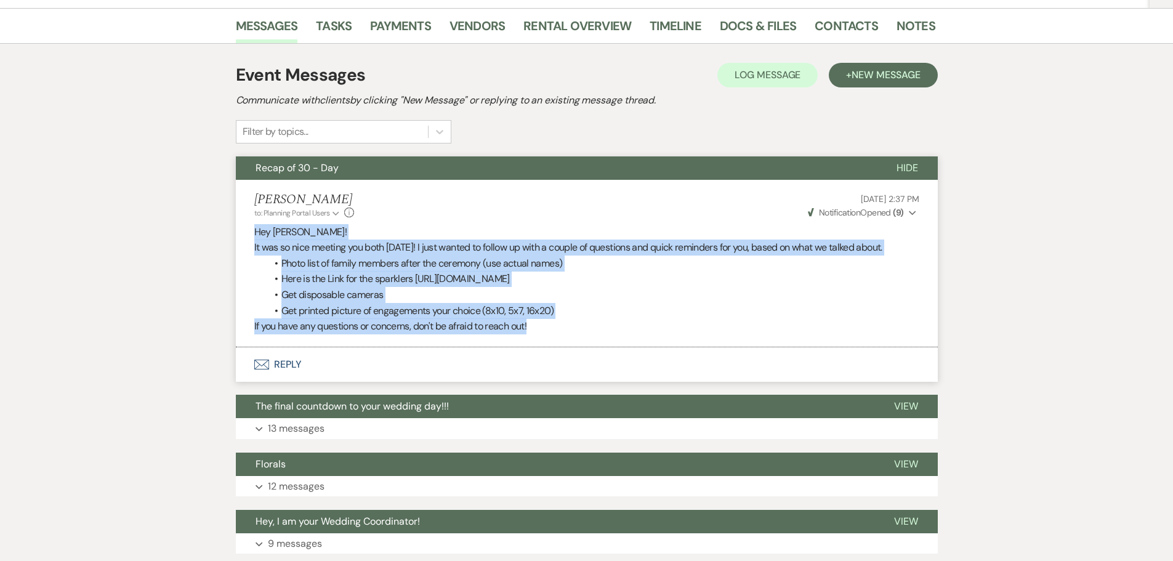
drag, startPoint x: 253, startPoint y: 228, endPoint x: 568, endPoint y: 334, distance: 332.0
click at [568, 334] on li "Holly Guthrie to: Planning Portal Users Expand Info Sep 26, 2025, 2:37 PM Weven…" at bounding box center [587, 263] width 702 height 167
copy div "Hey Kathryn! It was so nice meeting you both yesterday! I just wanted to follow…"
click at [682, 309] on li "Get printed picture of engagements your choice (8x10, 5x7, 16x20)" at bounding box center [593, 311] width 653 height 16
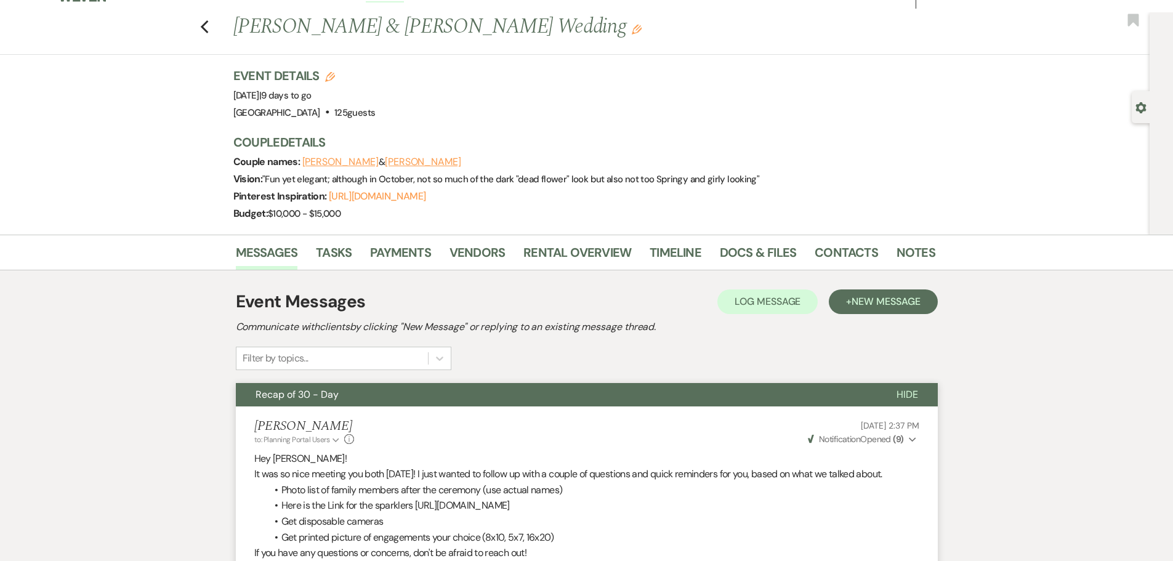
scroll to position [0, 0]
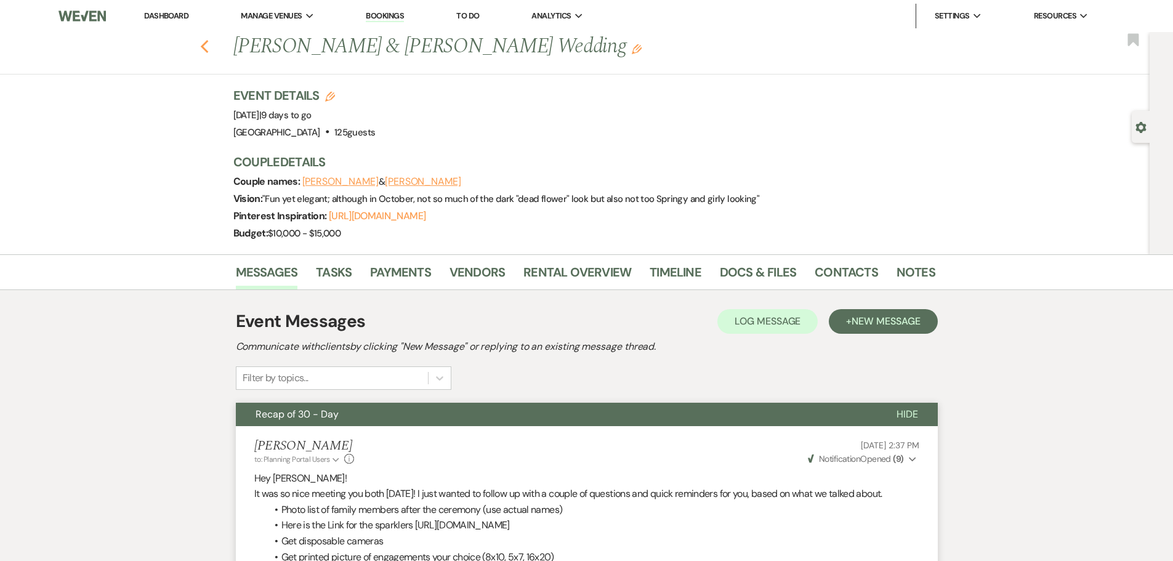
click at [208, 53] on icon "Previous" at bounding box center [204, 46] width 9 height 15
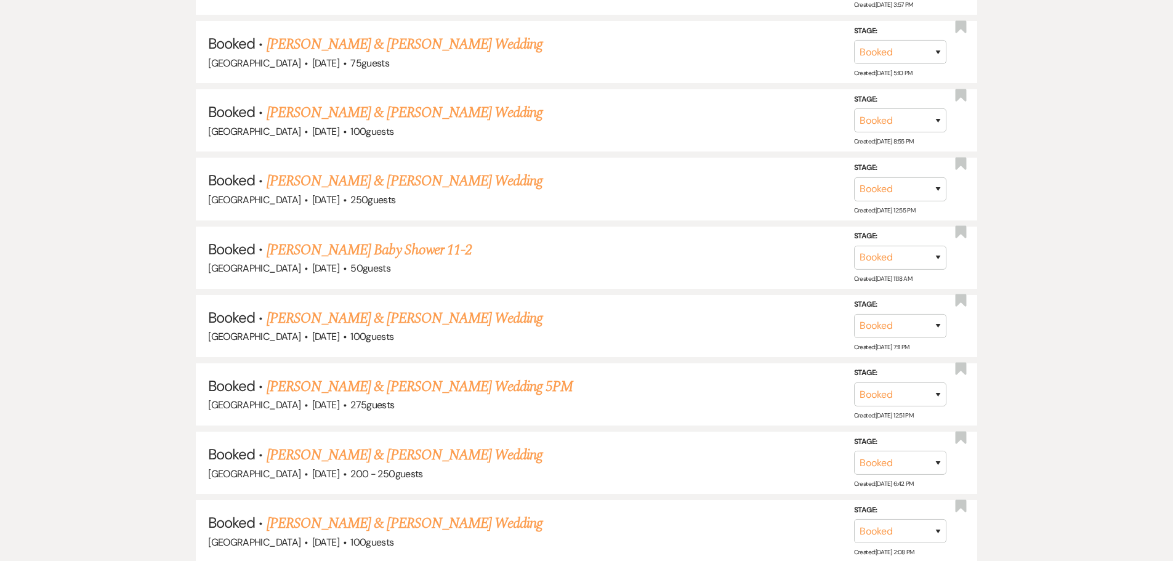
scroll to position [1348, 0]
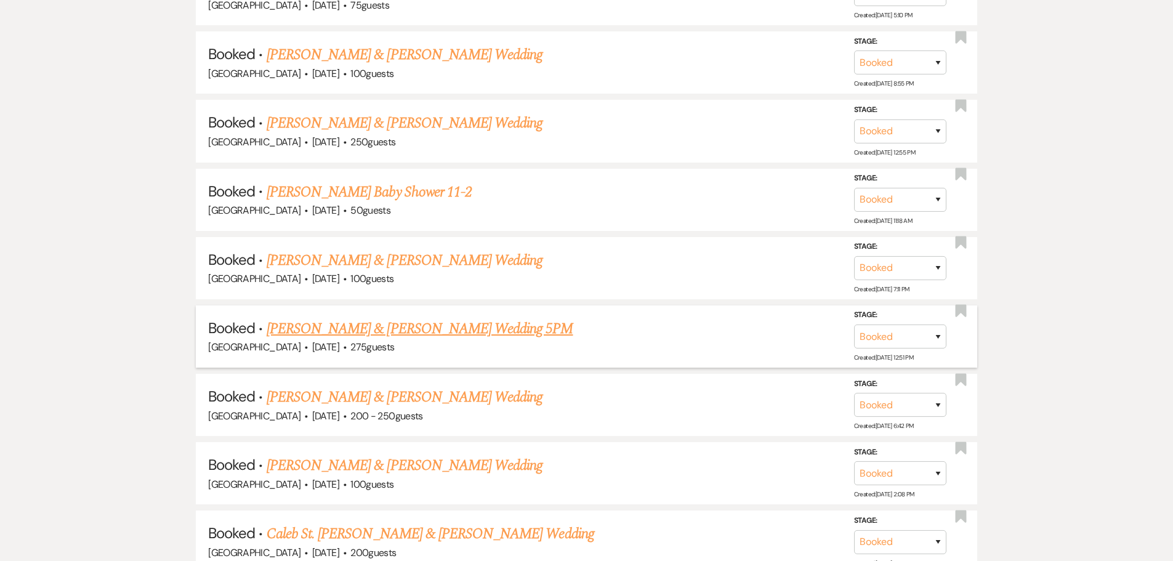
click at [394, 330] on link "[PERSON_NAME] & [PERSON_NAME] Wedding 5PM" at bounding box center [420, 329] width 307 height 22
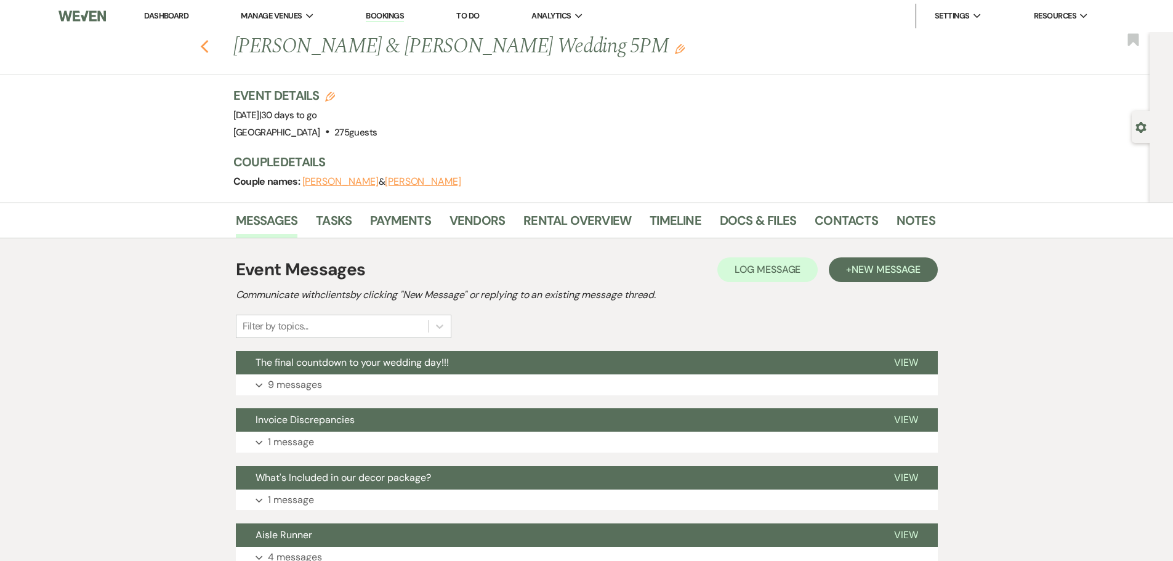
click at [209, 45] on icon "Previous" at bounding box center [204, 46] width 9 height 15
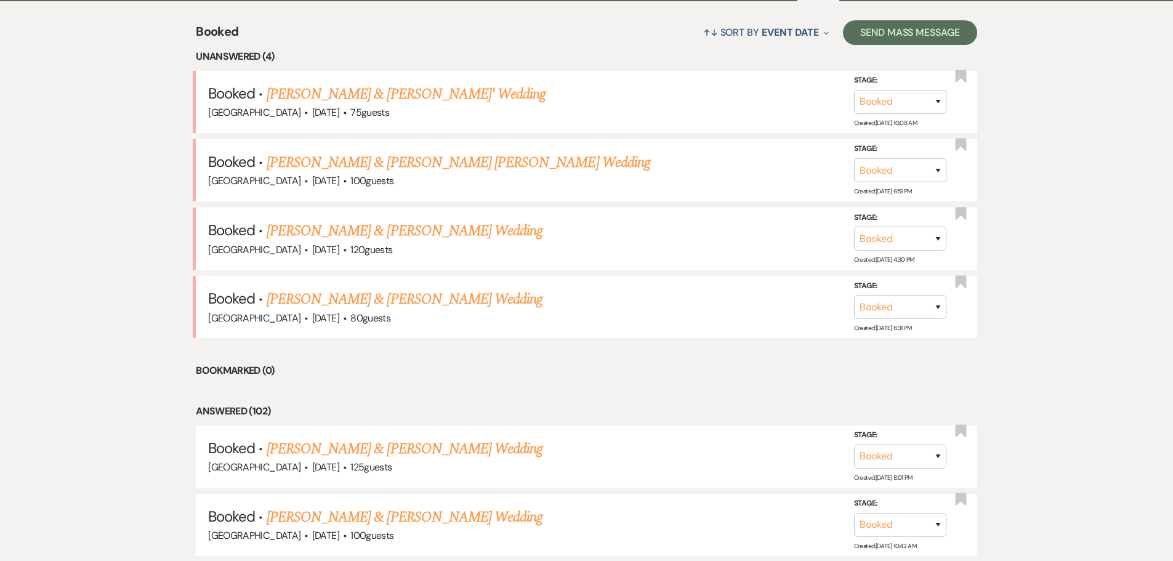
scroll to position [413, 0]
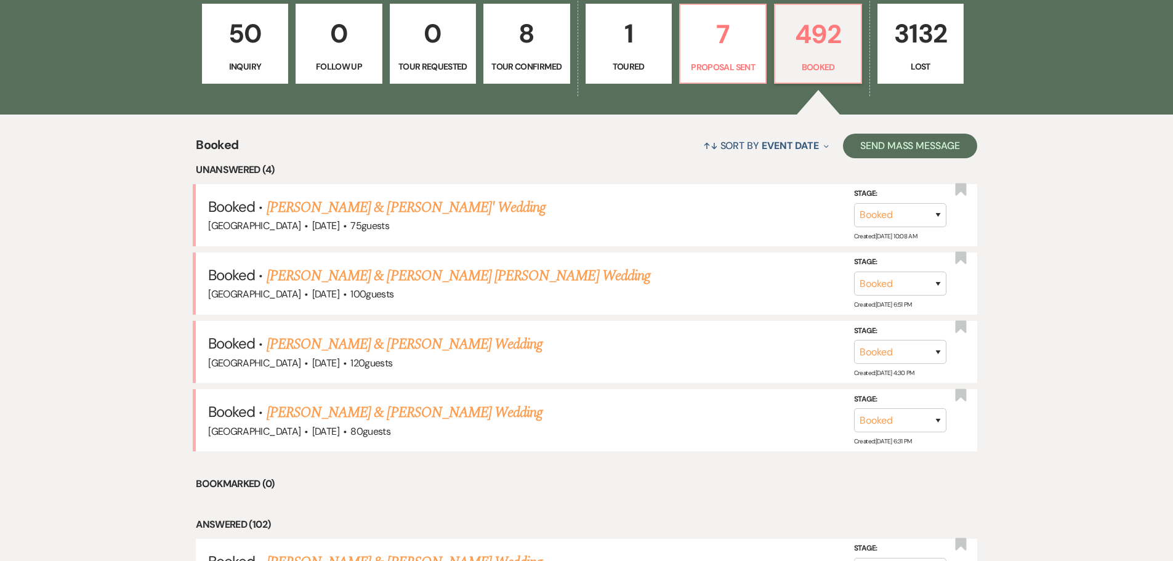
click at [355, 206] on link "[PERSON_NAME] & [PERSON_NAME]' Wedding" at bounding box center [407, 207] width 280 height 22
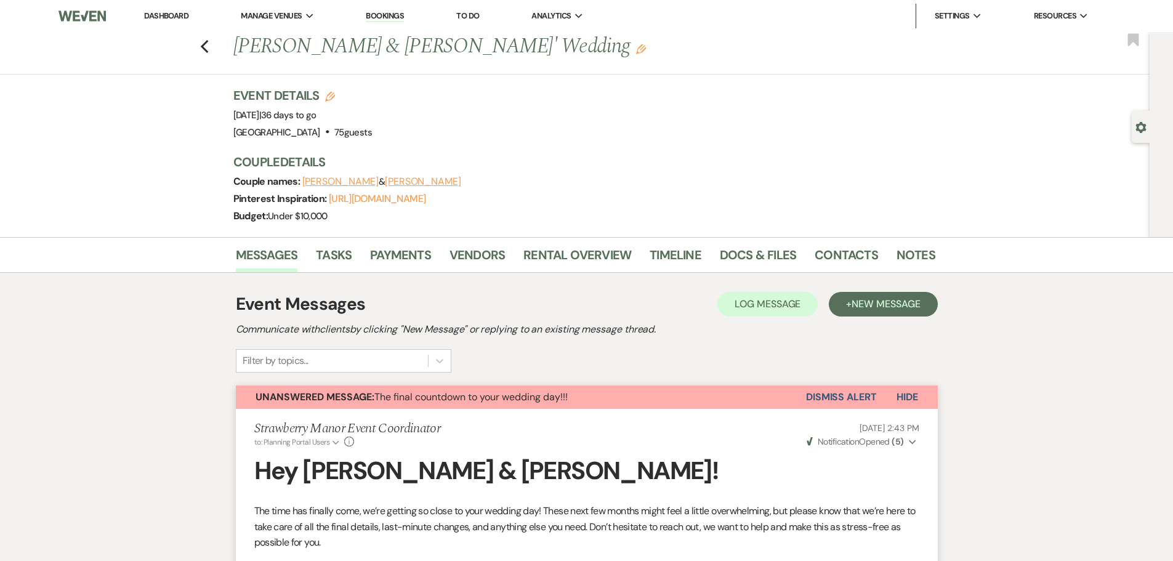
click at [199, 44] on div "Previous [PERSON_NAME] & [PERSON_NAME]' Wedding Edit Bookmark" at bounding box center [572, 53] width 1156 height 42
click at [214, 47] on div "Previous [PERSON_NAME] & [PERSON_NAME]' Wedding Edit Bookmark" at bounding box center [572, 53] width 1156 height 42
click at [208, 42] on icon "Previous" at bounding box center [204, 46] width 9 height 15
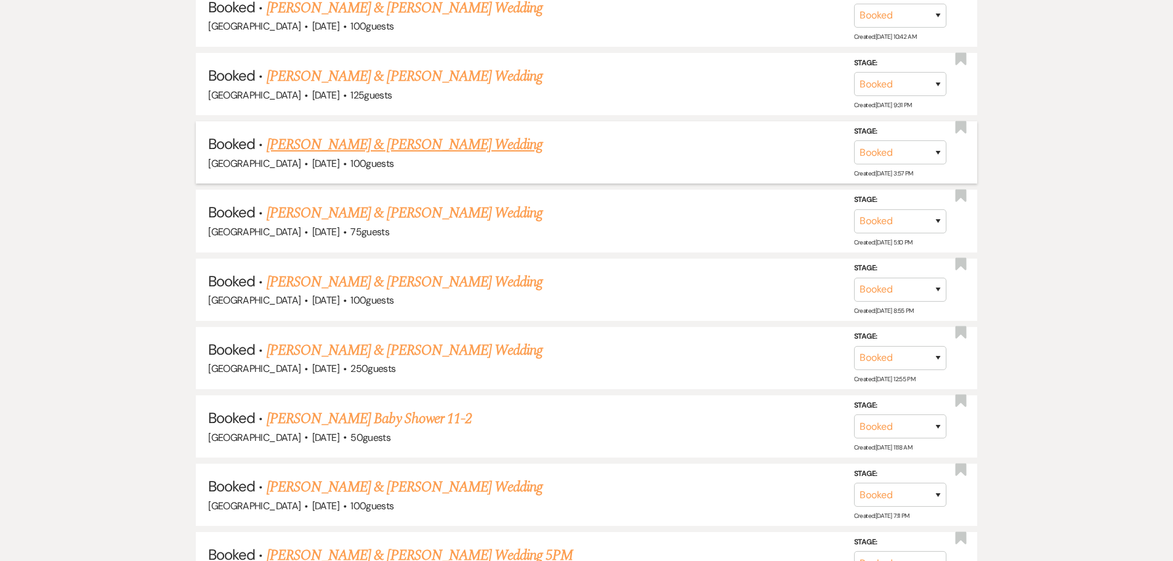
scroll to position [789, 0]
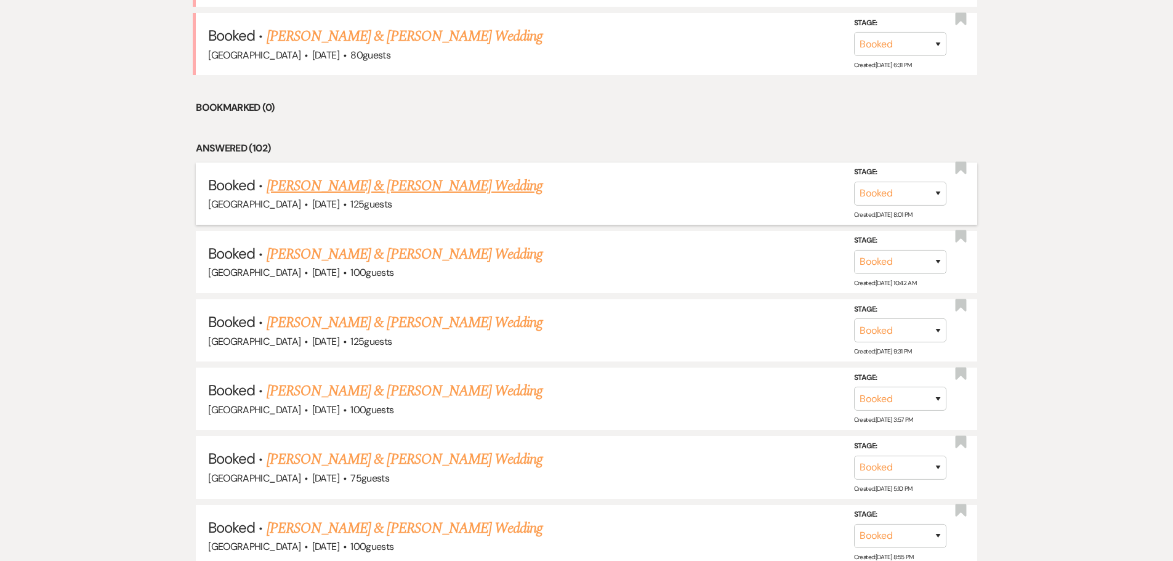
click at [378, 188] on link "[PERSON_NAME] & [PERSON_NAME] Wedding" at bounding box center [405, 186] width 276 height 22
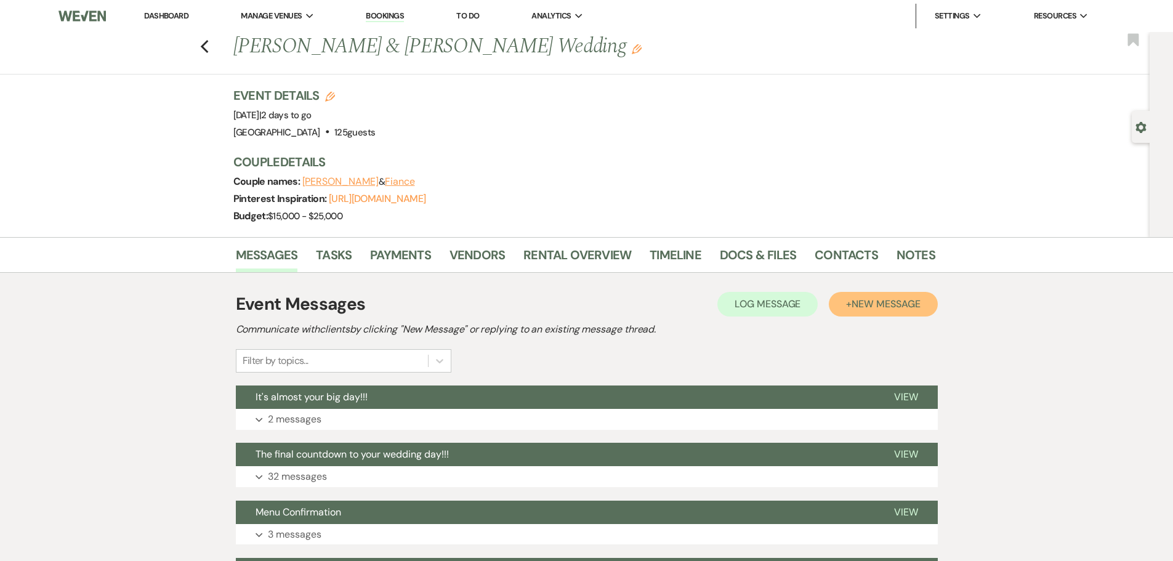
click at [903, 293] on button "+ New Message" at bounding box center [883, 304] width 108 height 25
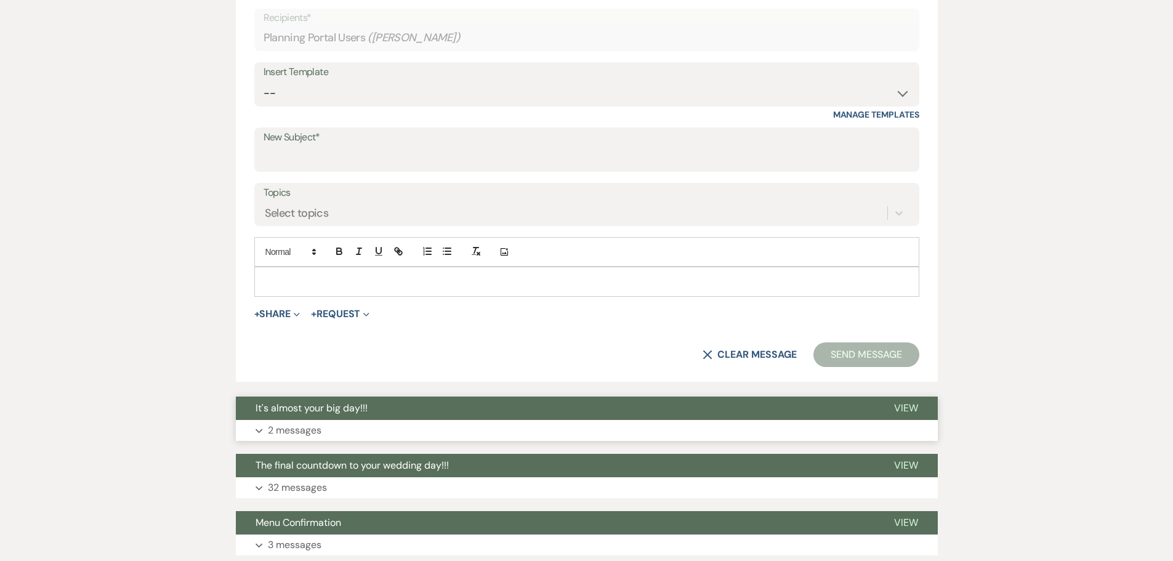
scroll to position [369, 0]
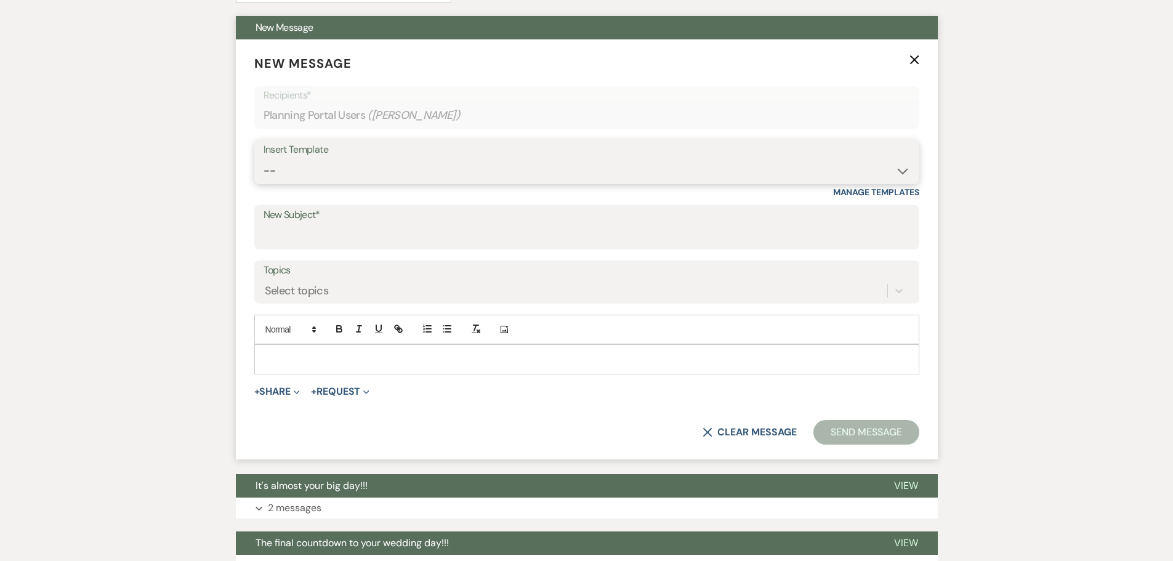
click at [329, 160] on select "-- Weven Planning Portal Introduction (Booked Events) Private Party Inquiry Res…" at bounding box center [587, 171] width 647 height 24
select select "6116"
click at [264, 159] on select "-- Weven Planning Portal Introduction (Booked Events) Private Party Inquiry Res…" at bounding box center [587, 171] width 647 height 24
type input "Hey, I am your Wedding Coordinator"
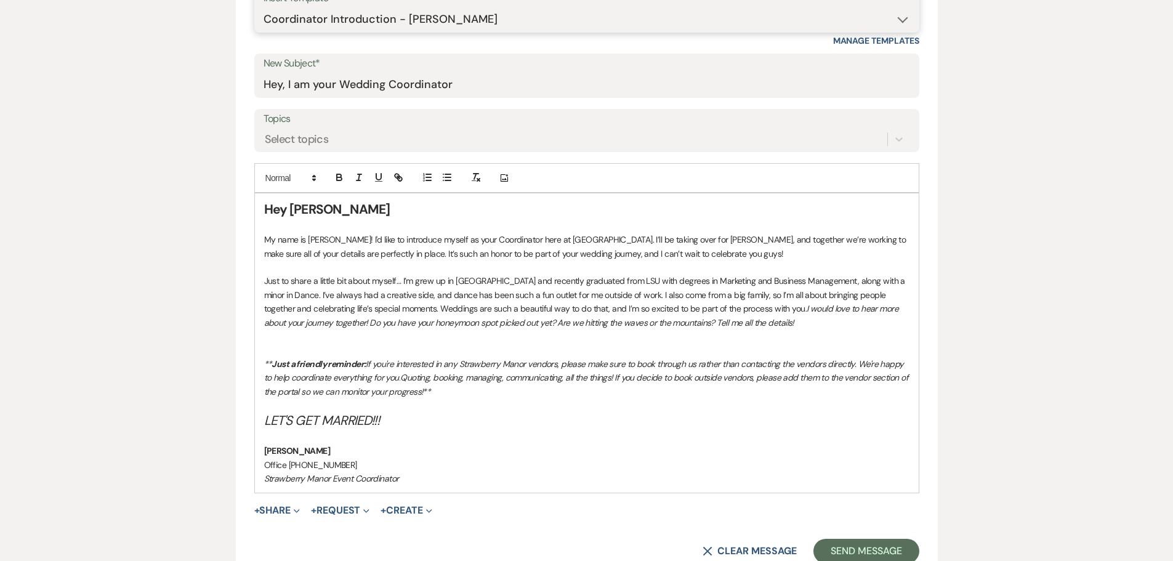
scroll to position [616, 0]
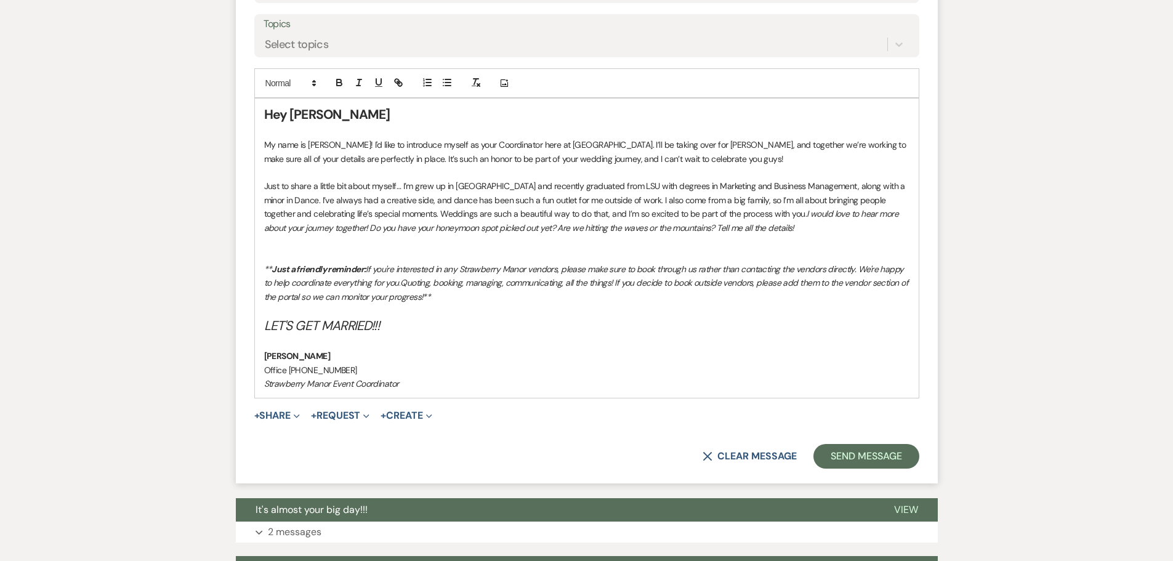
drag, startPoint x: 427, startPoint y: 385, endPoint x: 265, endPoint y: 118, distance: 312.8
click at [265, 118] on div "Hey [PERSON_NAME] My name is [PERSON_NAME]! I'd like to introduce myself as you…" at bounding box center [587, 248] width 664 height 299
copy div "Lor Ipsumdolo Si amet co Adipi Elits! D'e temp in utlaboree dolore ma aliq Enim…"
click at [299, 208] on p "Just to share a little bit about myself… I’m grew up in [GEOGRAPHIC_DATA] and r…" at bounding box center [586, 206] width 645 height 55
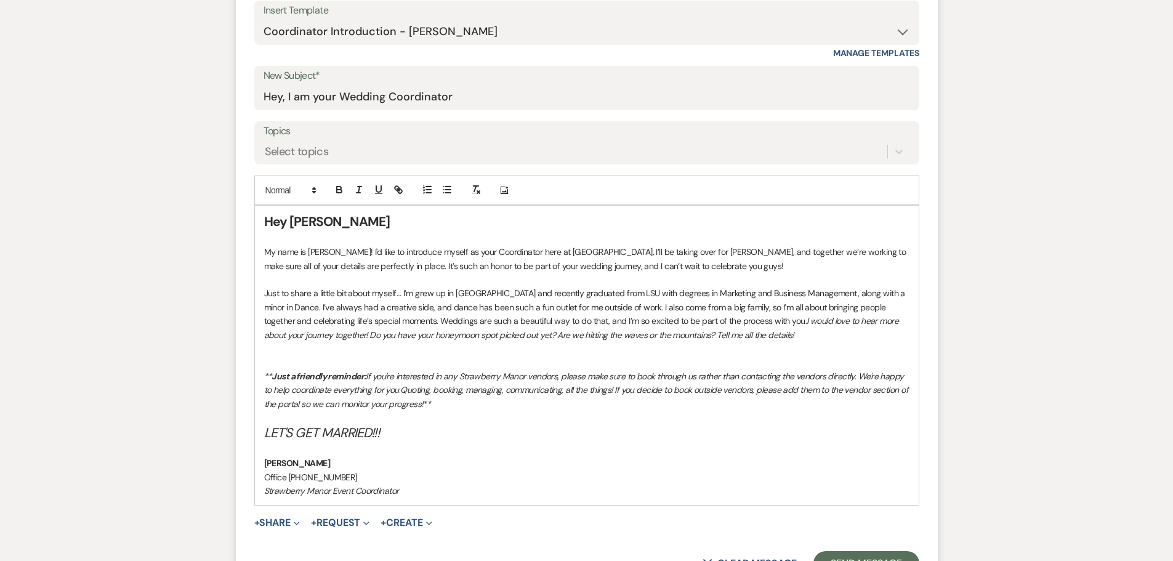
scroll to position [369, 0]
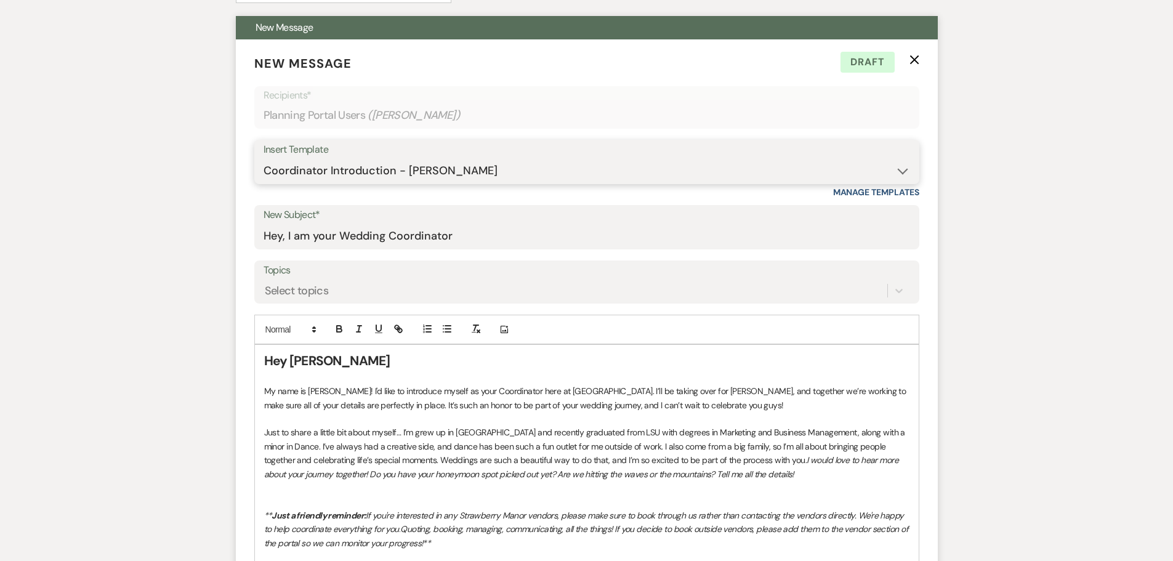
click at [352, 160] on select "-- Weven Planning Portal Introduction (Booked Events) Private Party Inquiry Res…" at bounding box center [587, 171] width 647 height 24
select select "5346"
click at [264, 159] on select "-- Weven Planning Portal Introduction (Booked Events) Private Party Inquiry Res…" at bounding box center [587, 171] width 647 height 24
type input "Meet Your Event Planner"
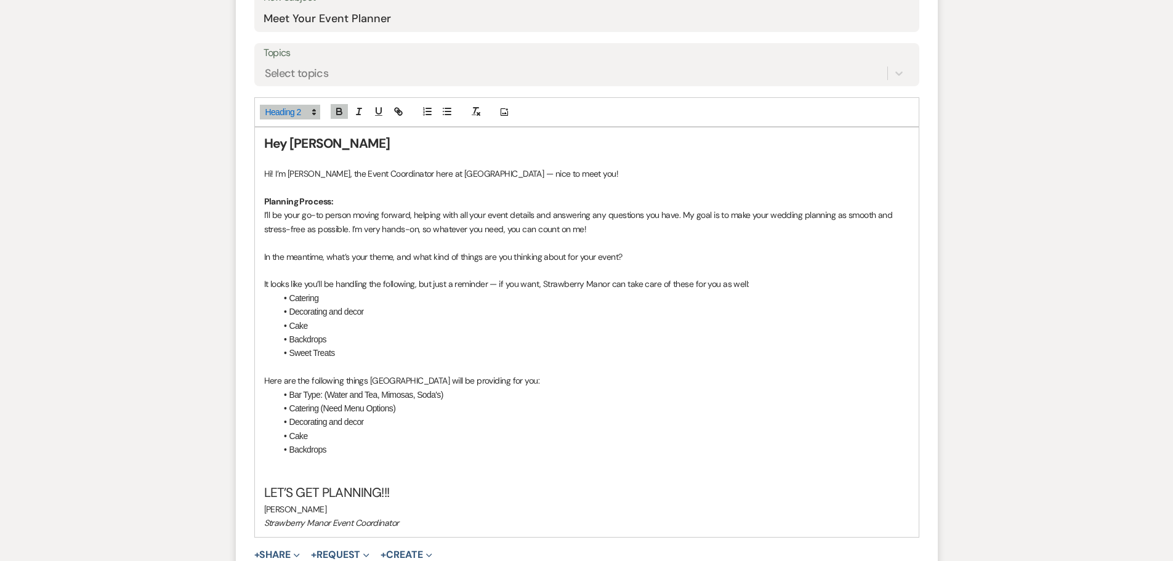
scroll to position [616, 0]
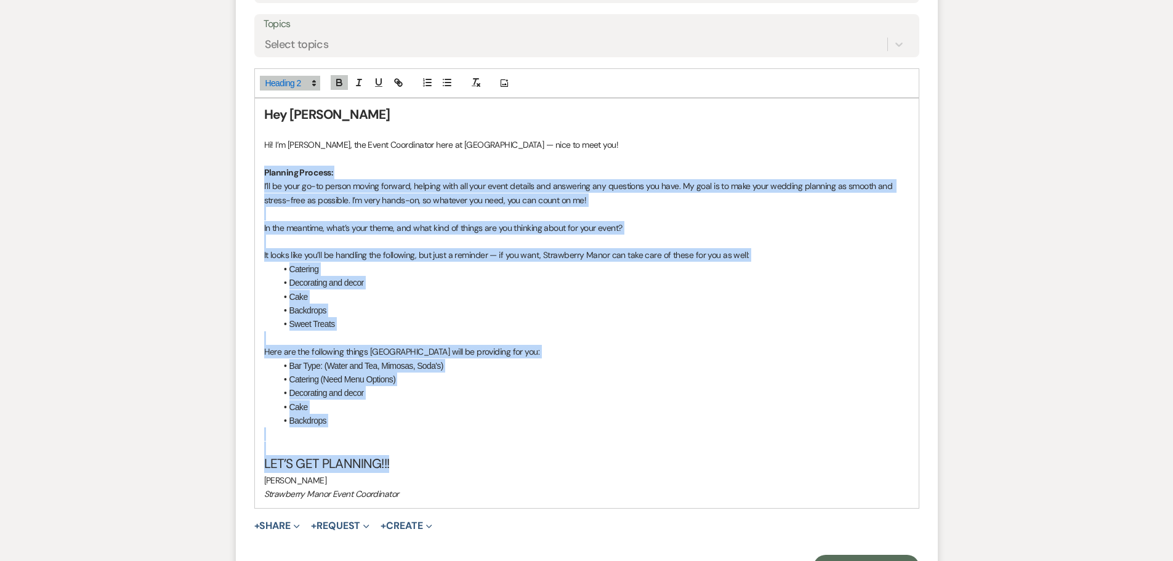
drag, startPoint x: 261, startPoint y: 171, endPoint x: 453, endPoint y: 466, distance: 351.7
click at [453, 466] on div "Hey [PERSON_NAME] Hi! I’m [PERSON_NAME], the Event Coordinator here at [GEOGRAP…" at bounding box center [587, 303] width 664 height 409
copy div "Planning Process: I’ll be your go-to person moving forward, helping with all yo…"
click at [494, 347] on p "Here are the following things [GEOGRAPHIC_DATA] will be providing for you:" at bounding box center [586, 352] width 645 height 14
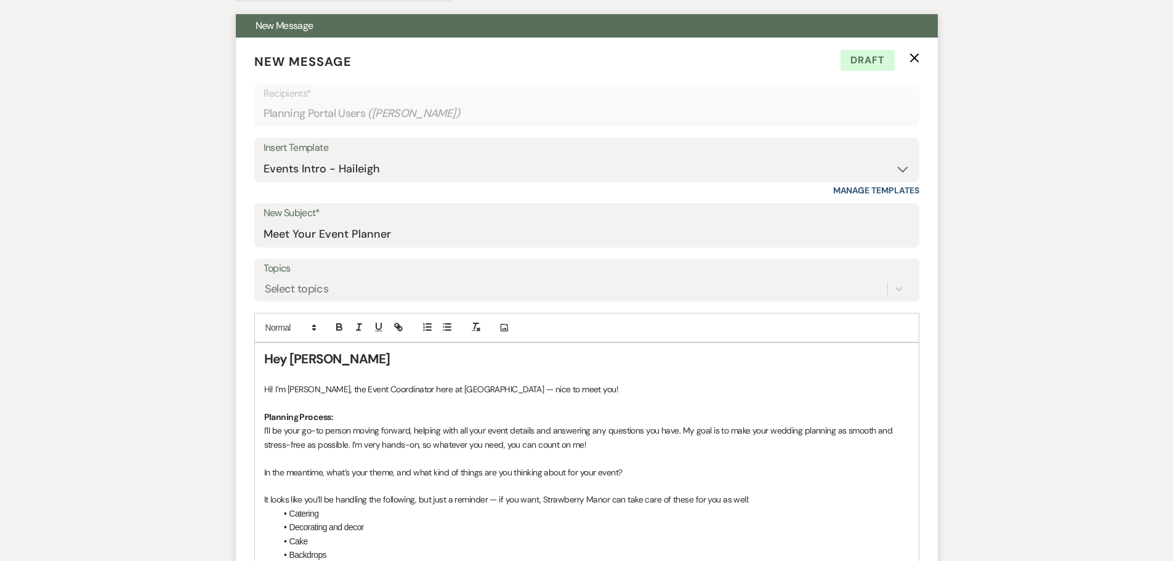
scroll to position [246, 0]
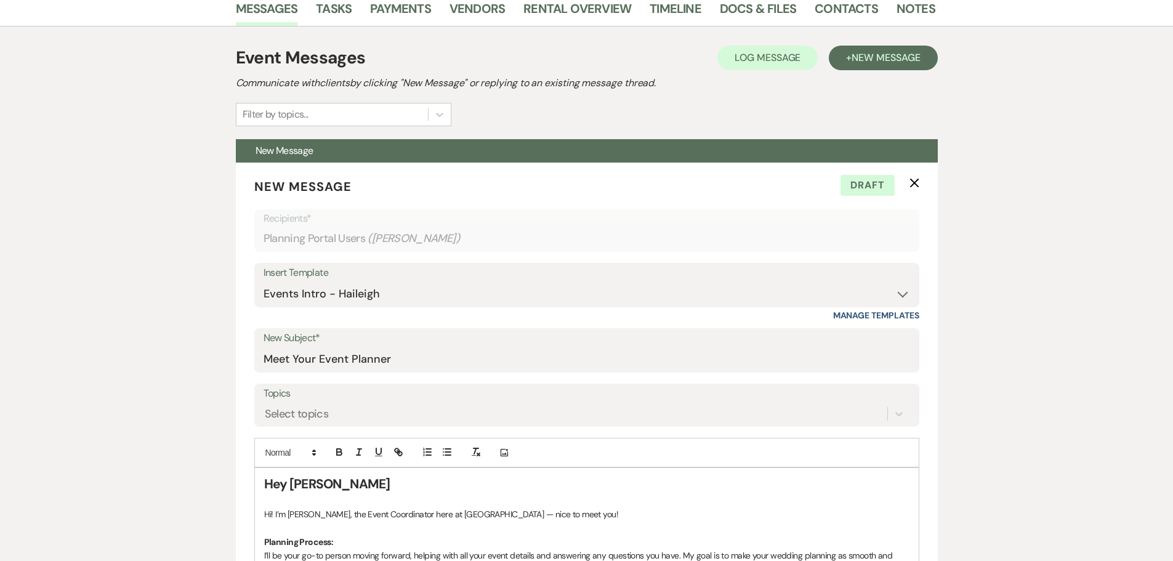
click at [916, 187] on icon "X" at bounding box center [914, 183] width 10 height 10
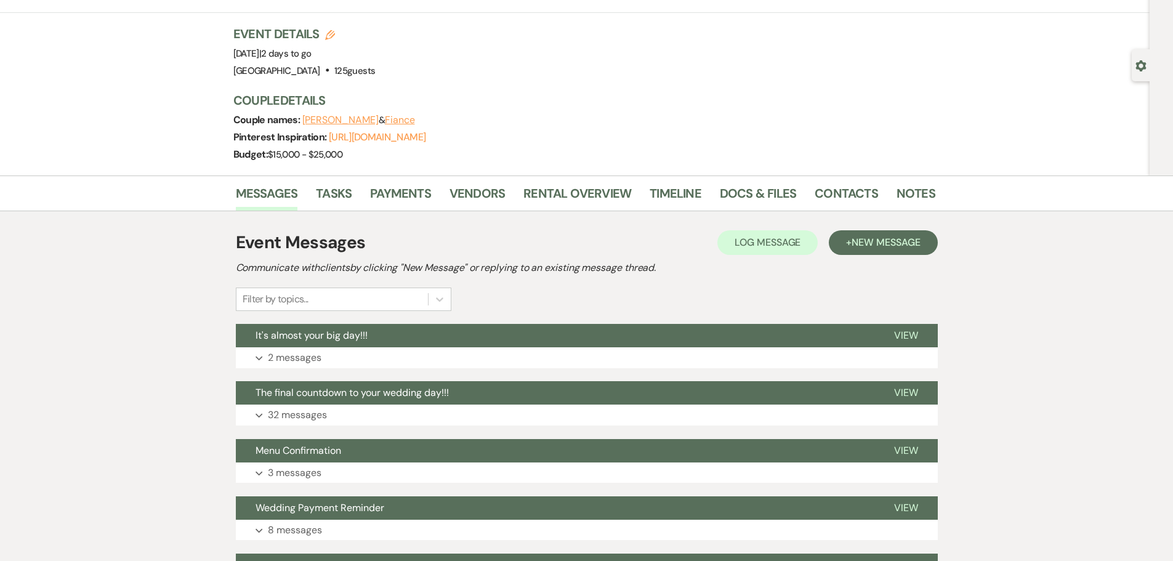
scroll to position [0, 0]
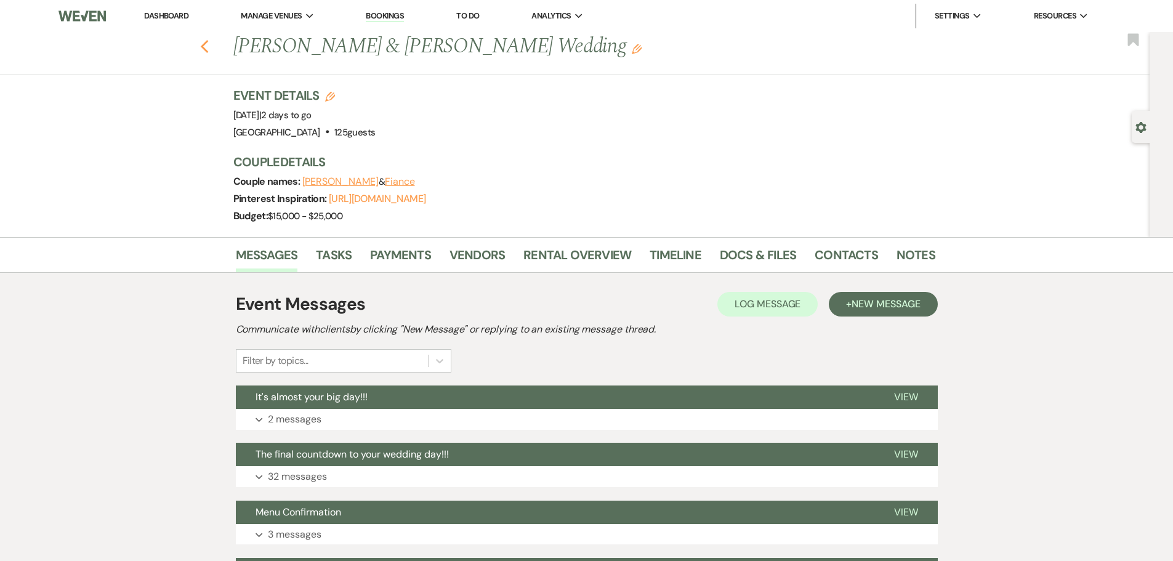
click at [208, 47] on use "button" at bounding box center [204, 47] width 8 height 14
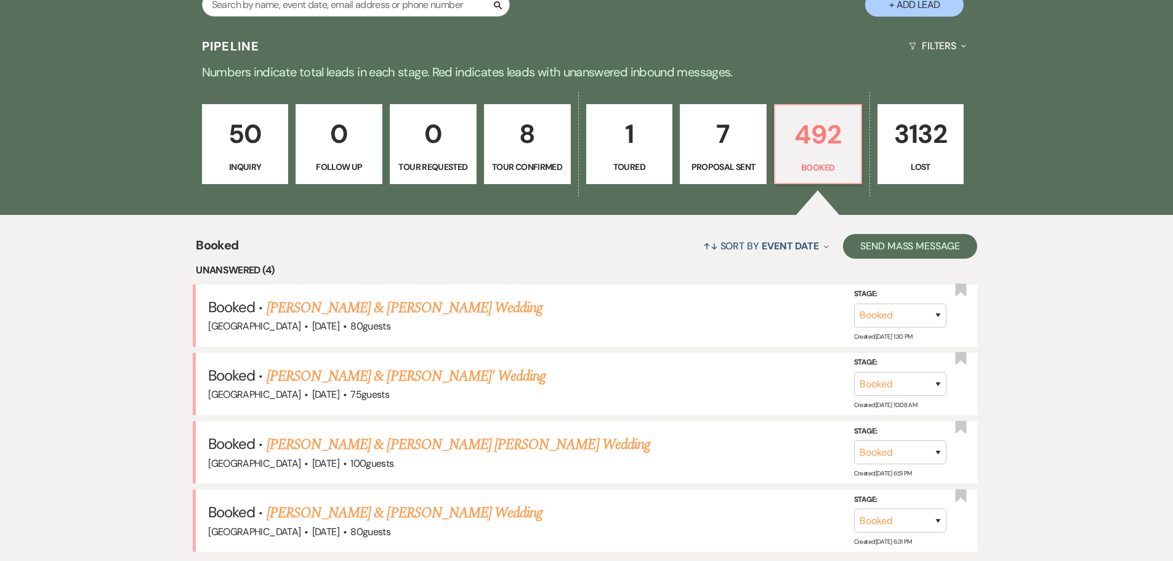
scroll to position [248, 0]
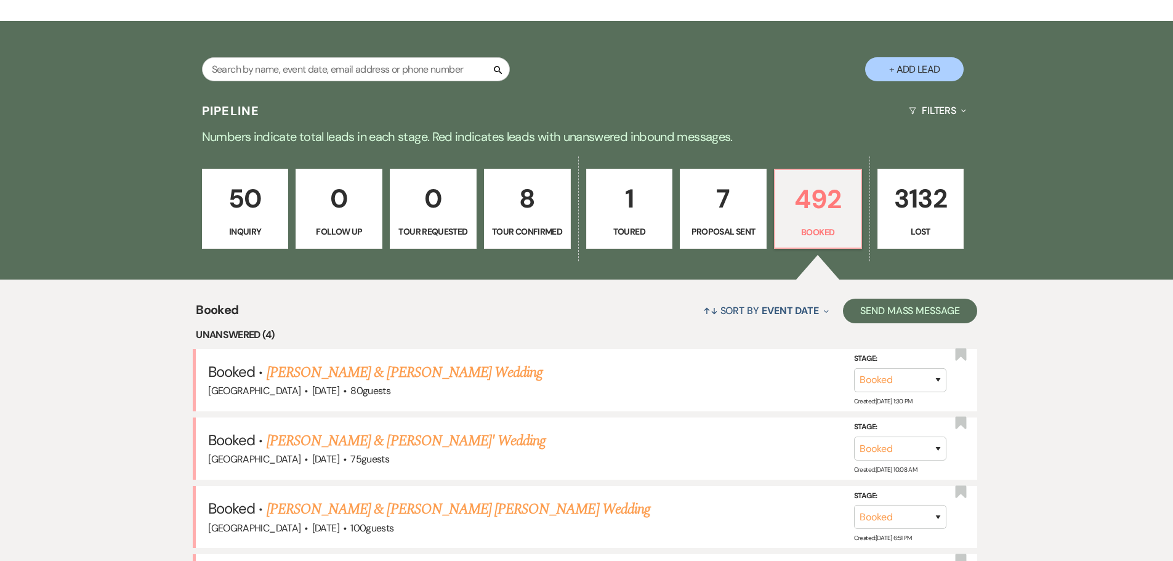
drag, startPoint x: 87, startPoint y: 155, endPoint x: 482, endPoint y: 148, distance: 394.8
drag, startPoint x: 600, startPoint y: 77, endPoint x: 79, endPoint y: 116, distance: 522.4
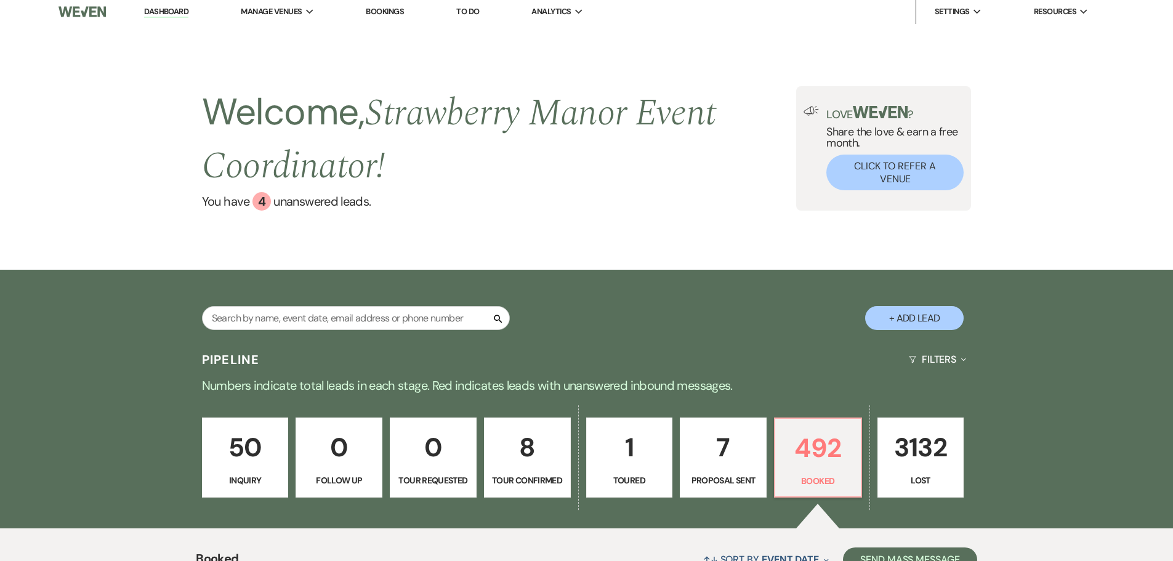
scroll to position [0, 0]
